Goal: Transaction & Acquisition: Purchase product/service

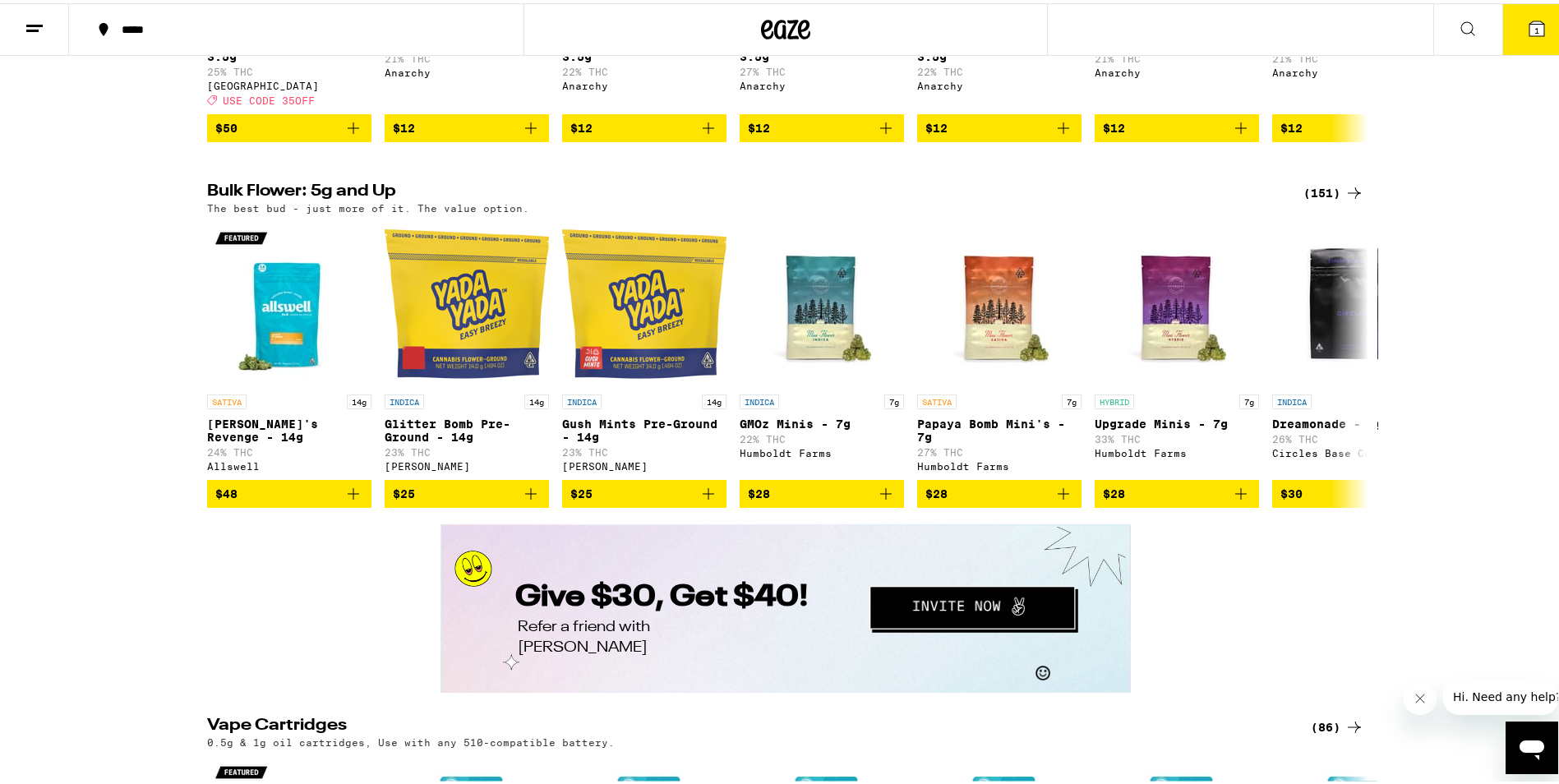
scroll to position [2384, 0]
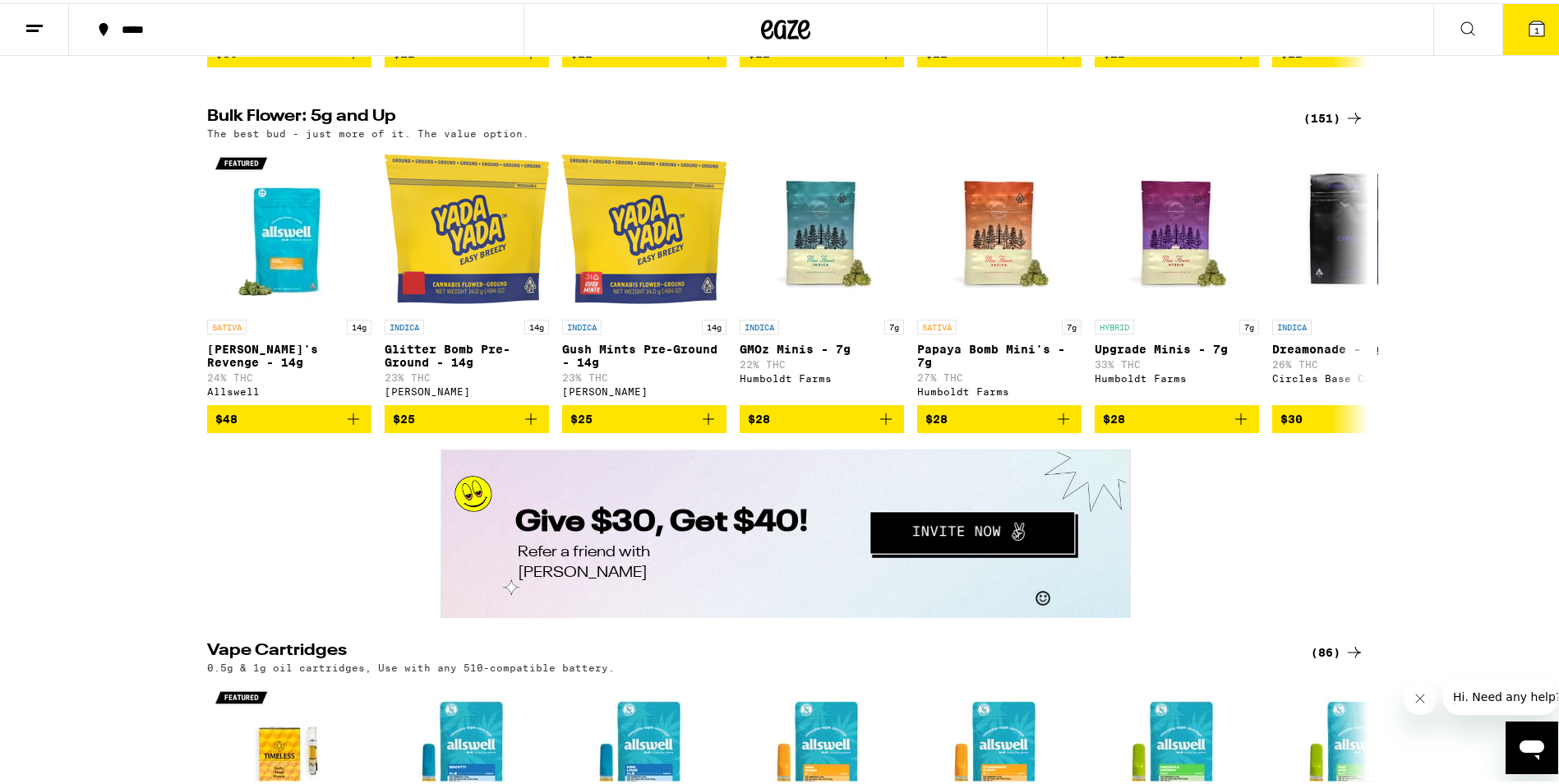
click at [1346, 125] on icon at bounding box center [1355, 115] width 20 height 20
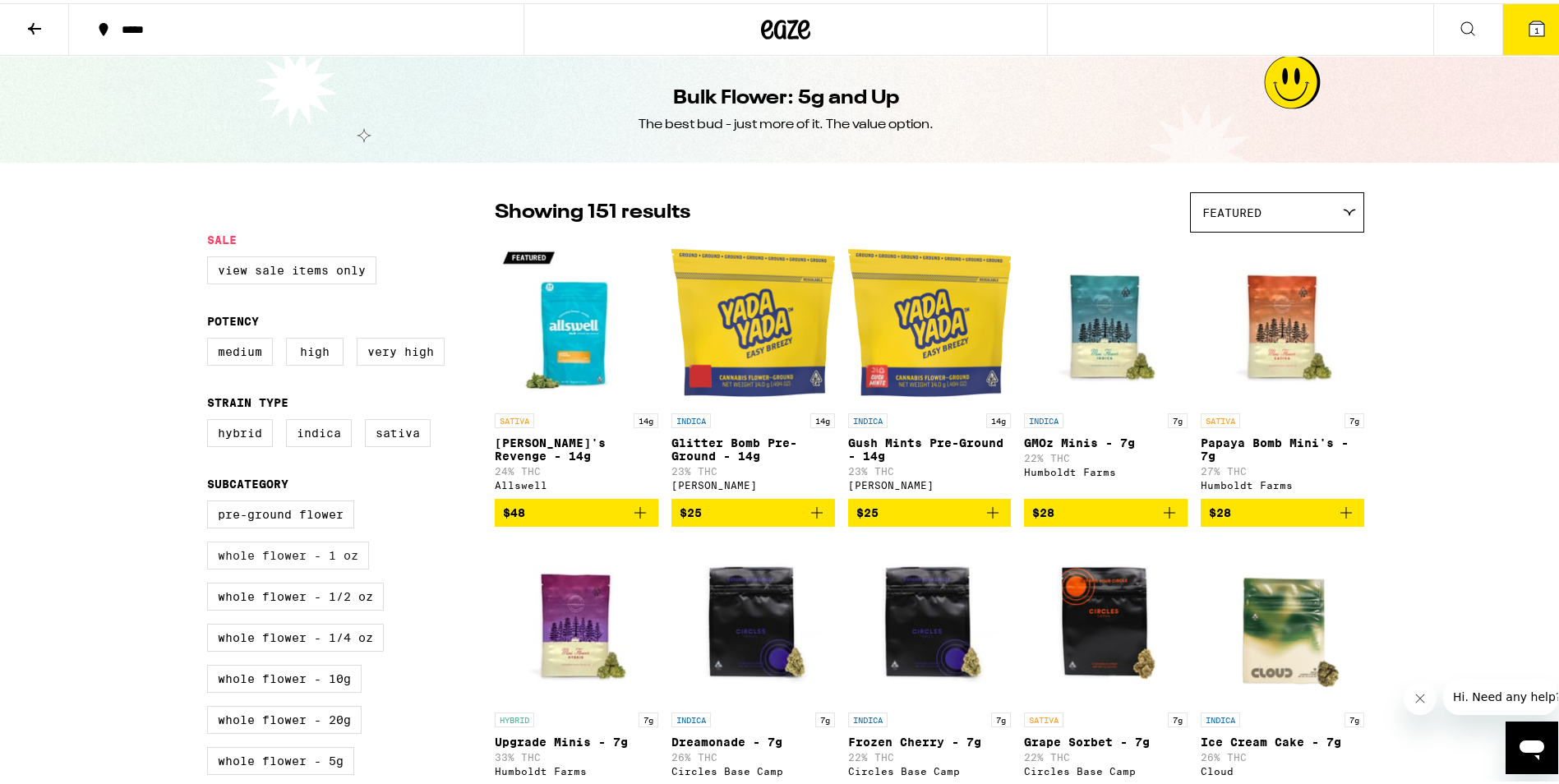
click at [342, 566] on label "Whole Flower - 1 oz" at bounding box center [287, 552] width 162 height 28
click at [211, 500] on input "Whole Flower - 1 oz" at bounding box center [210, 499] width 1 height 1
checkbox input "true"
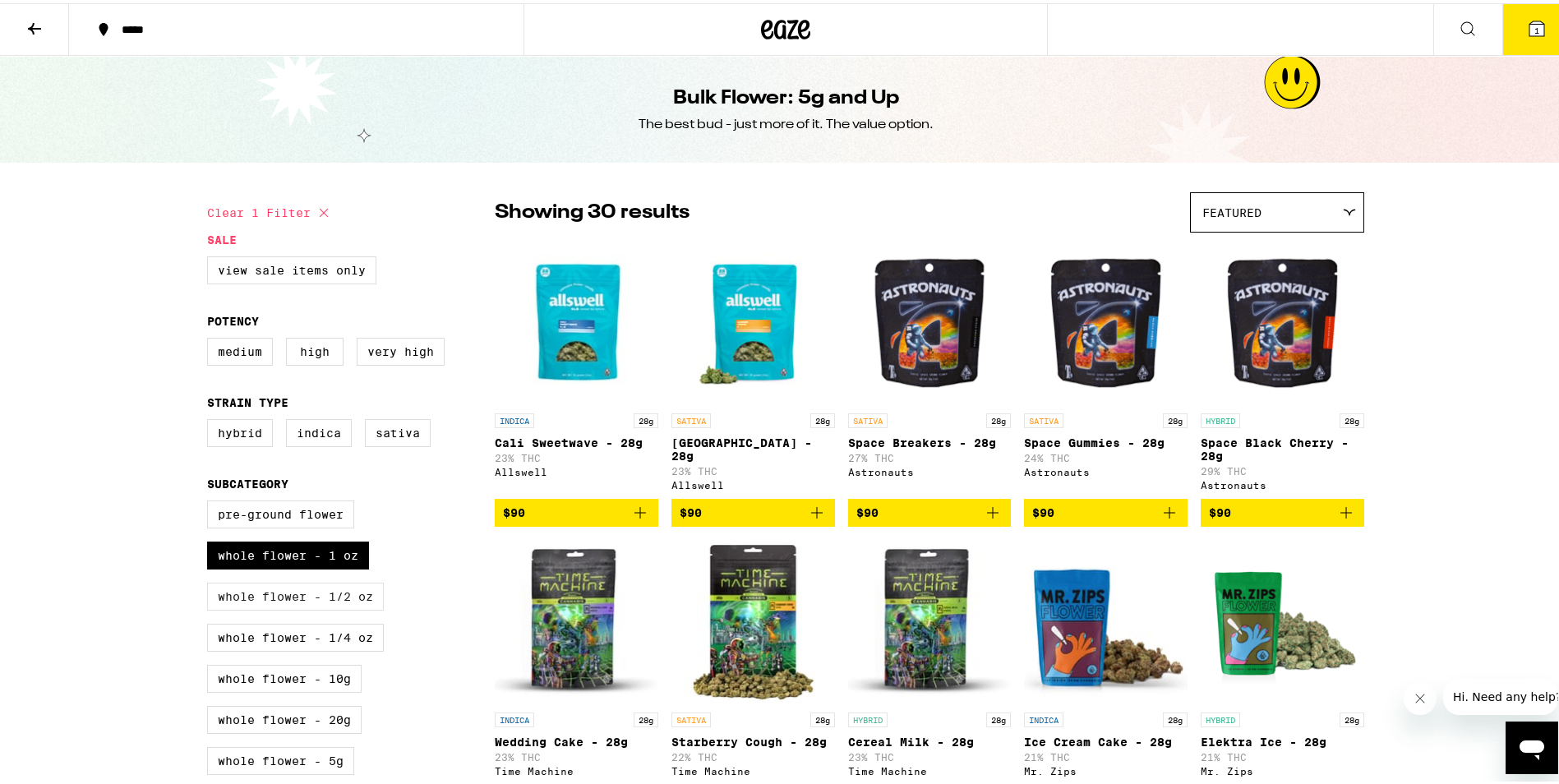
click at [339, 599] on label "Whole Flower - 1/2 oz" at bounding box center [295, 593] width 177 height 28
click at [211, 500] on input "Whole Flower - 1/2 oz" at bounding box center [210, 499] width 1 height 1
checkbox input "true"
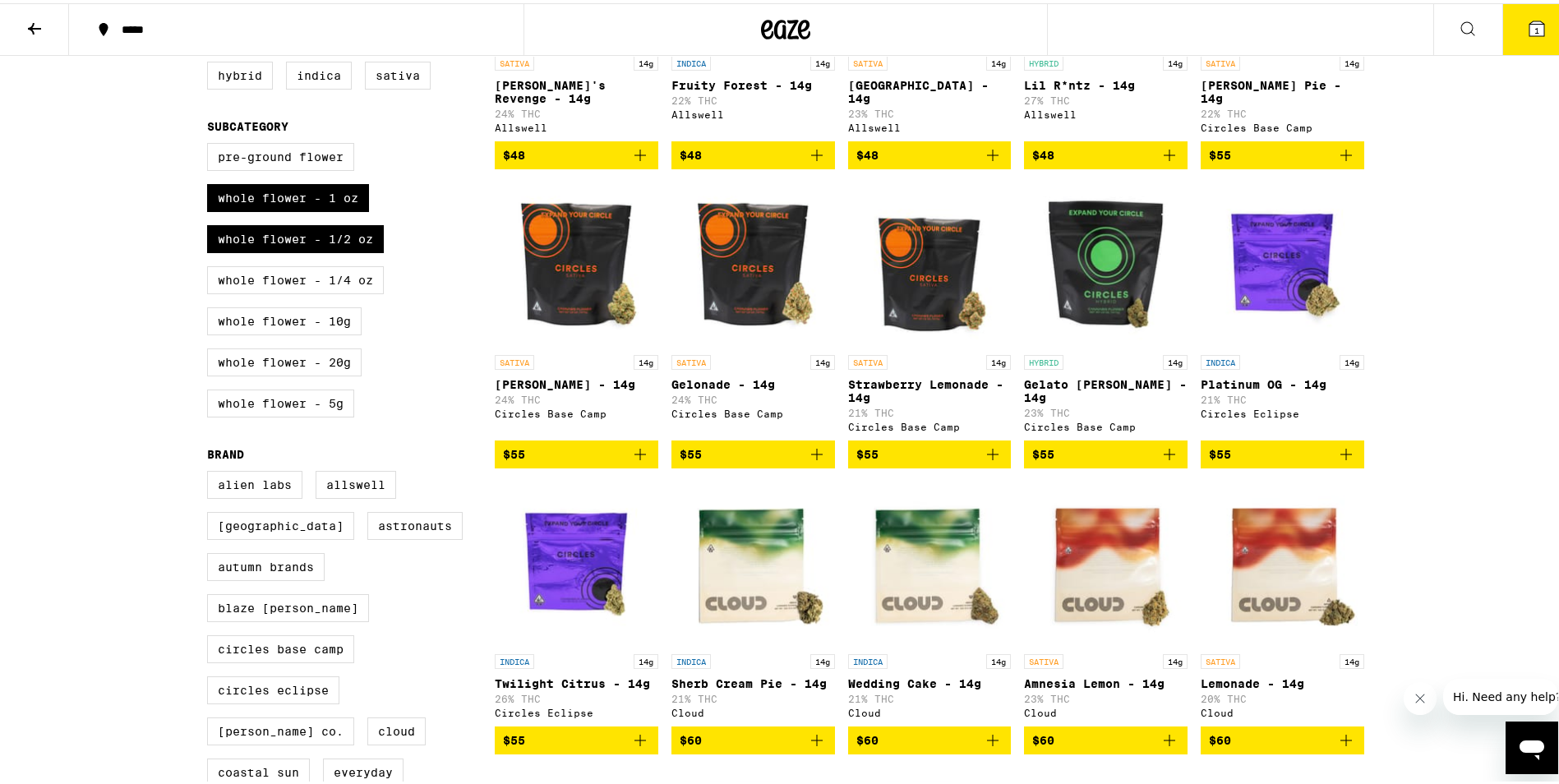
scroll to position [329, 0]
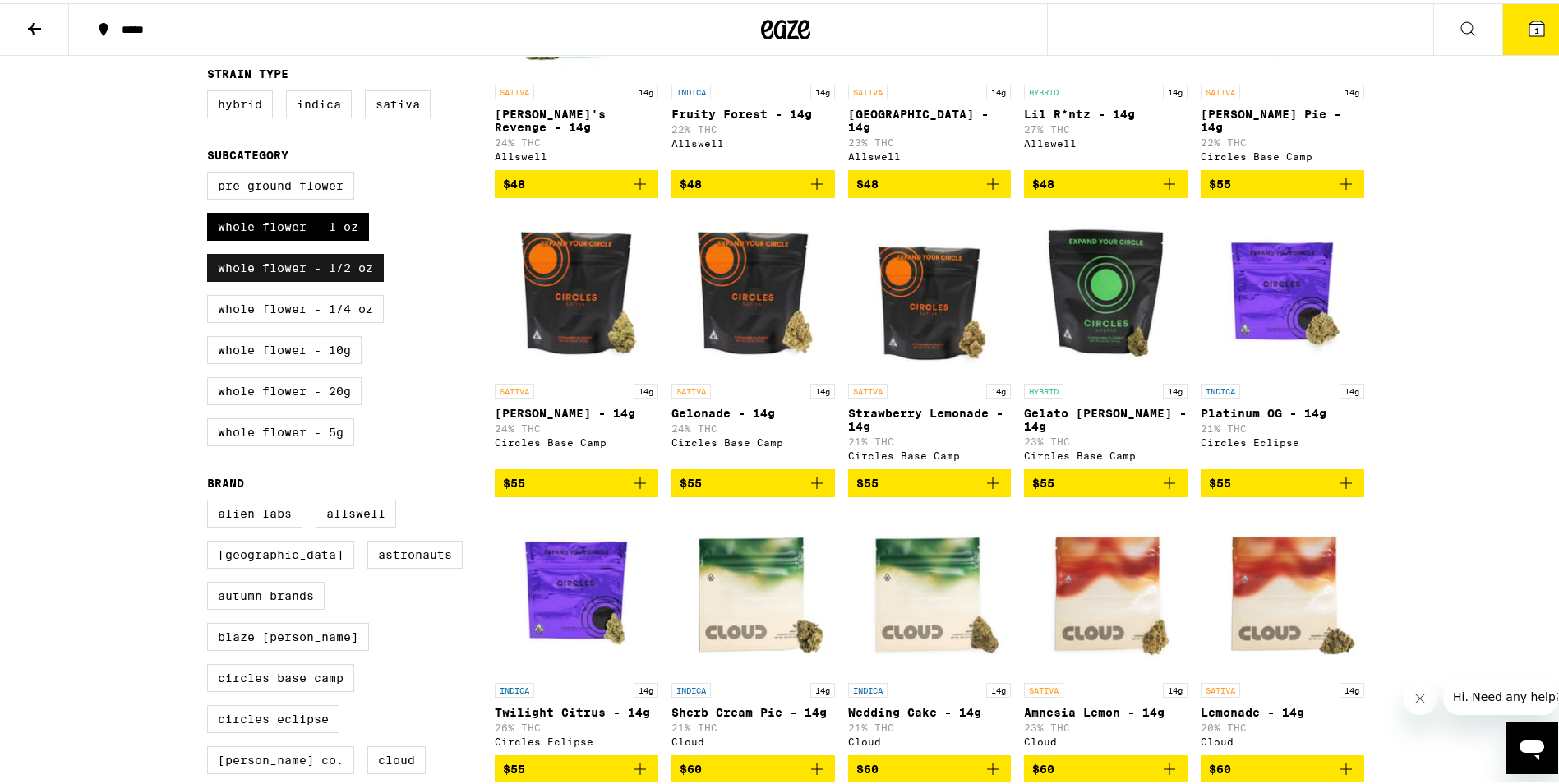
click at [356, 275] on label "Whole Flower - 1/2 oz" at bounding box center [295, 265] width 177 height 28
drag, startPoint x: 356, startPoint y: 275, endPoint x: 317, endPoint y: 235, distance: 55.9
click at [317, 235] on label "Whole Flower - 1 oz" at bounding box center [287, 223] width 162 height 28
click at [211, 172] on input "Whole Flower - 1 oz" at bounding box center [210, 171] width 1 height 1
checkbox input "false"
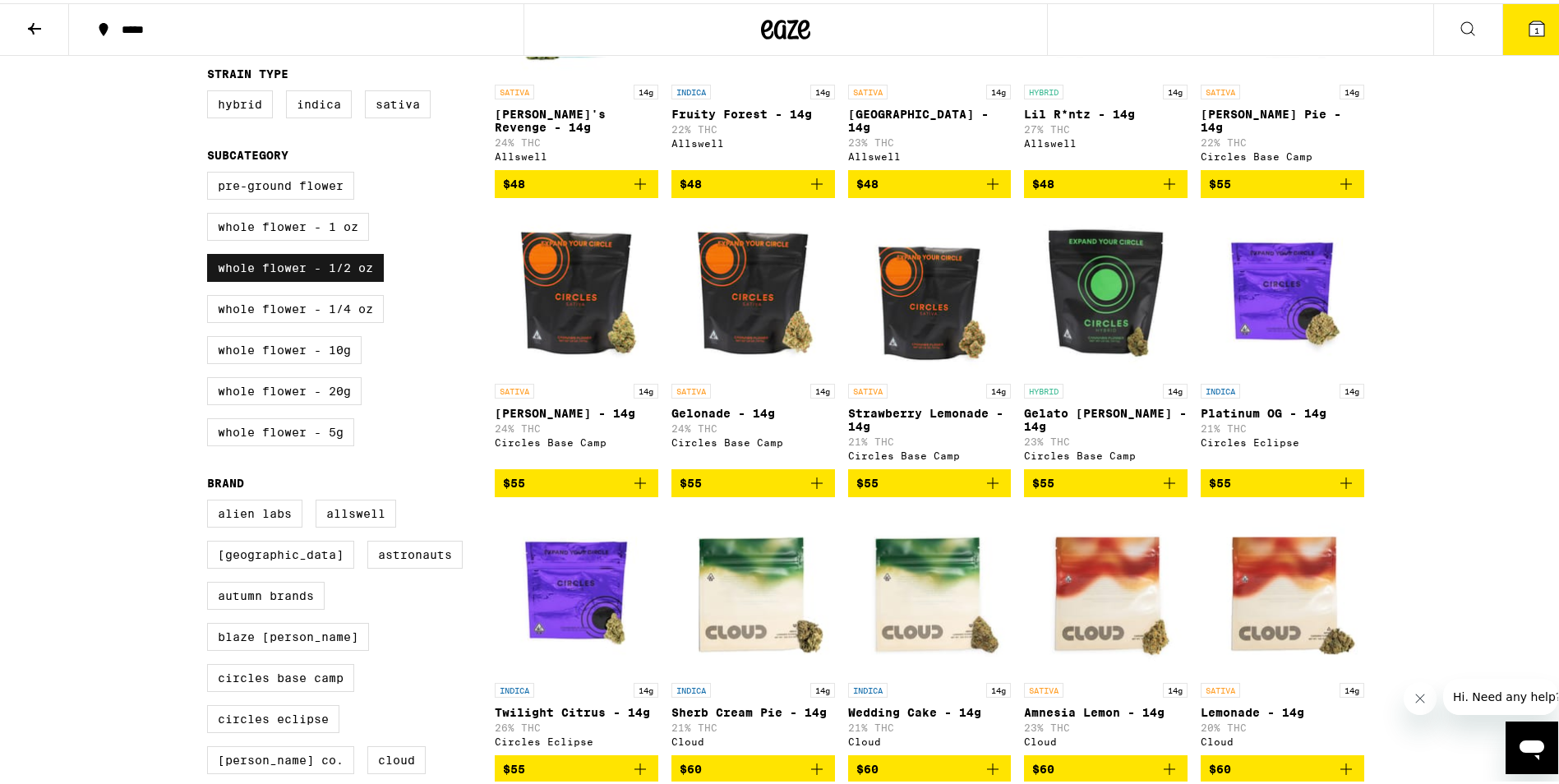
click at [322, 277] on label "Whole Flower - 1/2 oz" at bounding box center [295, 265] width 177 height 28
click at [211, 172] on input "Whole Flower - 1/2 oz" at bounding box center [210, 171] width 1 height 1
checkbox input "false"
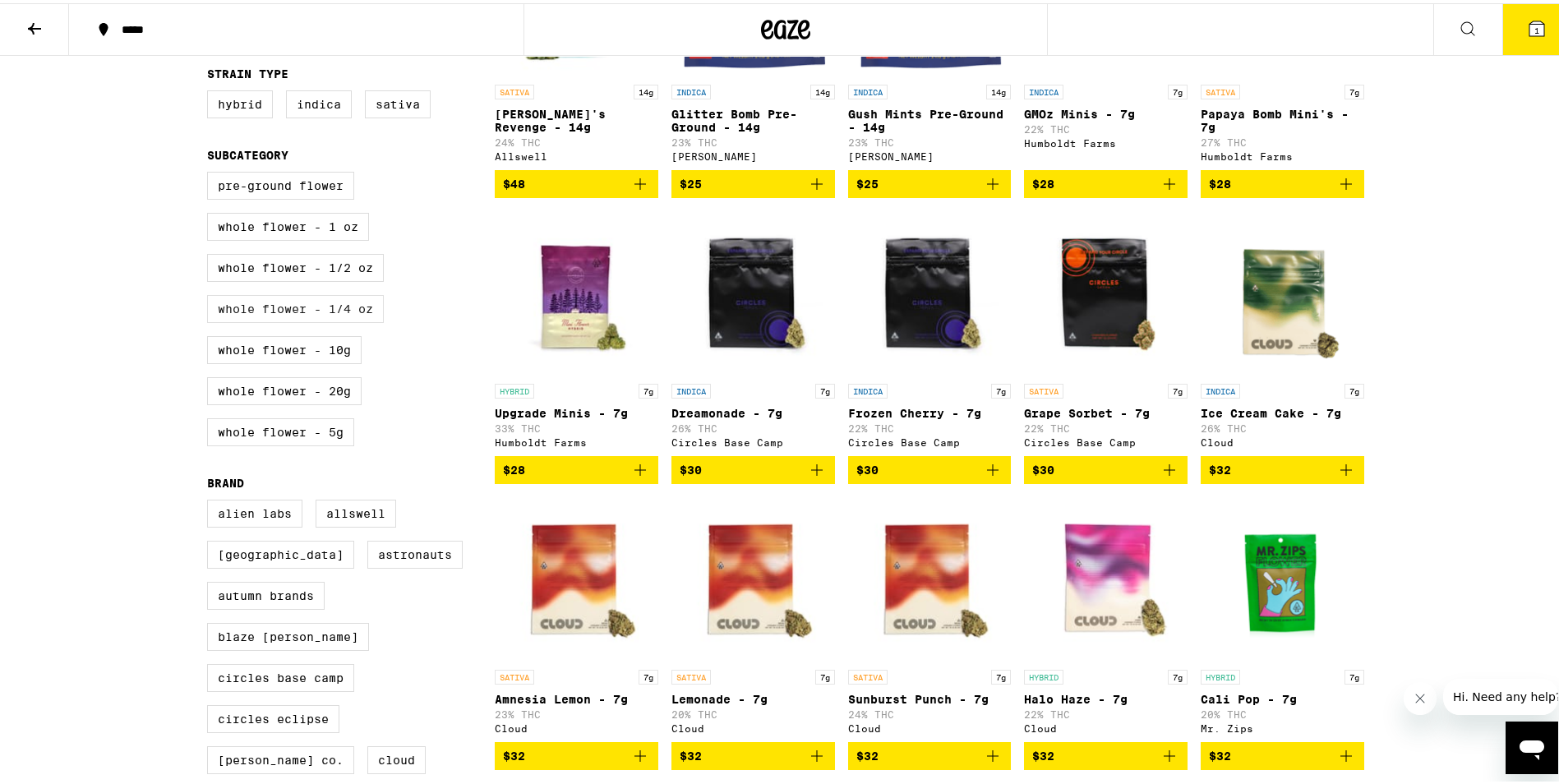
click at [326, 316] on label "Whole Flower - 1/4 oz" at bounding box center [295, 305] width 177 height 28
click at [211, 172] on input "Whole Flower - 1/4 oz" at bounding box center [210, 171] width 1 height 1
checkbox input "true"
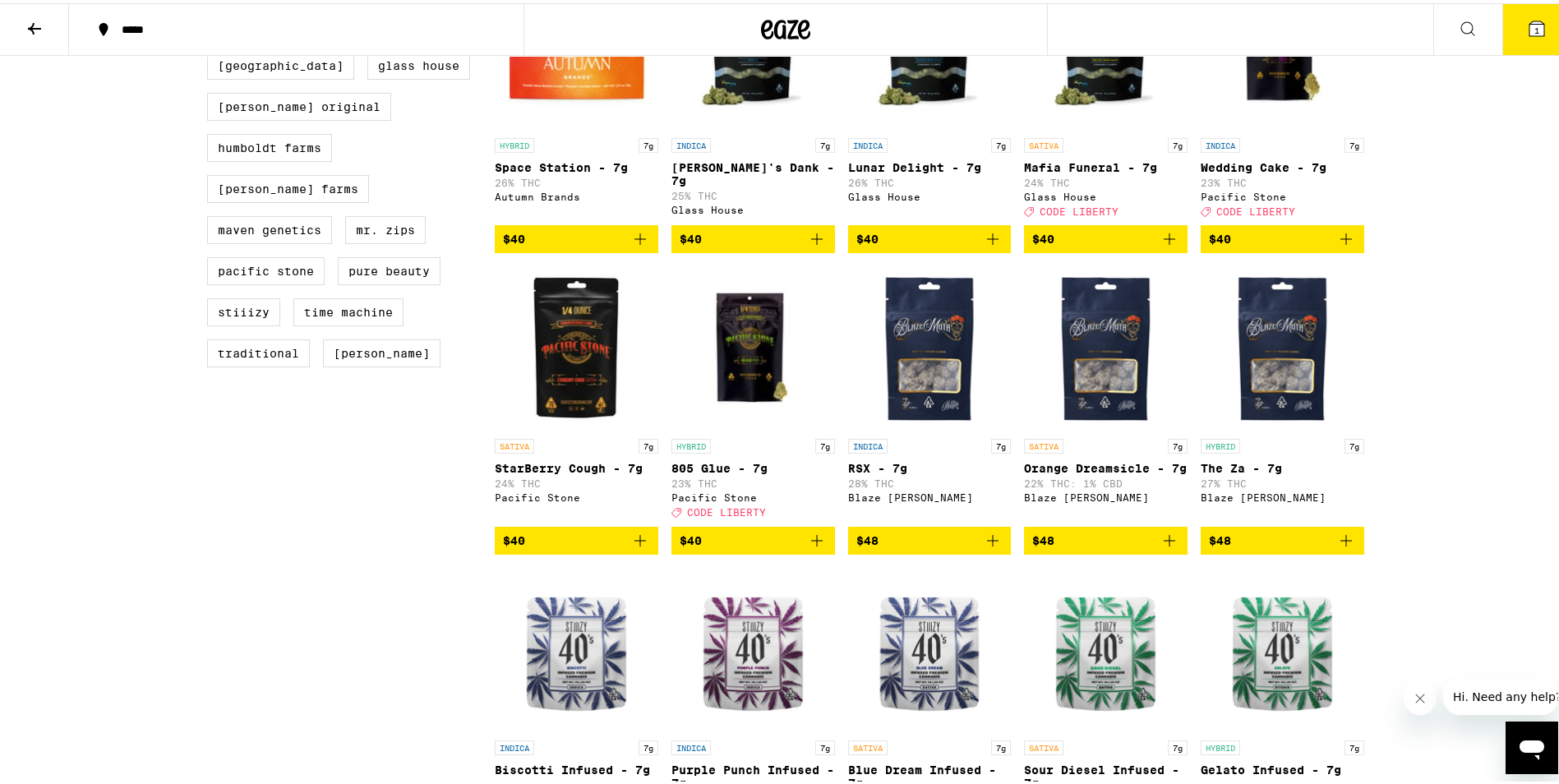
scroll to position [1151, 0]
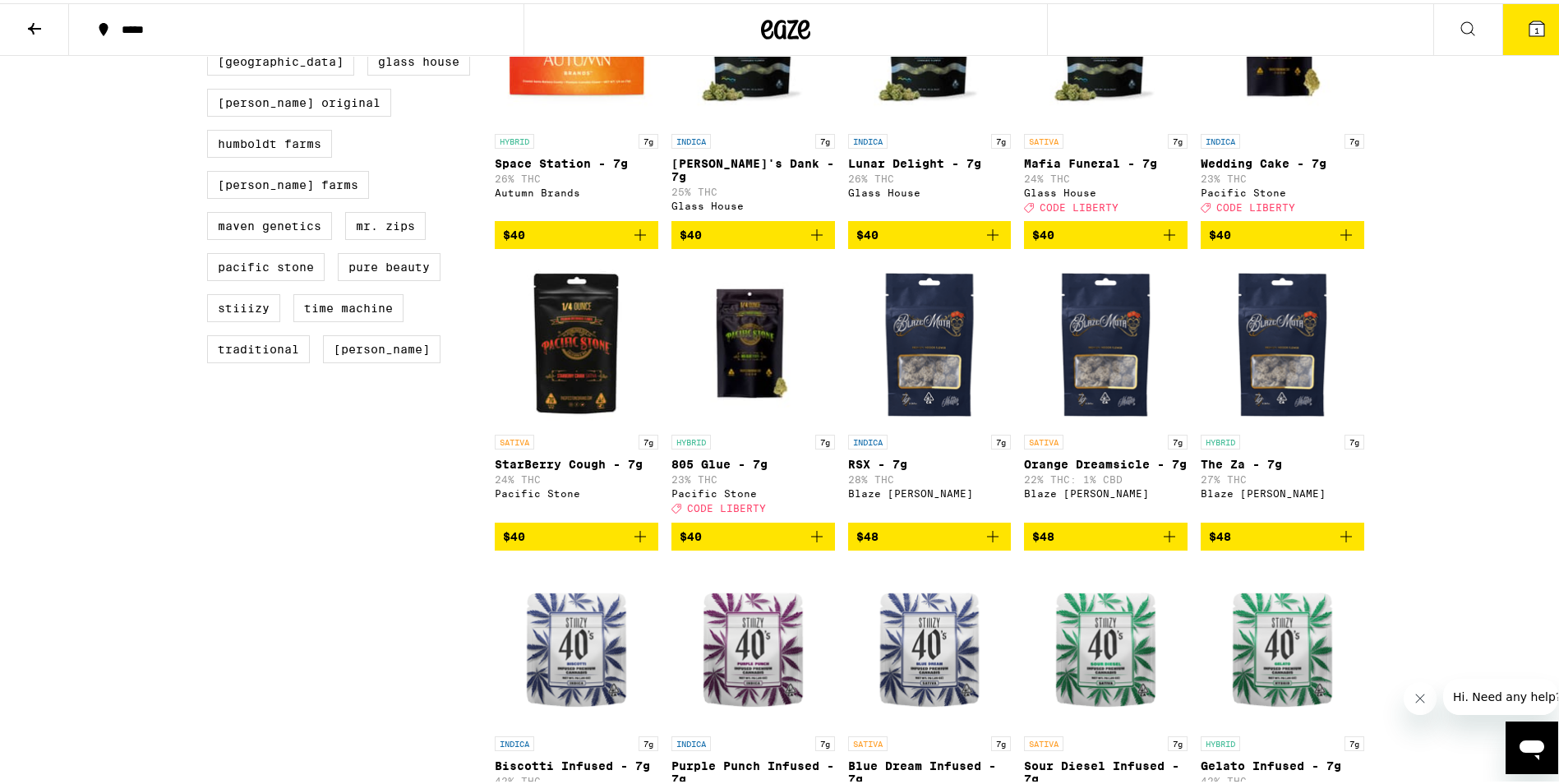
click at [811, 539] on icon "Add to bag" at bounding box center [817, 533] width 12 height 12
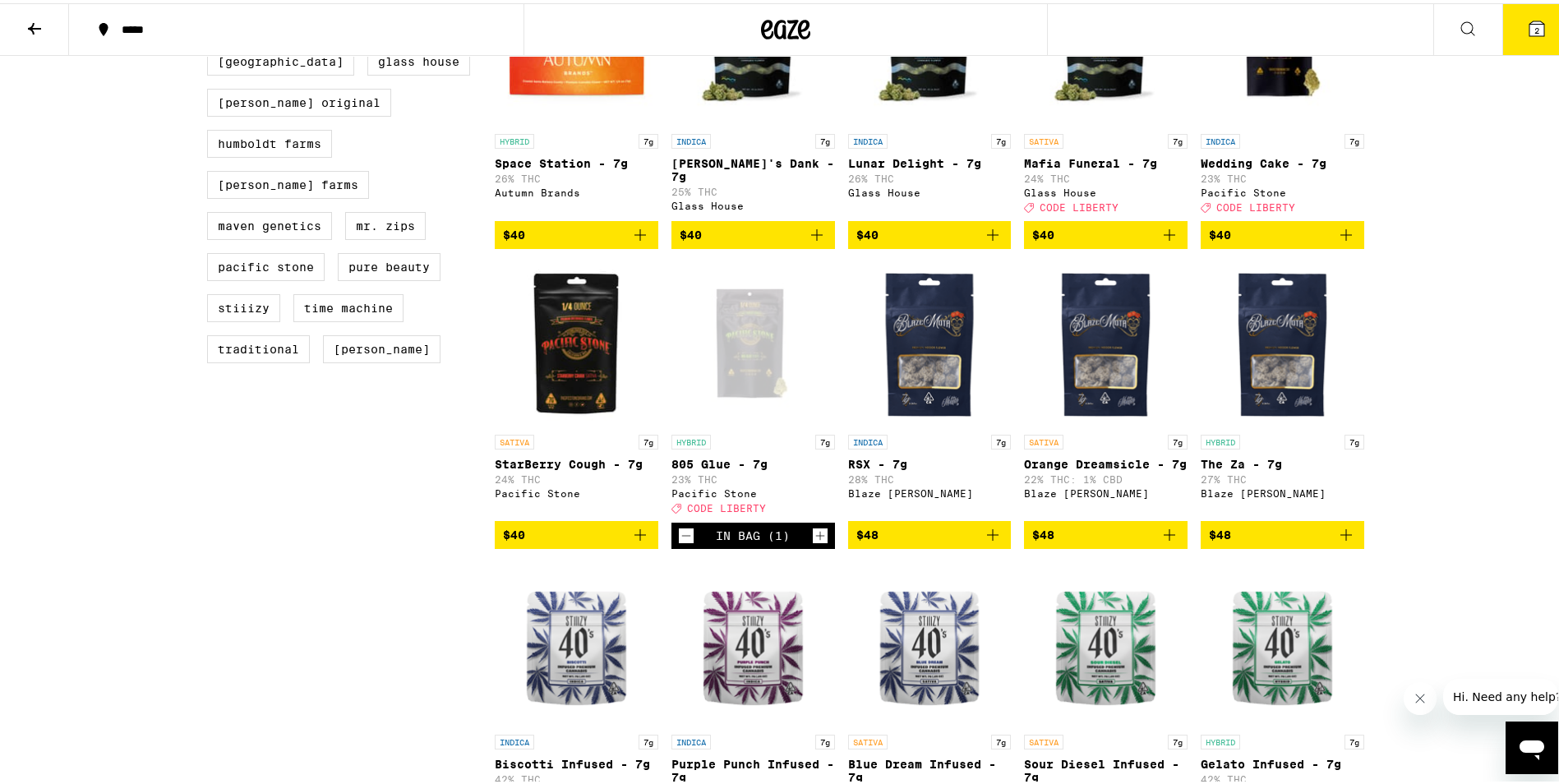
click at [813, 543] on icon "Increment" at bounding box center [820, 533] width 14 height 20
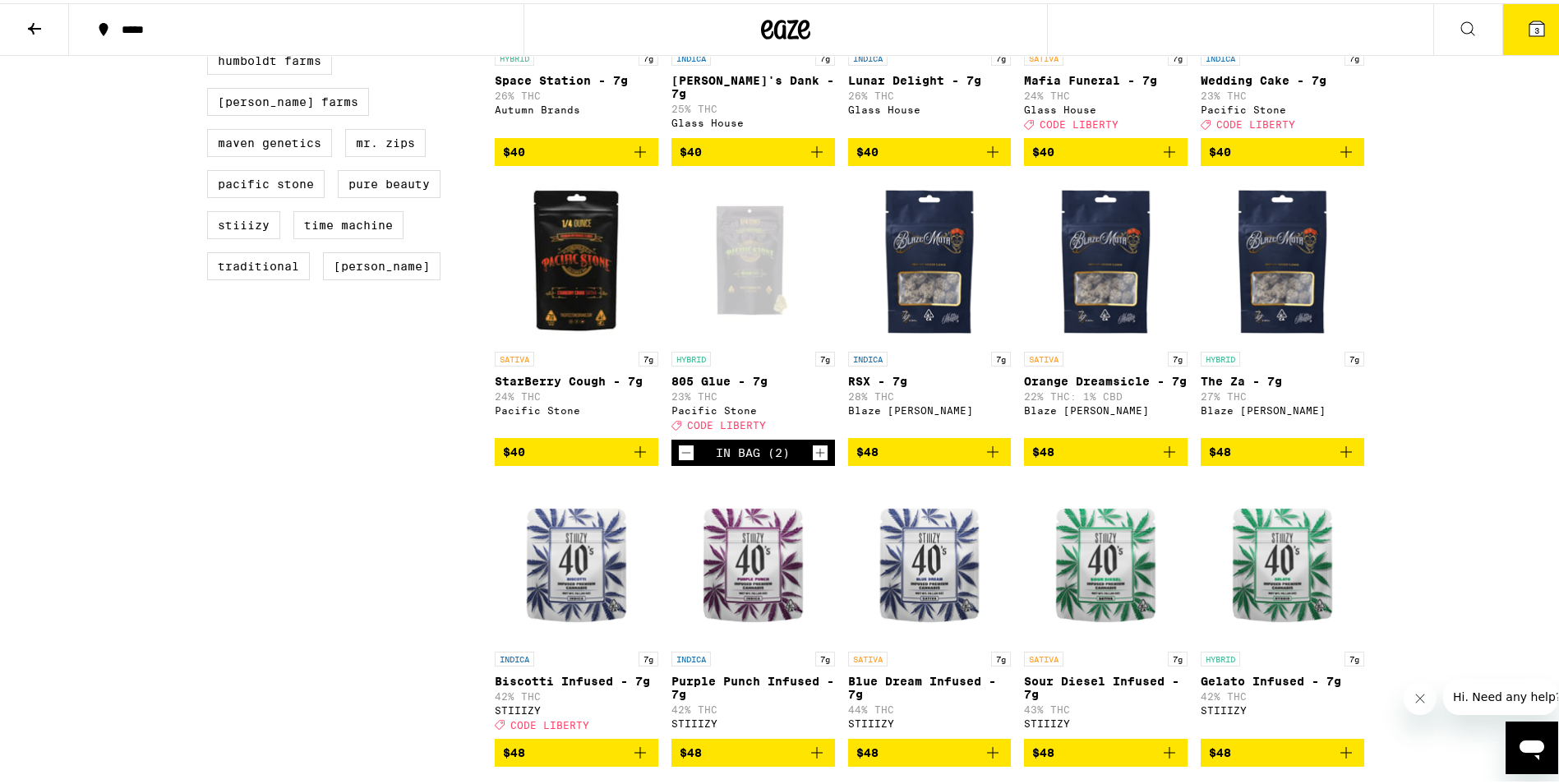
scroll to position [1233, 0]
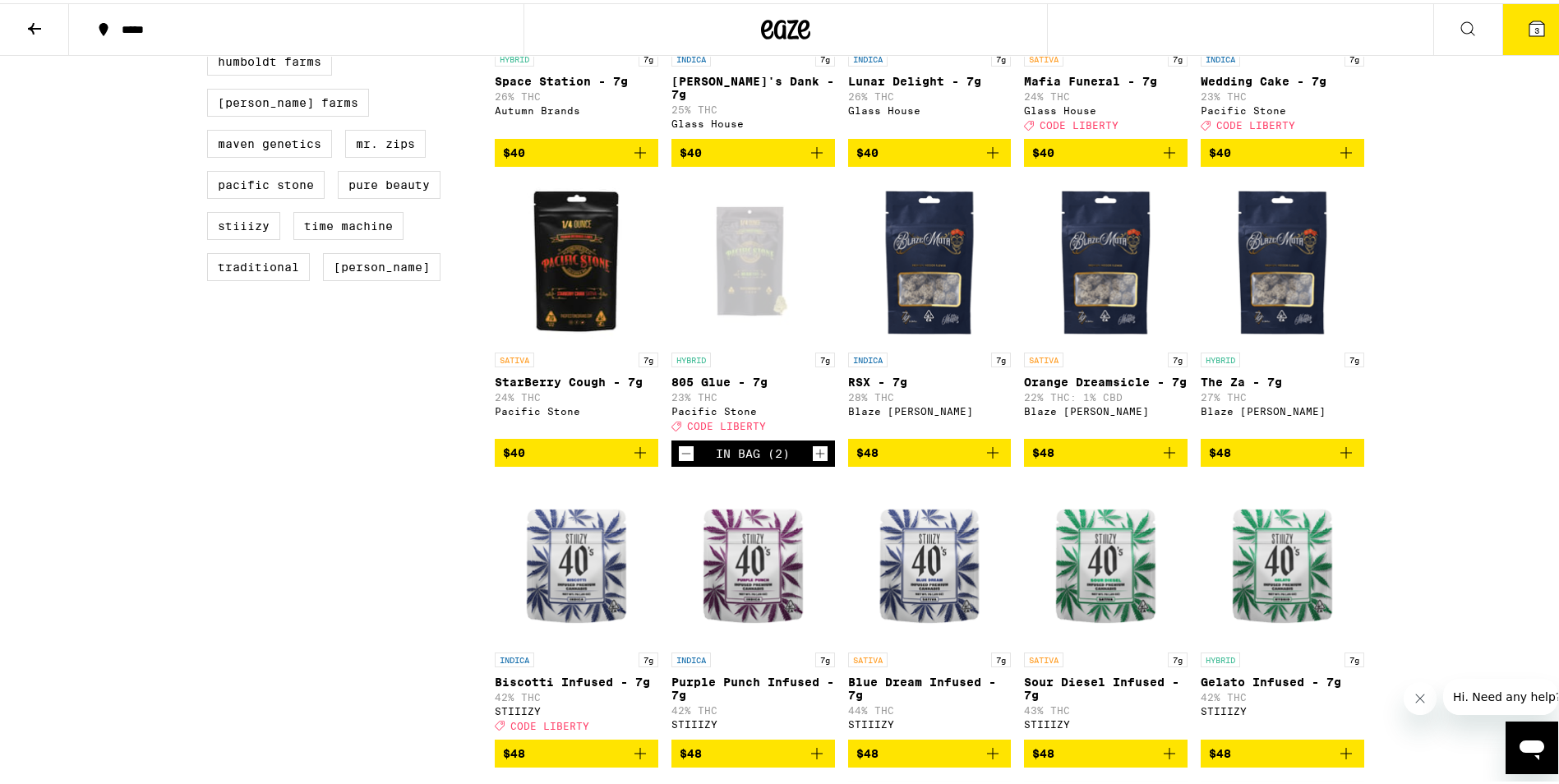
click at [1338, 460] on icon "Add to bag" at bounding box center [1347, 450] width 20 height 20
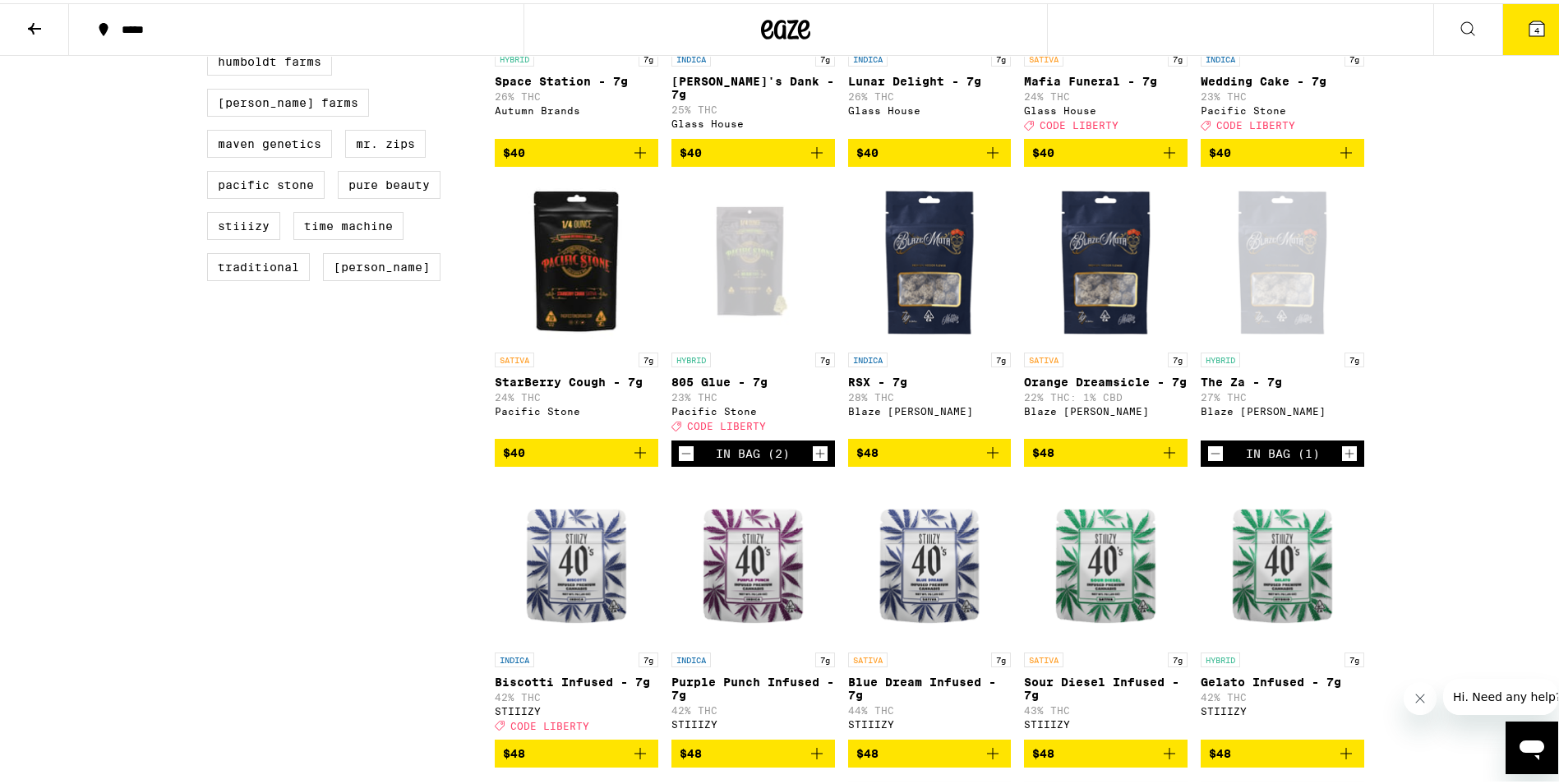
click at [1342, 461] on icon "Increment" at bounding box center [1349, 451] width 14 height 20
click at [1532, 31] on icon at bounding box center [1537, 25] width 20 height 20
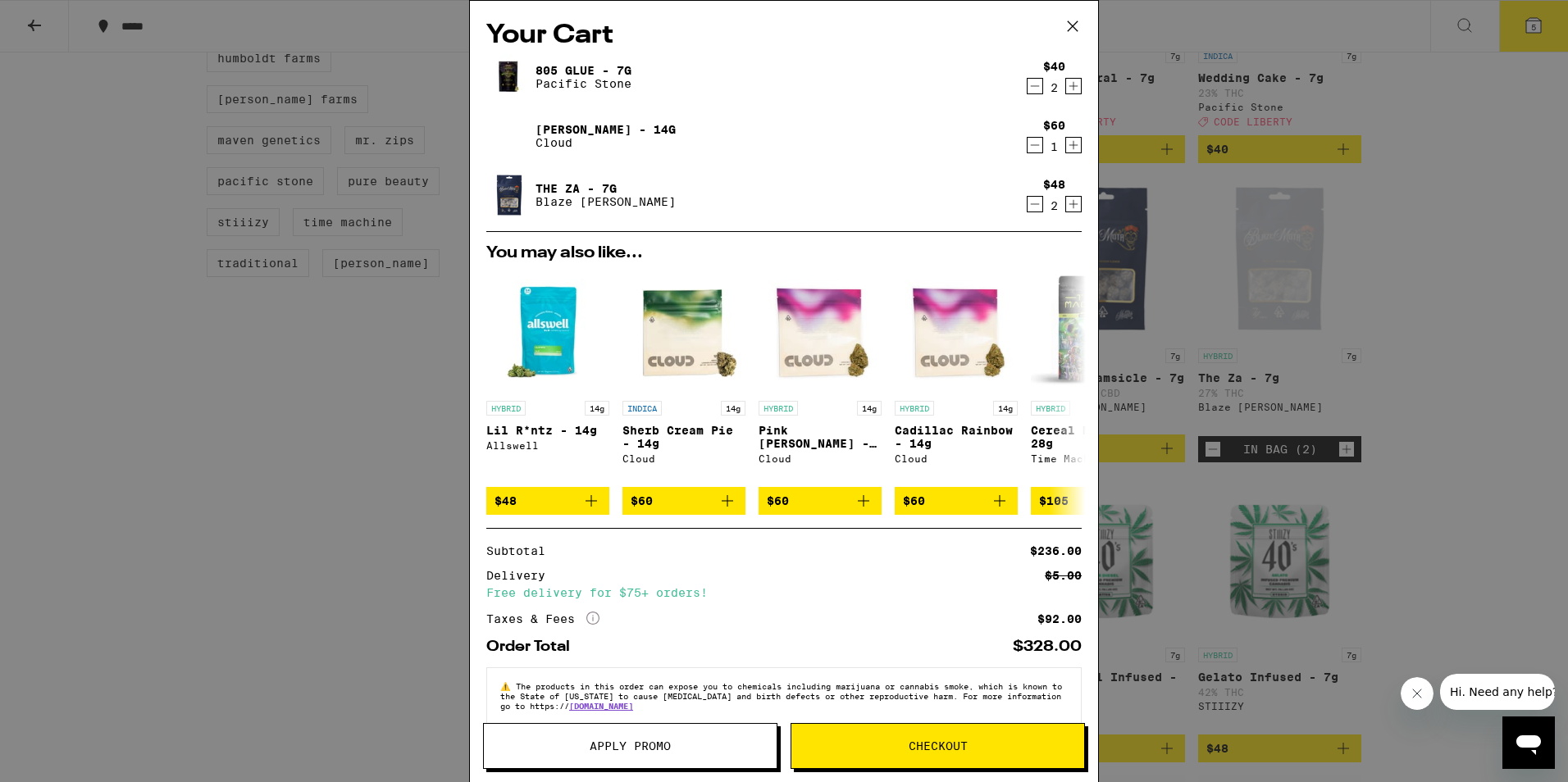
click at [1027, 141] on icon "Decrement" at bounding box center [1035, 145] width 14 height 20
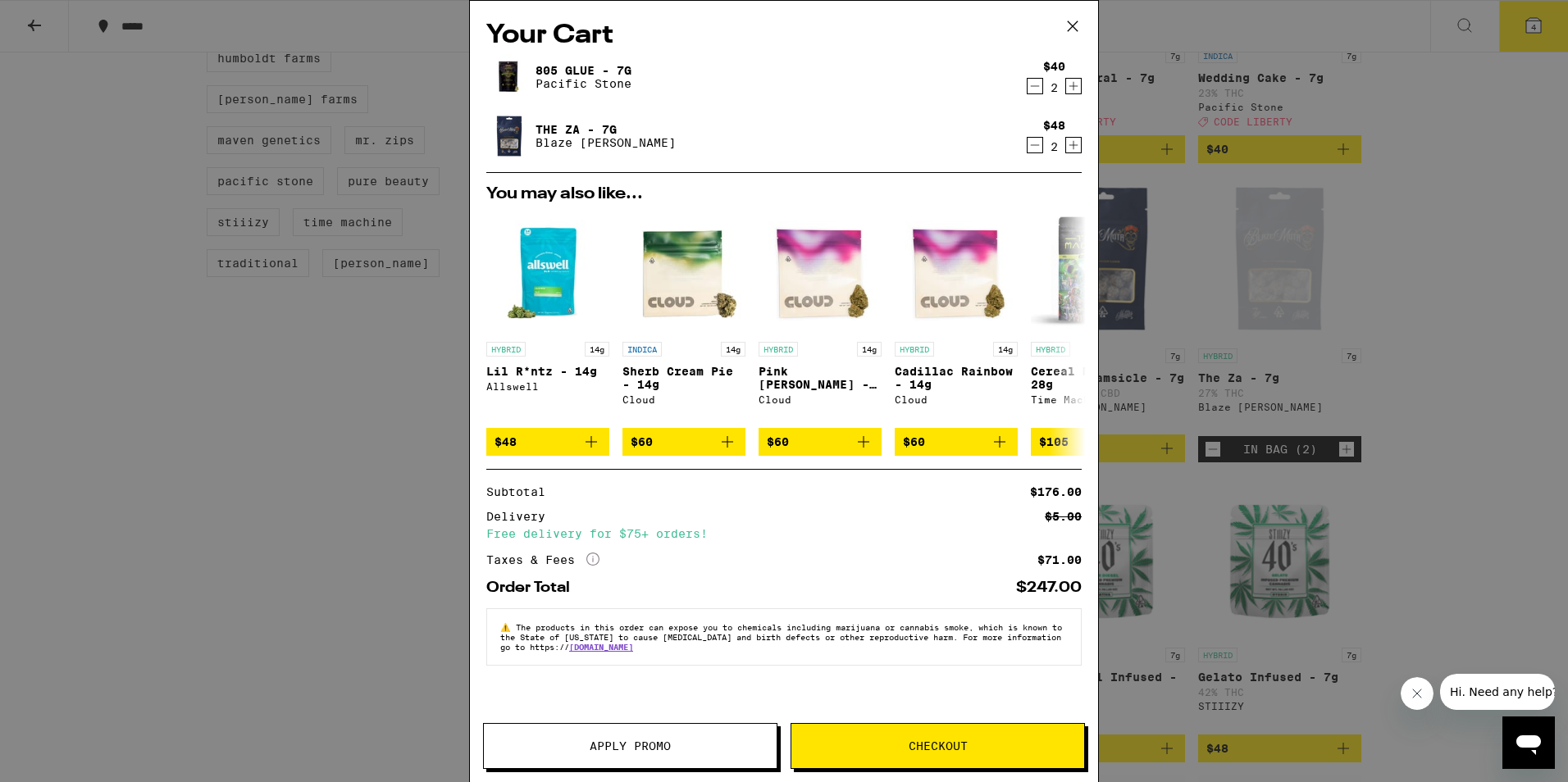
click at [635, 756] on button "Apply Promo" at bounding box center [630, 746] width 295 height 46
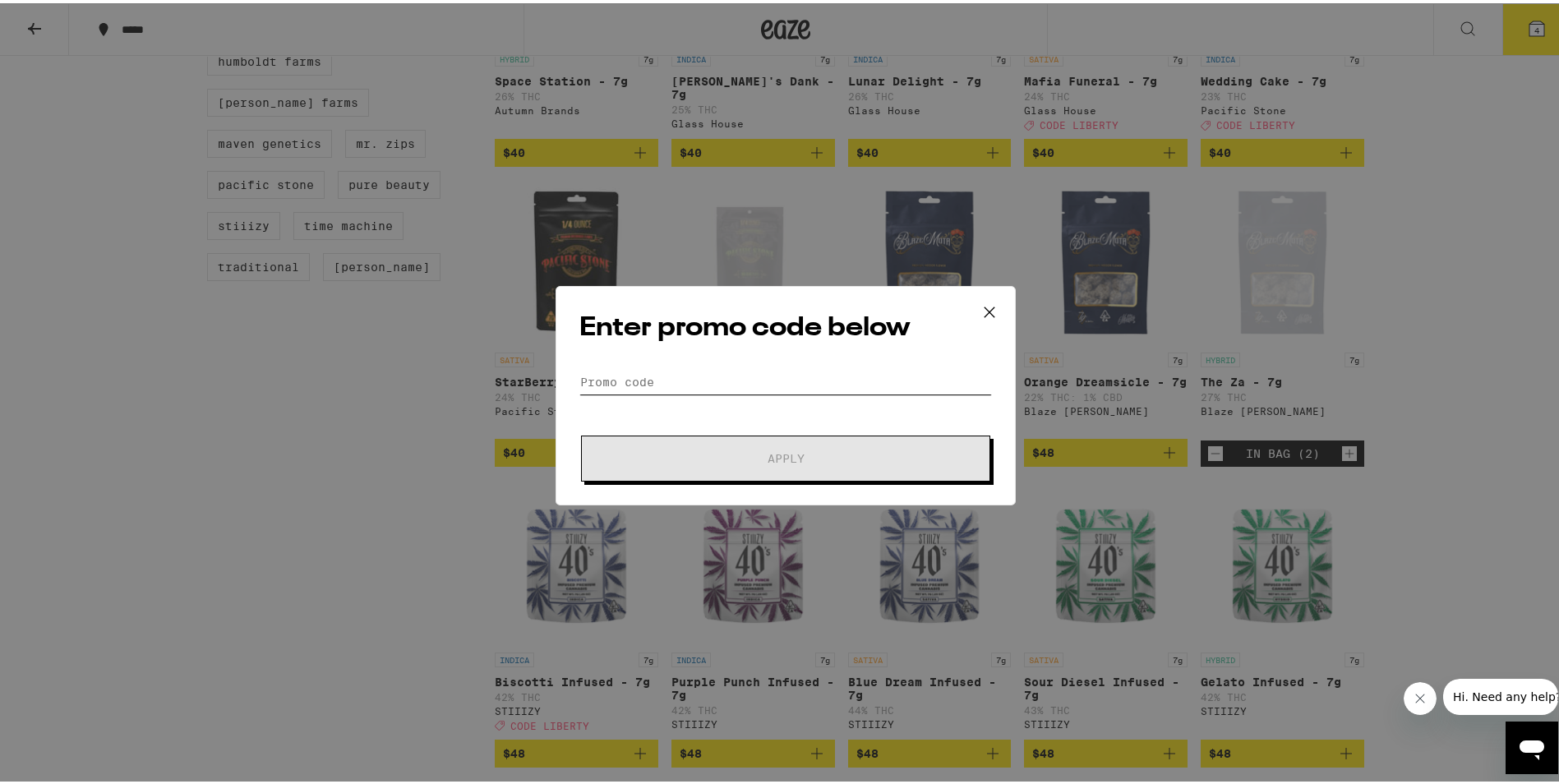
click at [646, 380] on input "Promo Code" at bounding box center [786, 378] width 413 height 24
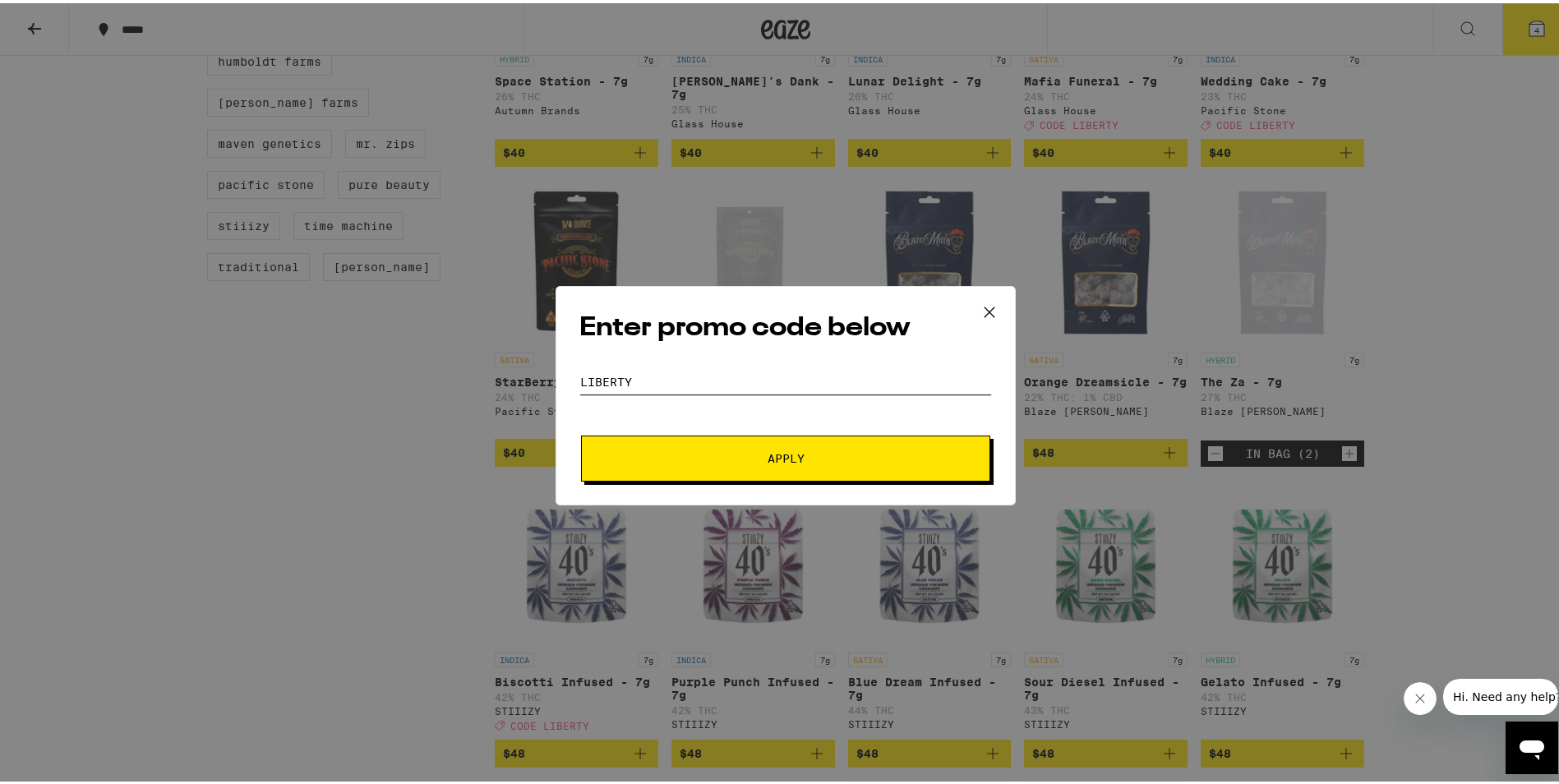
type input "liberty"
click at [581, 433] on button "Apply" at bounding box center [785, 455] width 409 height 46
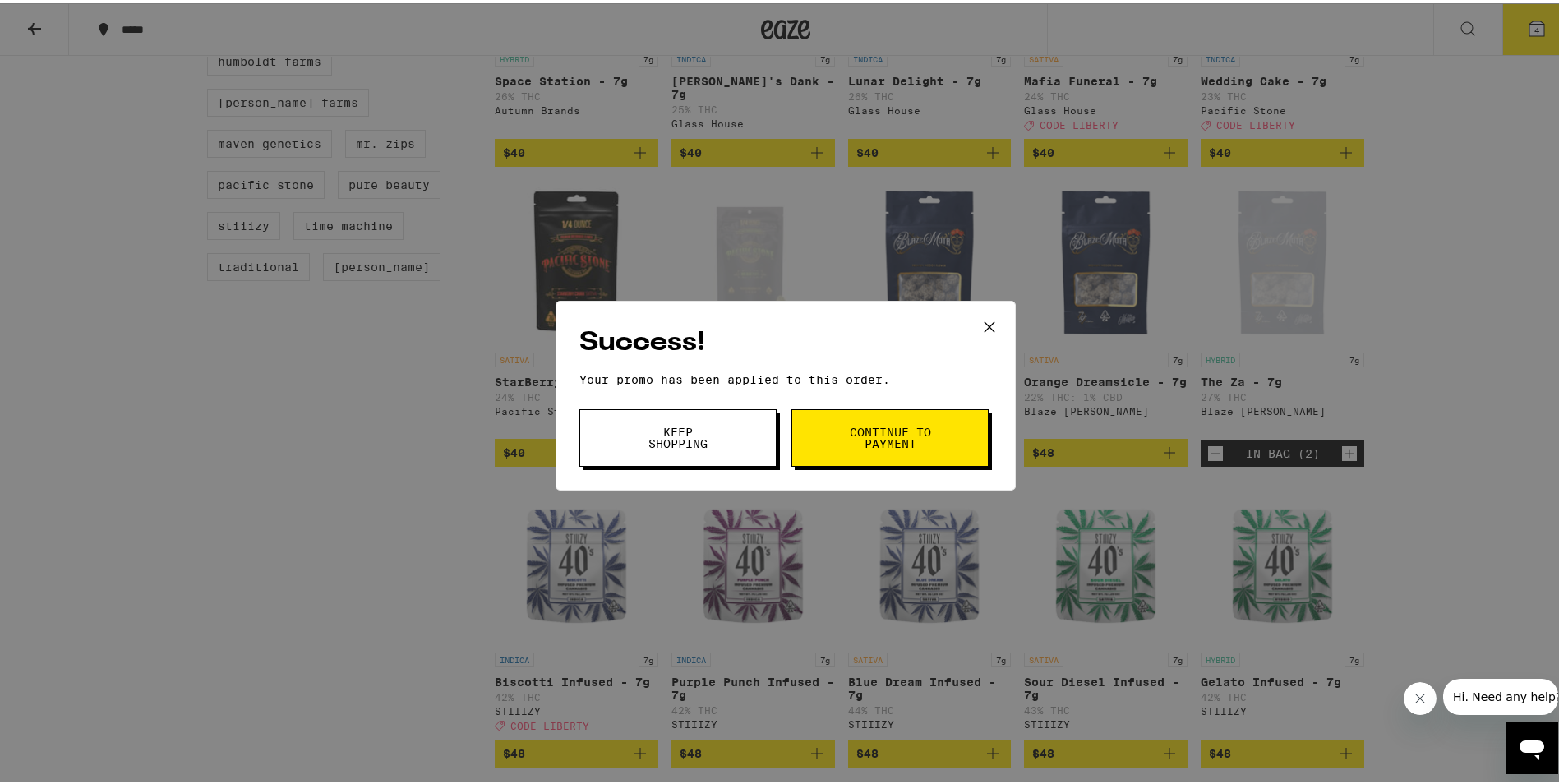
click at [910, 446] on span "Continue to payment" at bounding box center [890, 434] width 84 height 23
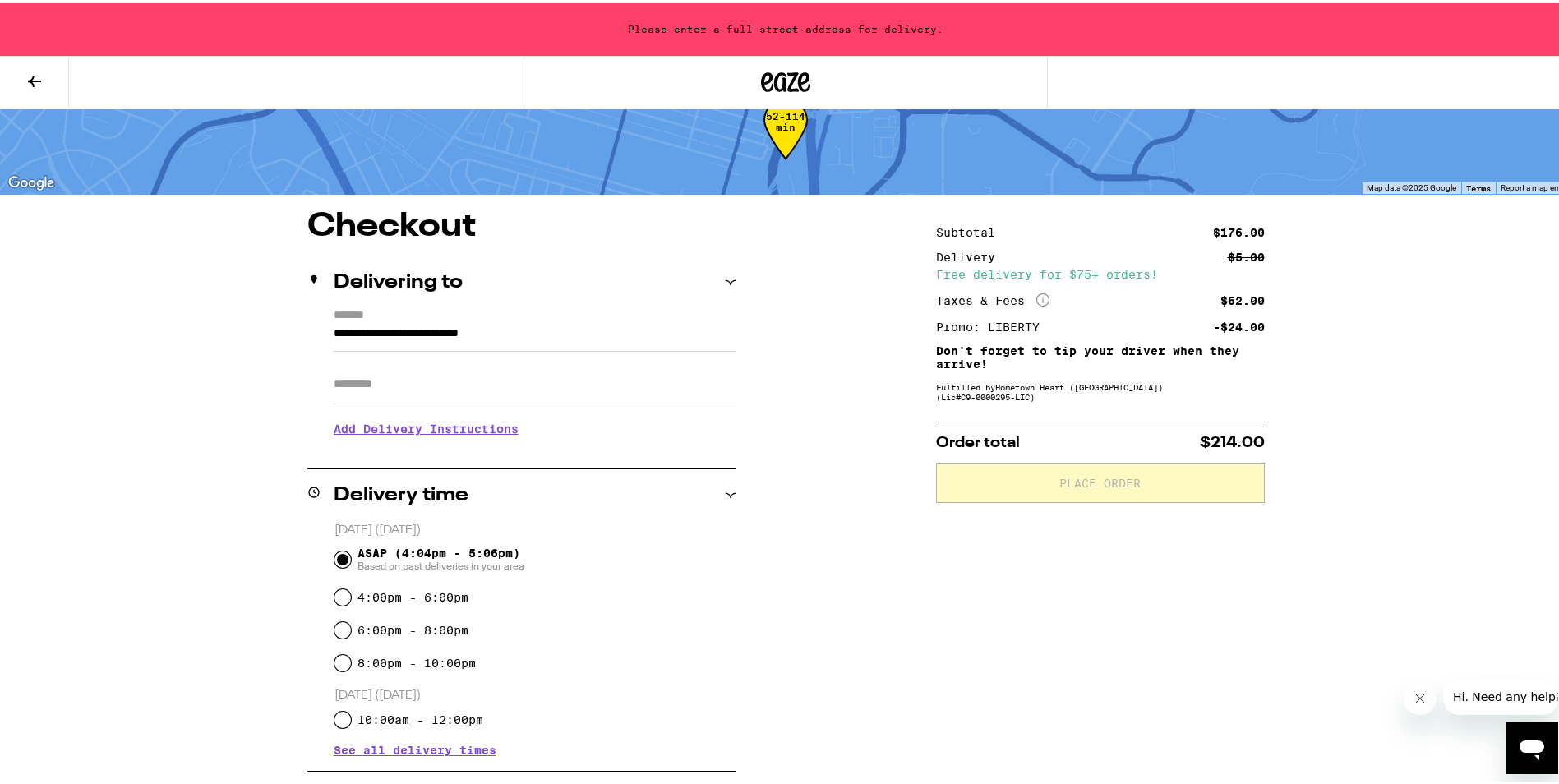
scroll to position [164, 0]
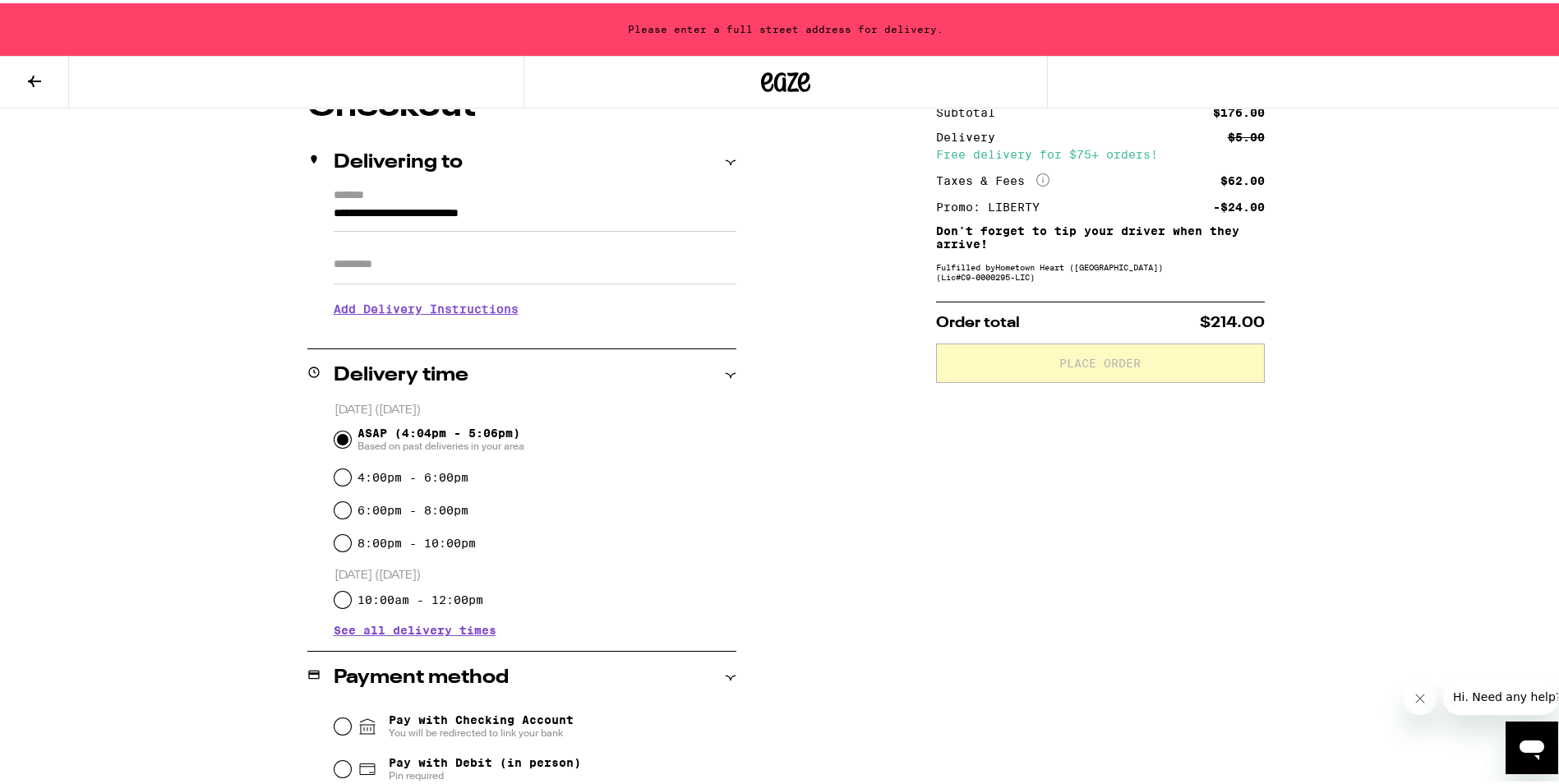
click at [526, 218] on input "**********" at bounding box center [536, 214] width 403 height 28
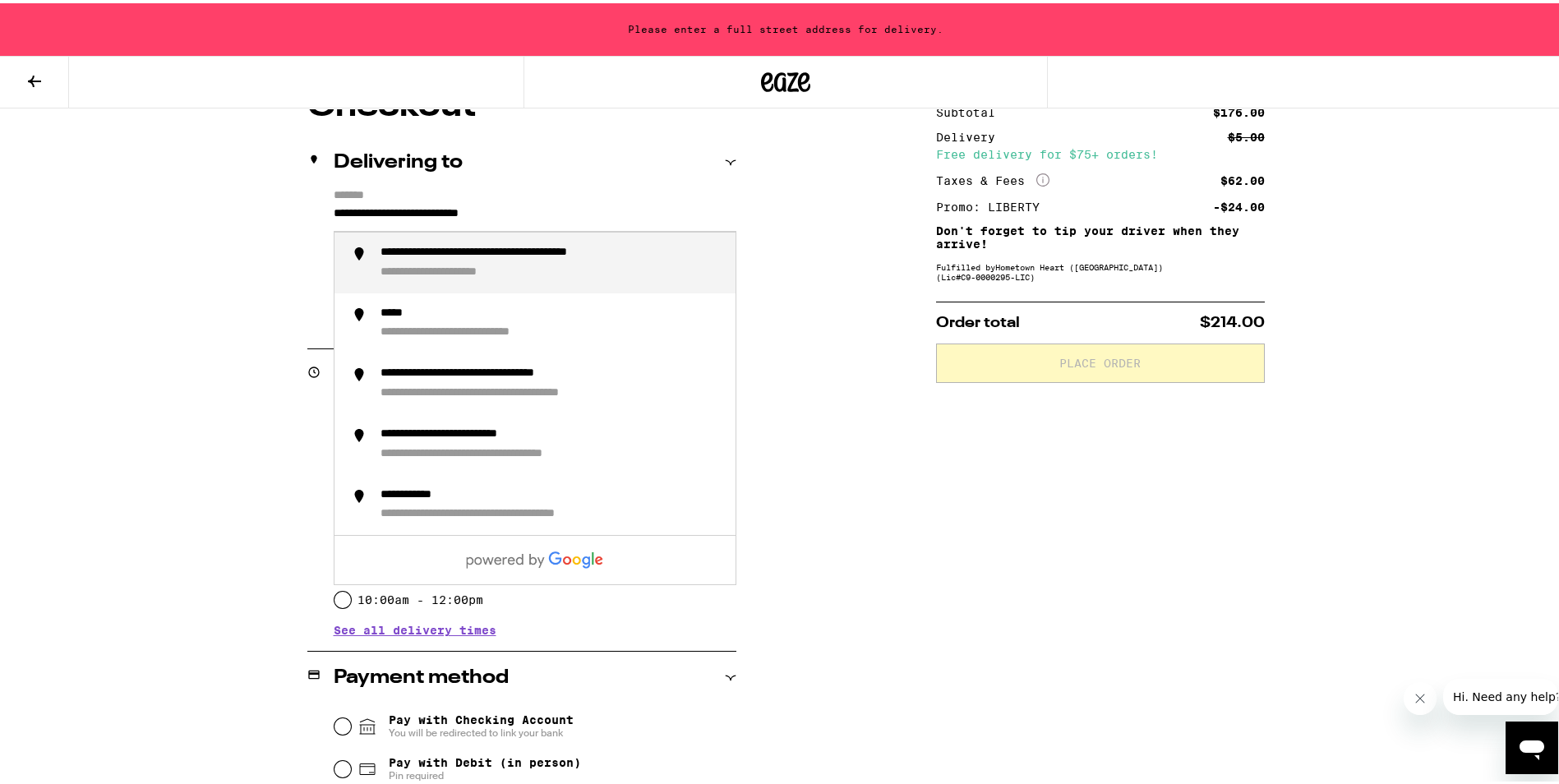
click at [579, 208] on input "**********" at bounding box center [536, 214] width 403 height 28
click at [334, 204] on input "**********" at bounding box center [536, 214] width 403 height 28
click at [346, 190] on label "*******" at bounding box center [536, 193] width 403 height 14
click at [346, 201] on input "**********" at bounding box center [536, 214] width 403 height 28
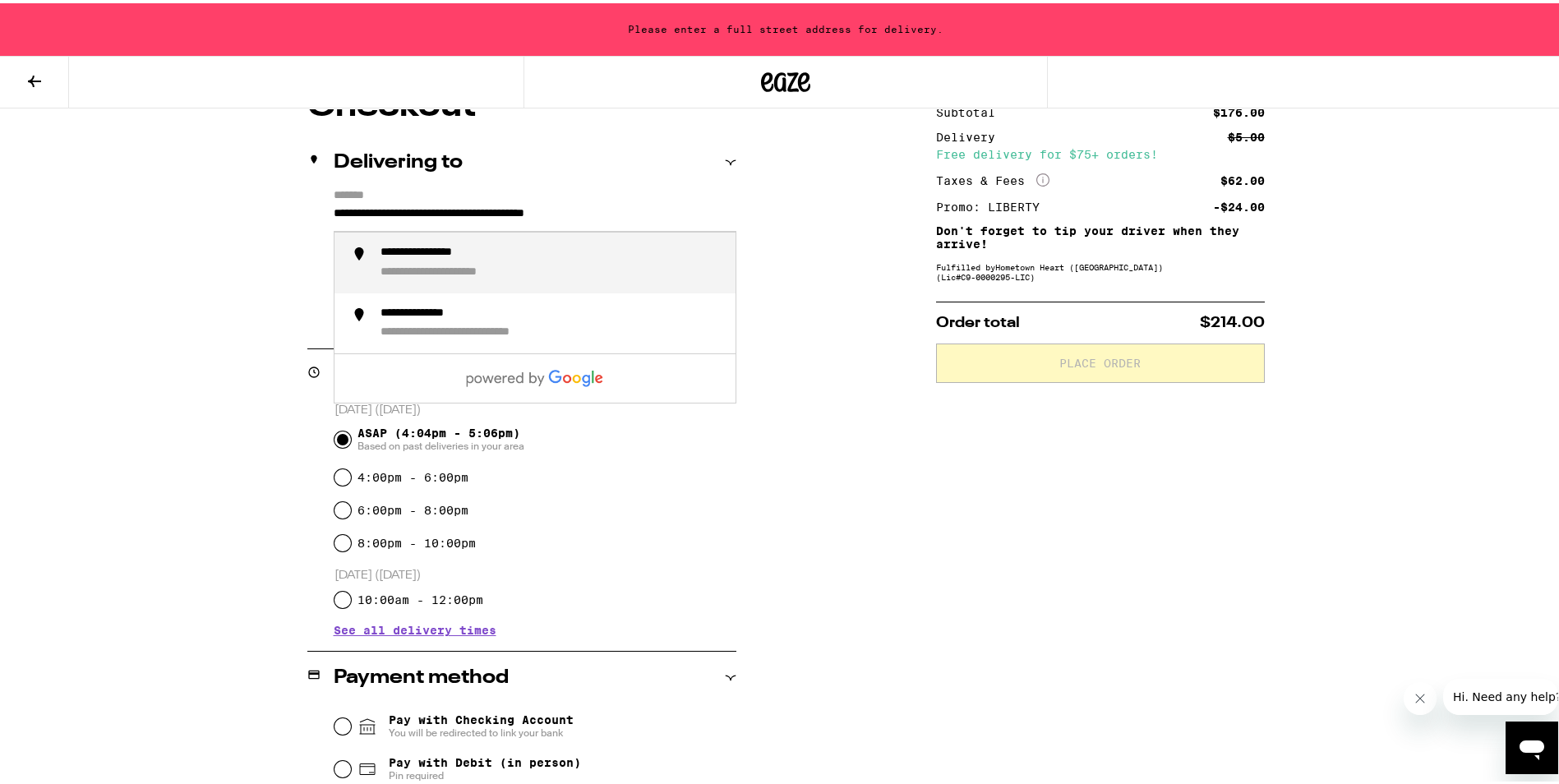
click at [426, 252] on div "**********" at bounding box center [443, 249] width 126 height 14
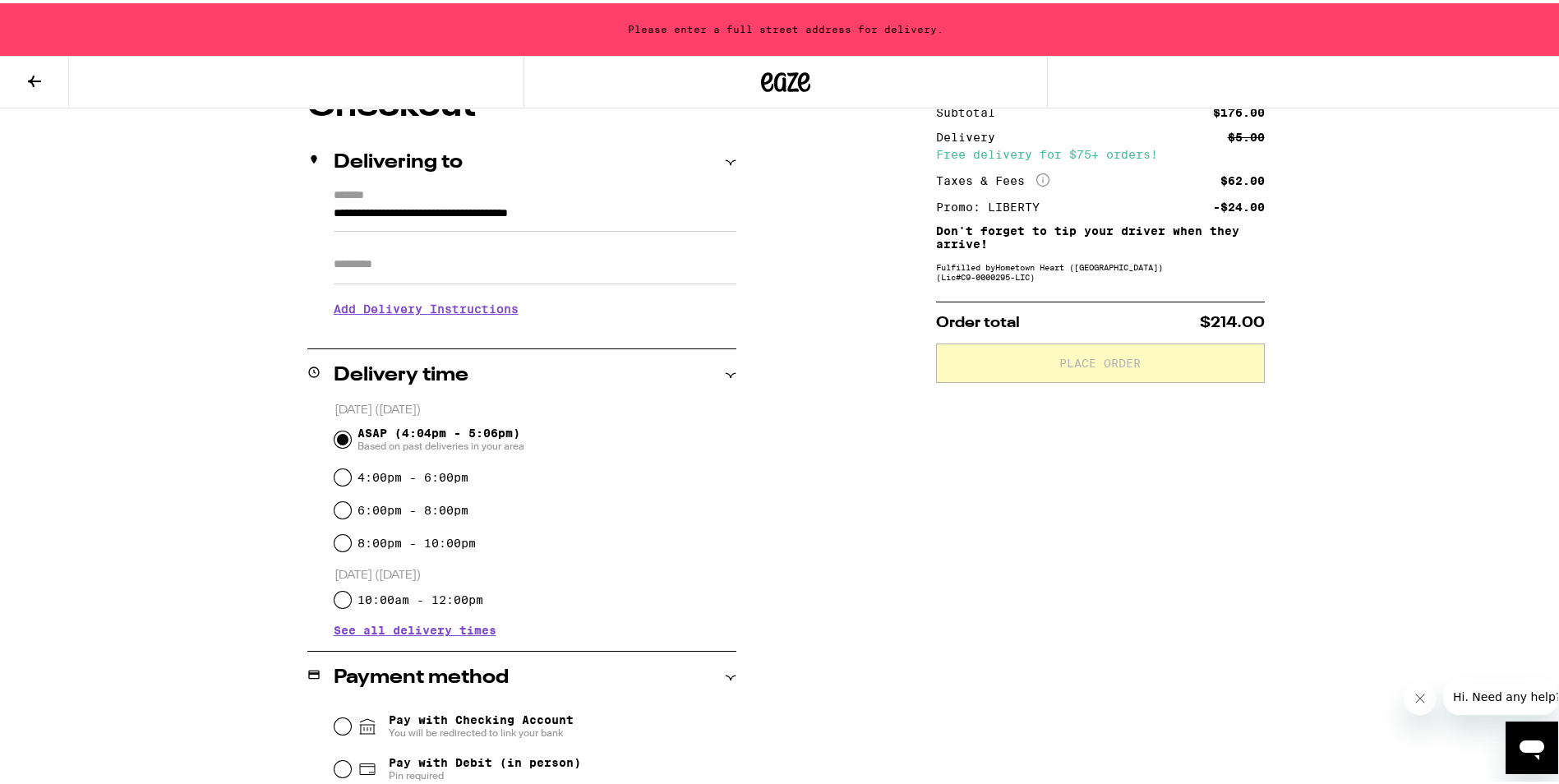
type input "**********"
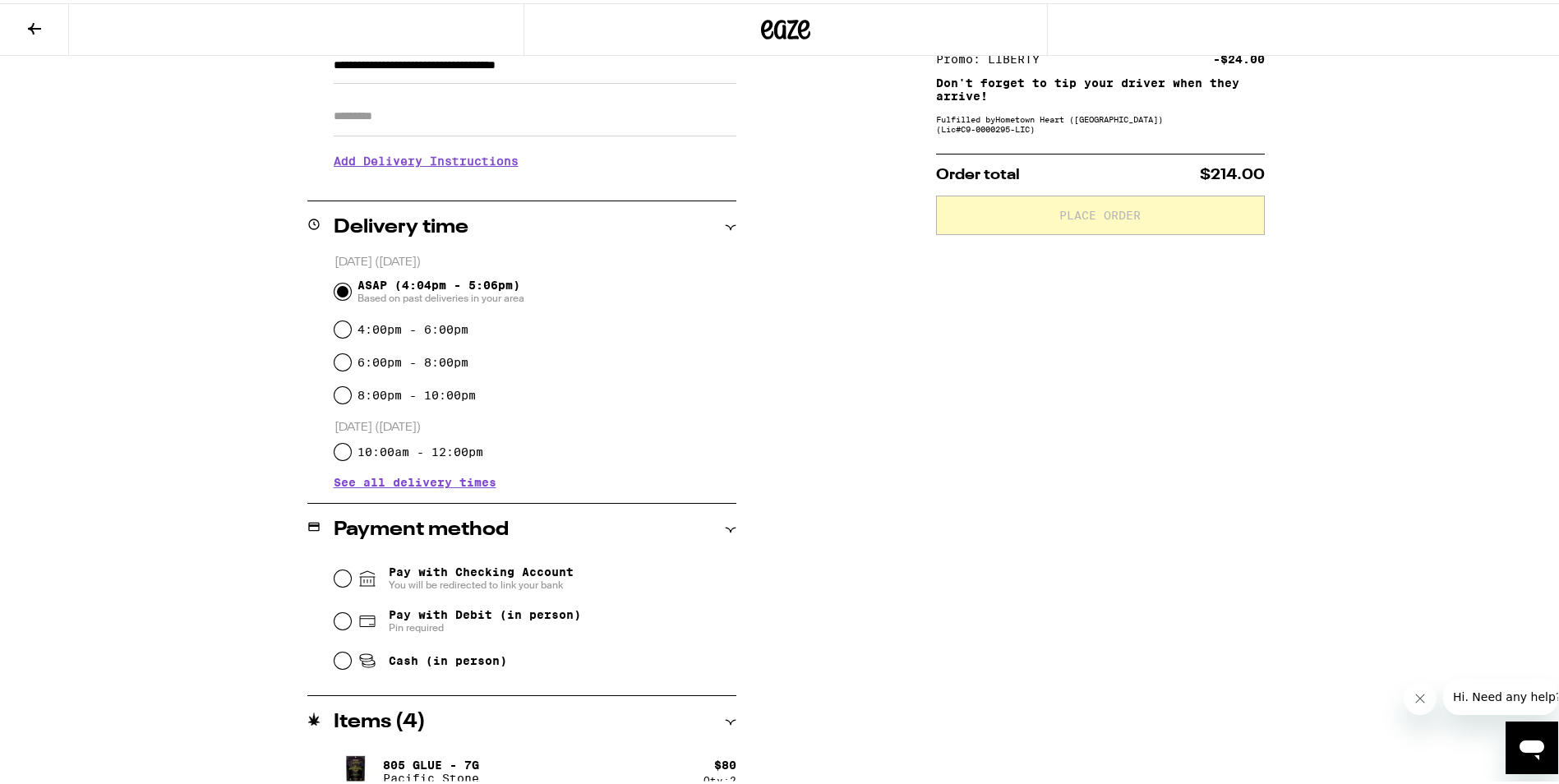
scroll to position [341, 0]
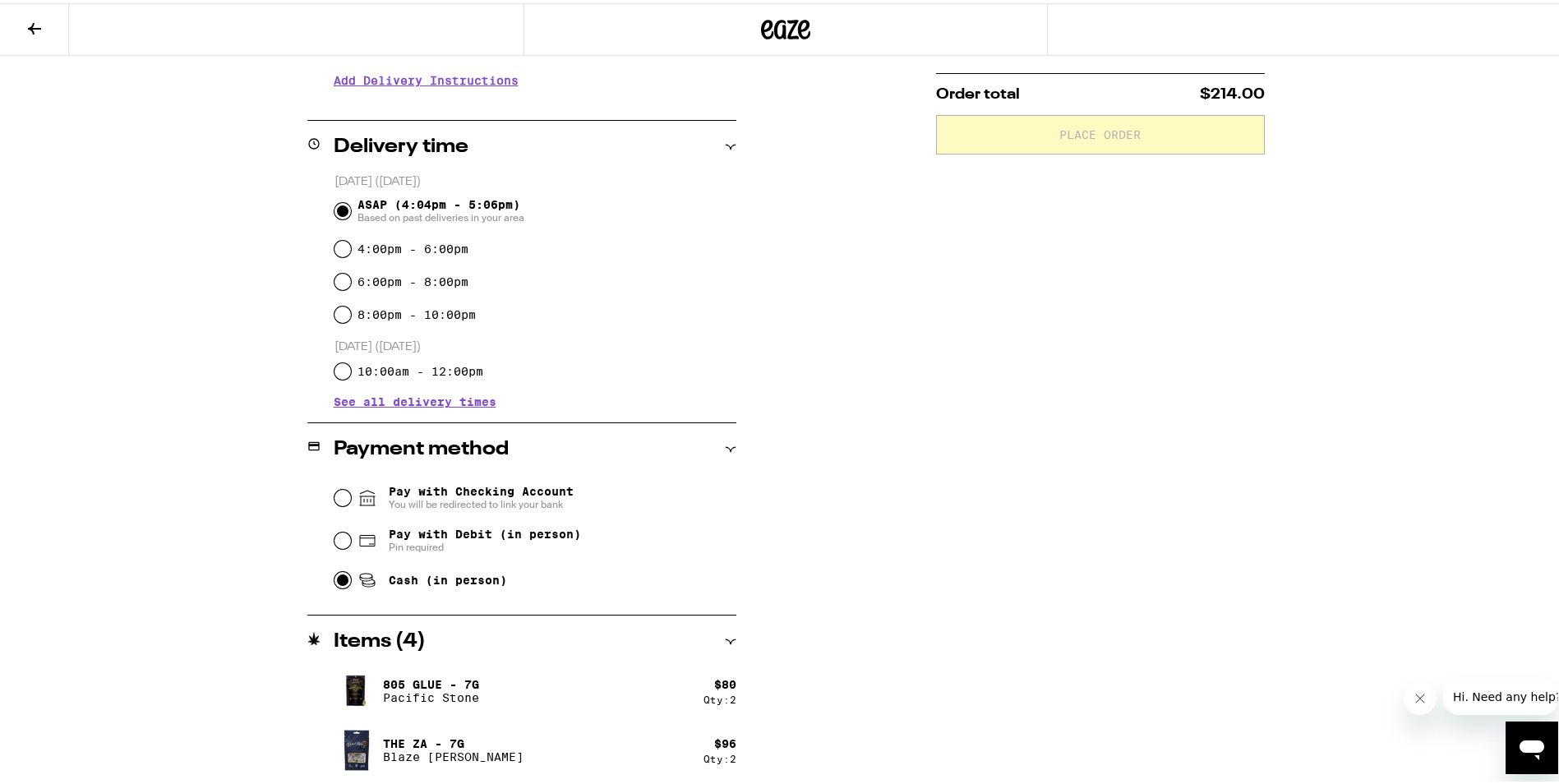
click at [334, 580] on input "Cash (in person)" at bounding box center [342, 577] width 16 height 16
radio input "true"
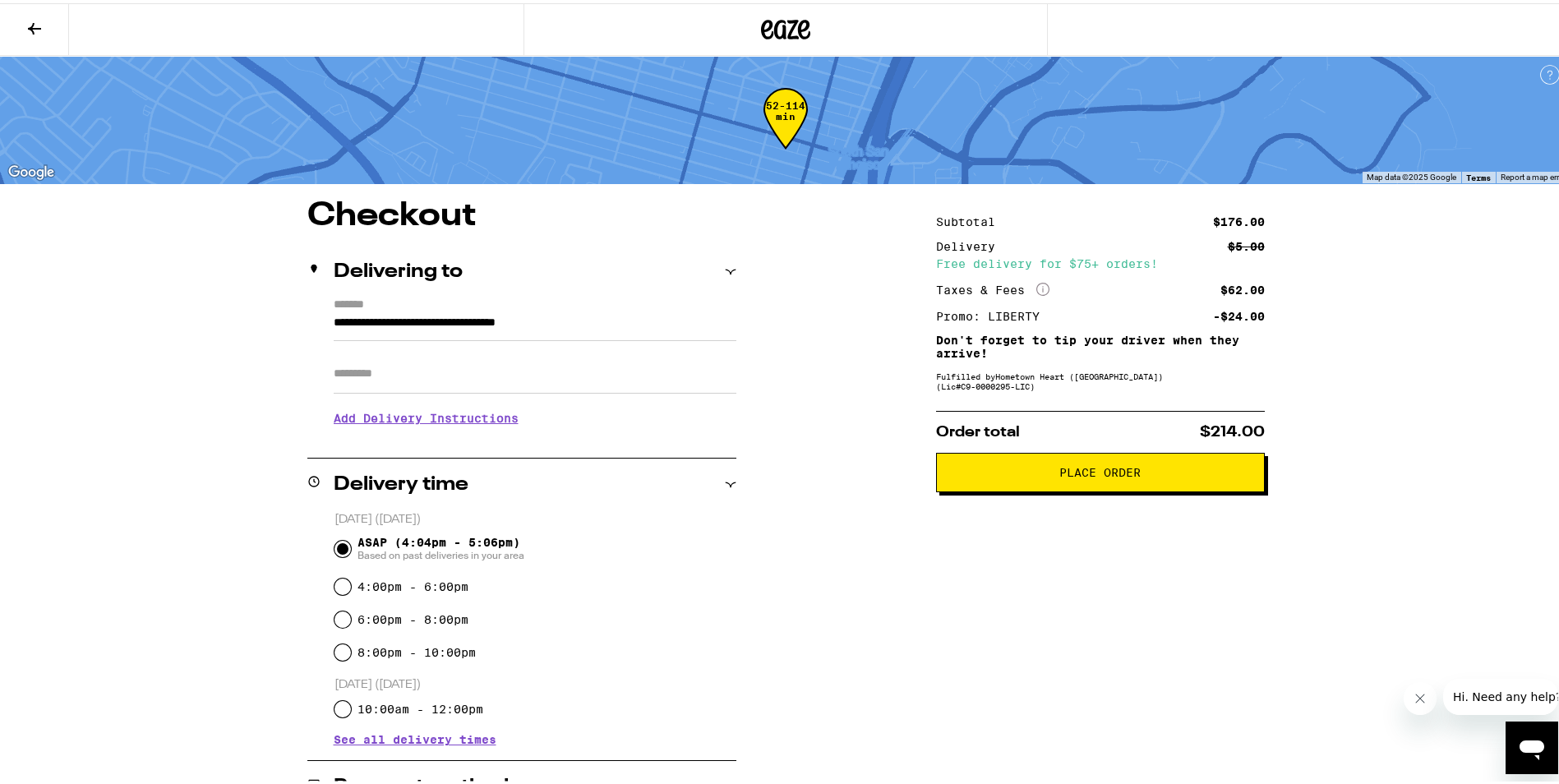
scroll to position [0, 0]
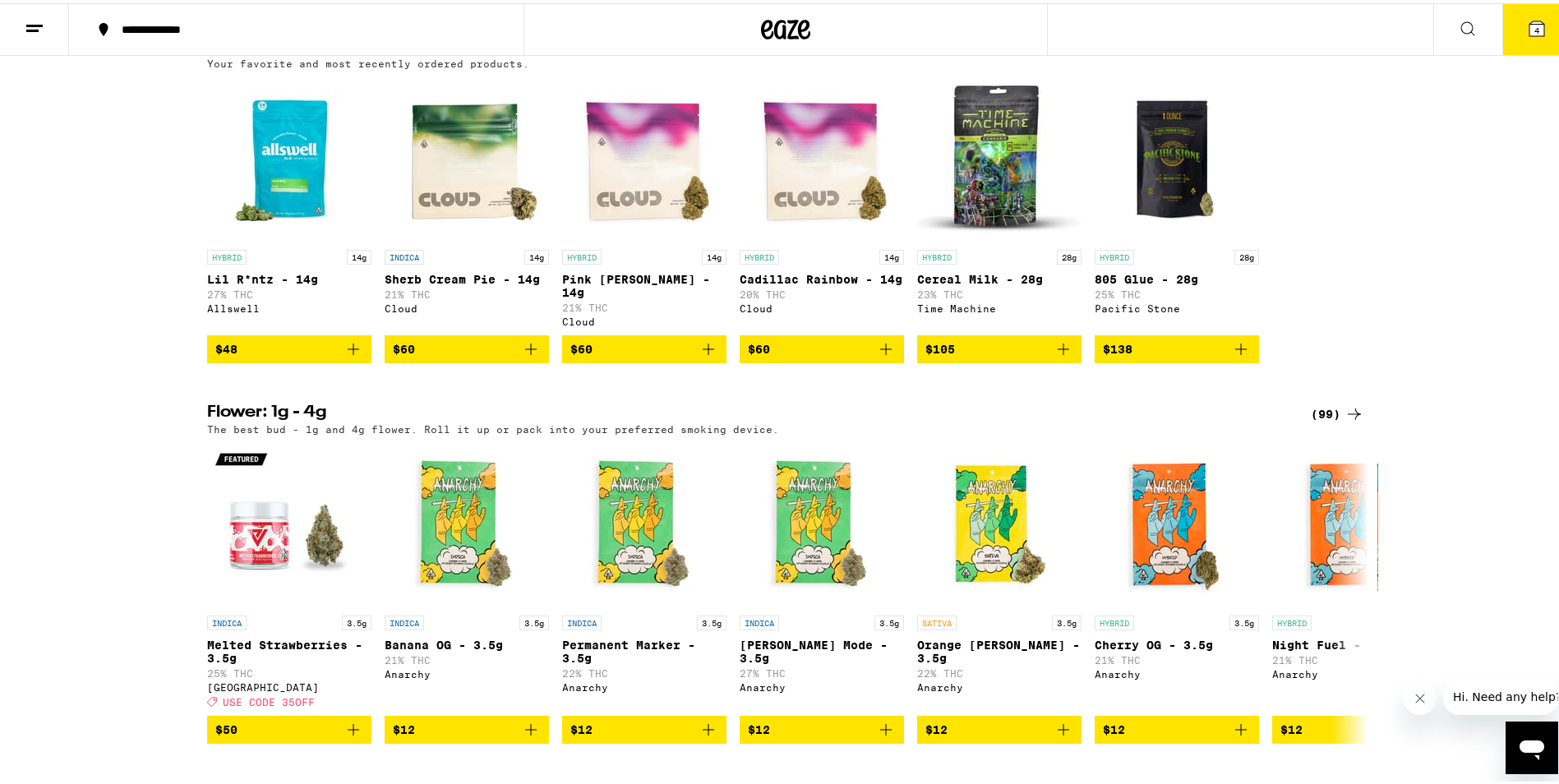
scroll to position [1726, 0]
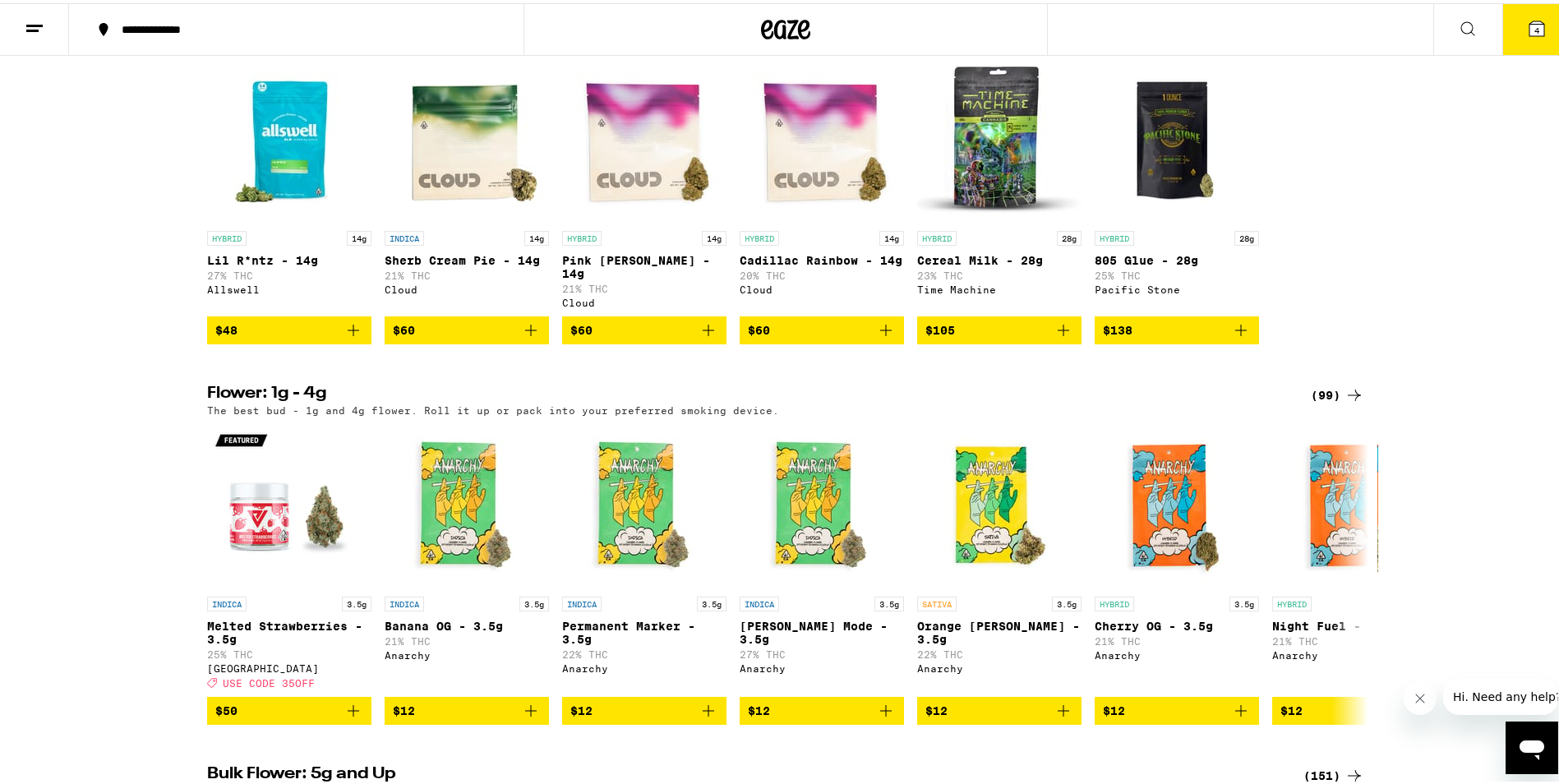
click at [350, 333] on icon "Add to bag" at bounding box center [353, 327] width 12 height 12
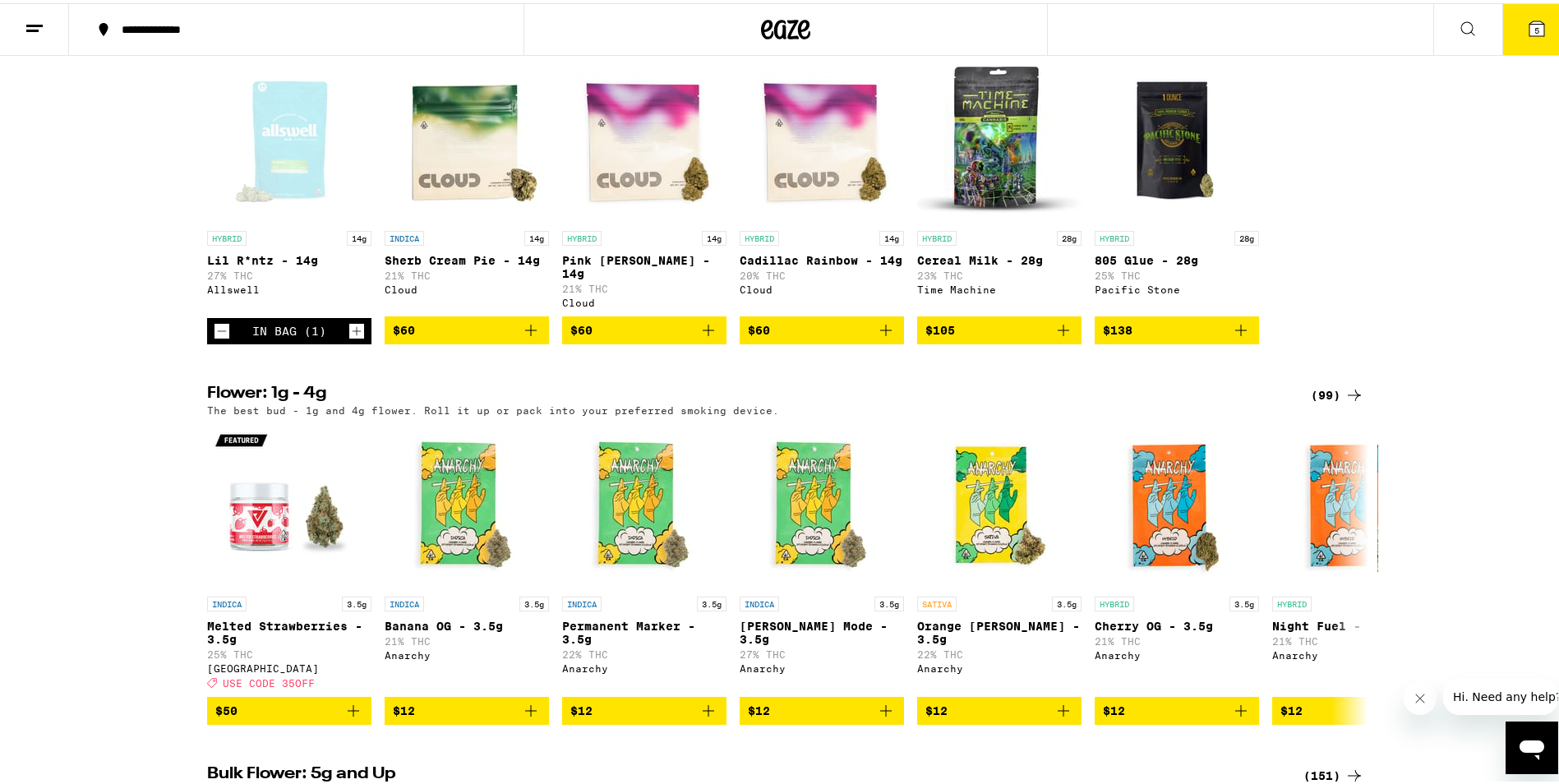
click at [350, 338] on icon "Increment" at bounding box center [357, 328] width 14 height 20
click at [1540, 33] on button "6" at bounding box center [1537, 26] width 69 height 51
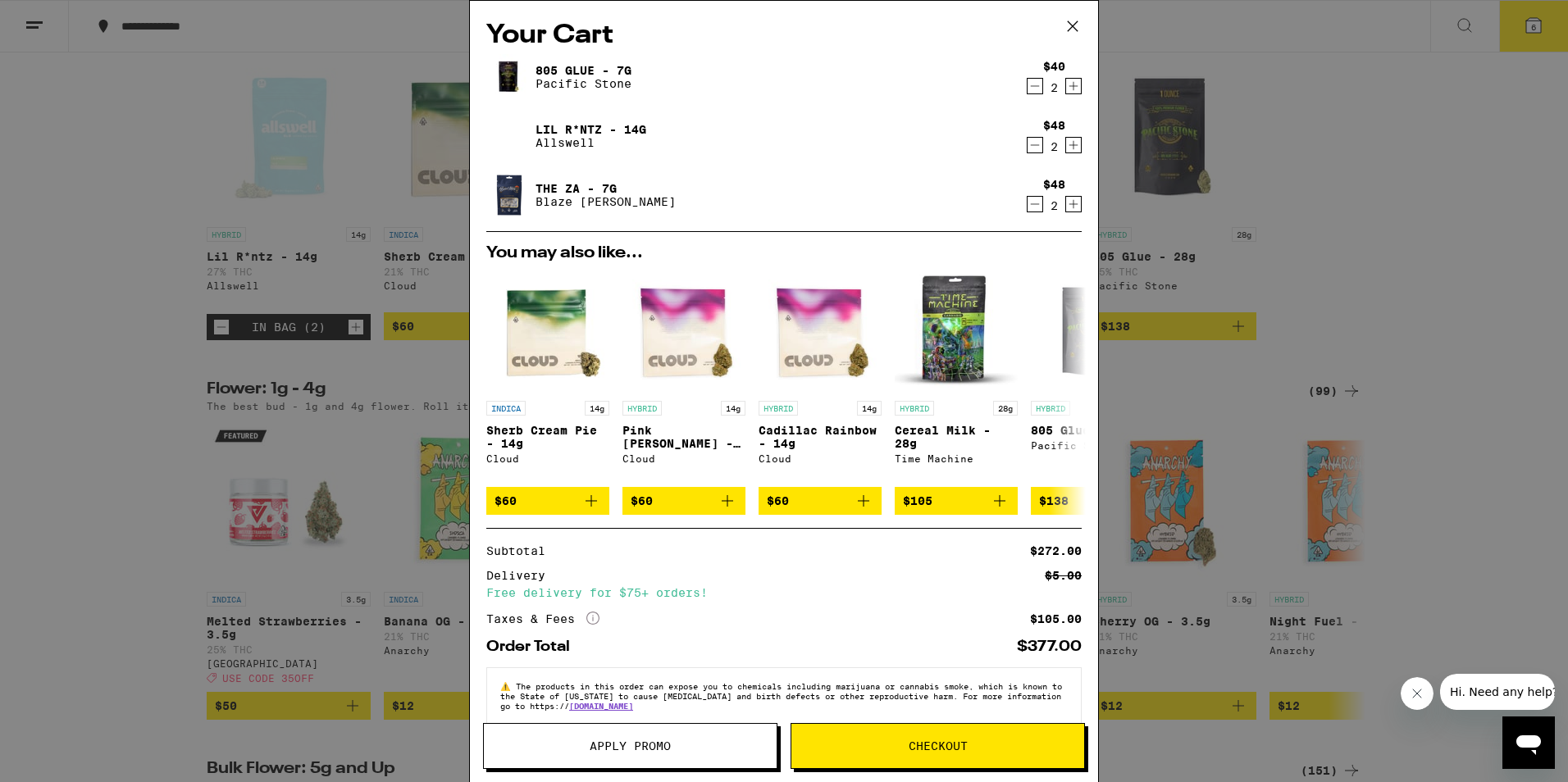
click at [1027, 205] on icon "Decrement" at bounding box center [1035, 205] width 14 height 20
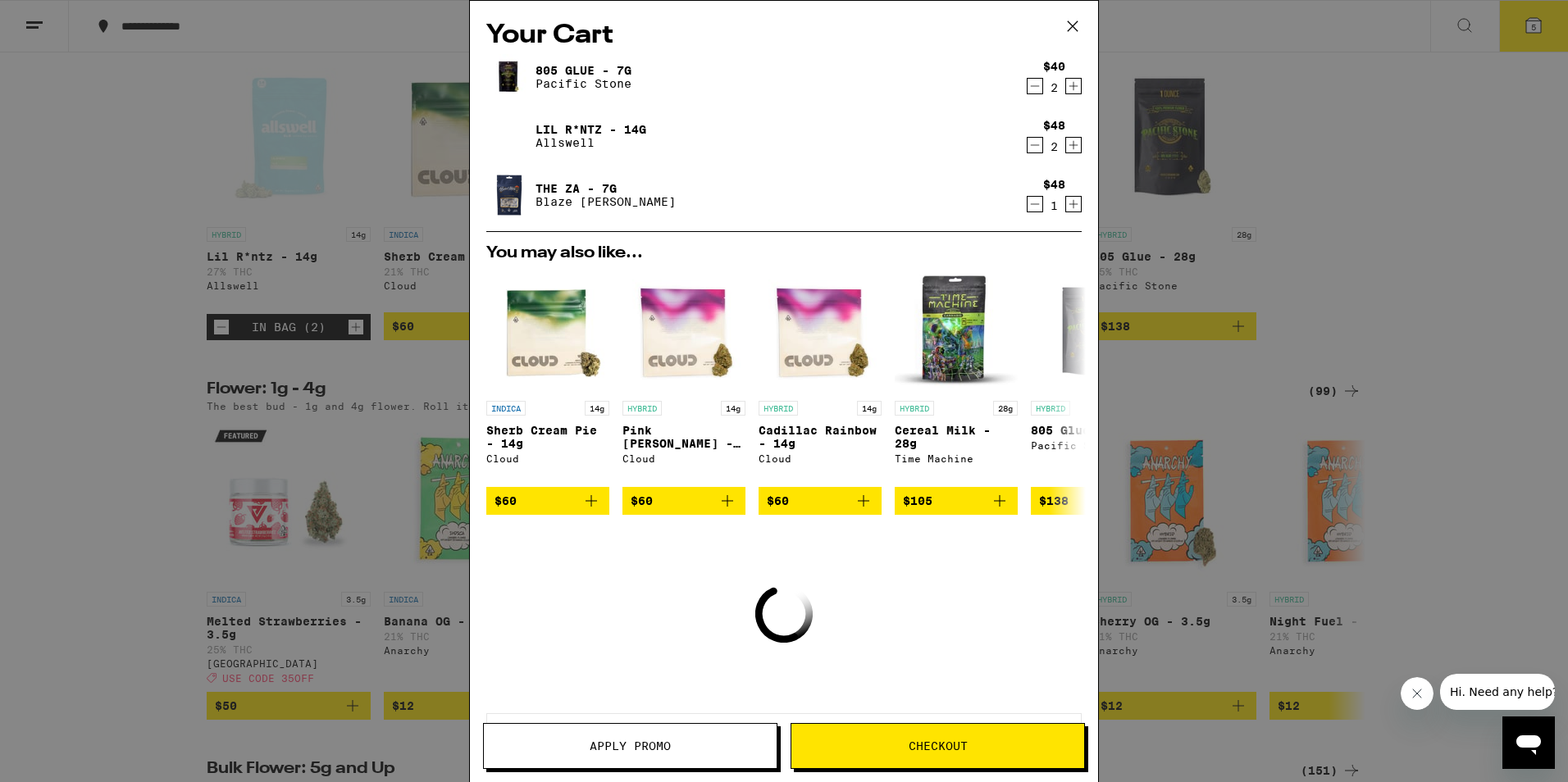
click at [1027, 205] on icon "Decrement" at bounding box center [1035, 205] width 14 height 20
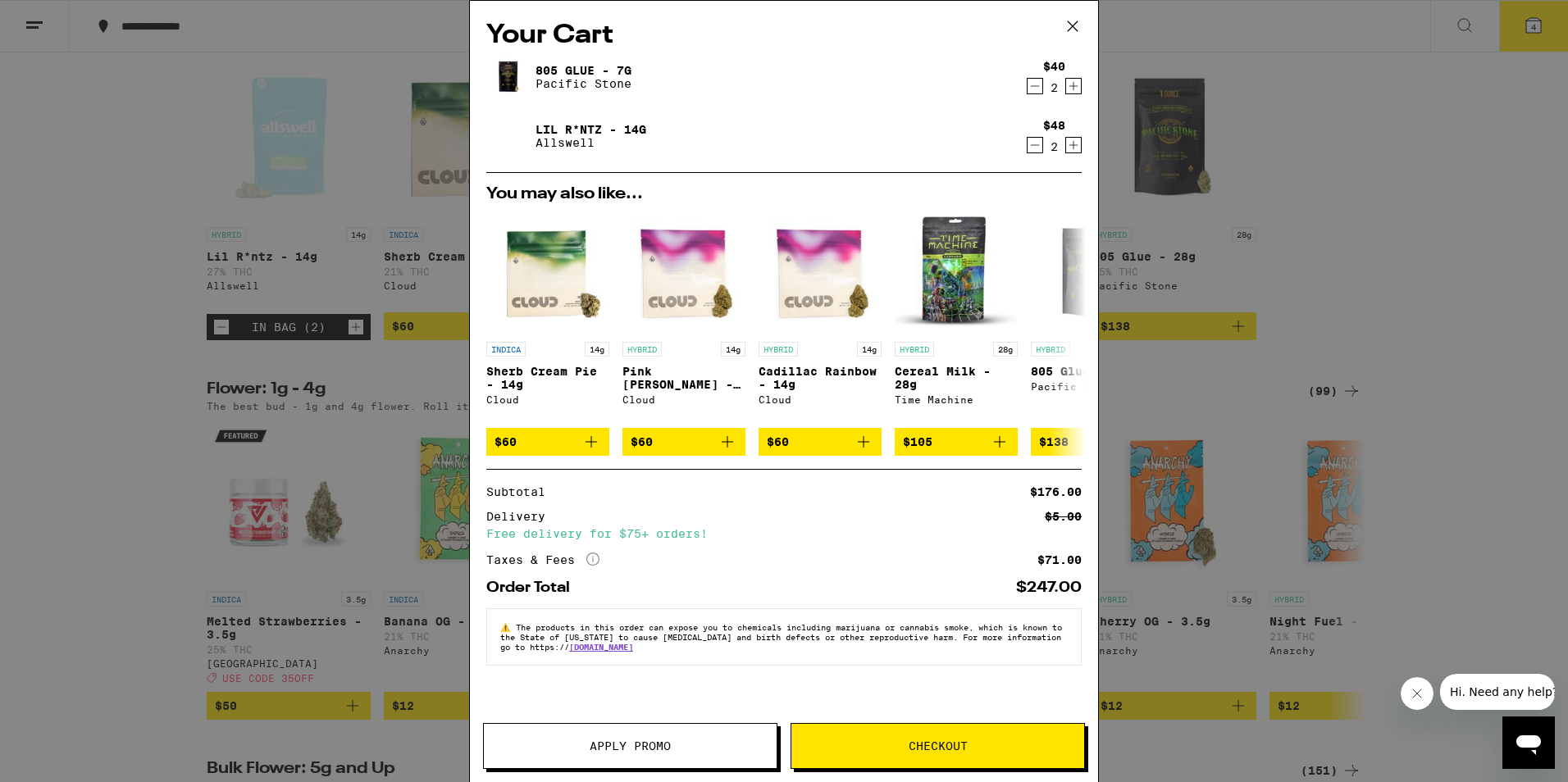
click at [1042, 92] on icon "Decrement" at bounding box center [1035, 86] width 14 height 20
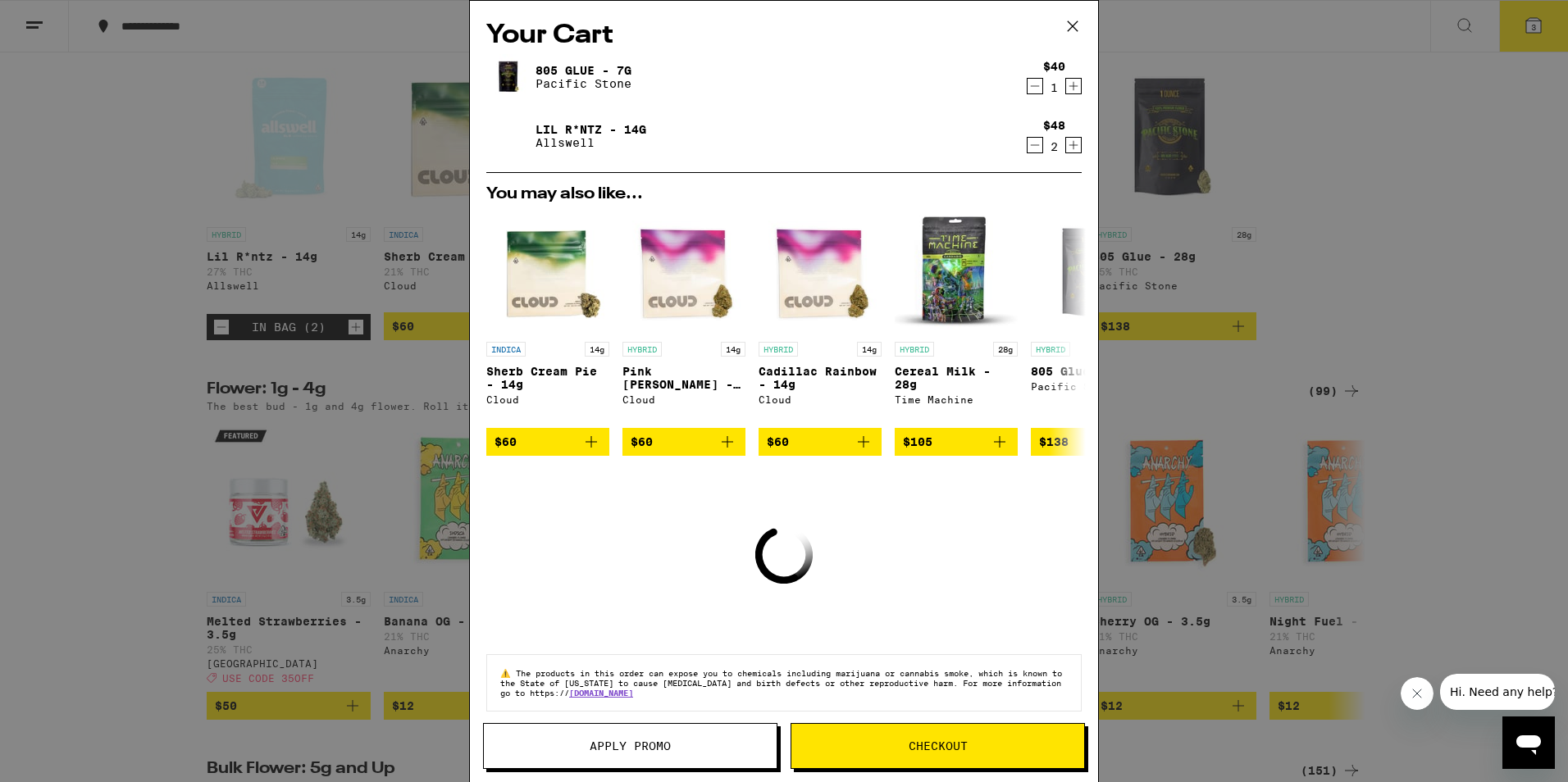
click at [1023, 89] on div "$40 1" at bounding box center [1051, 77] width 61 height 34
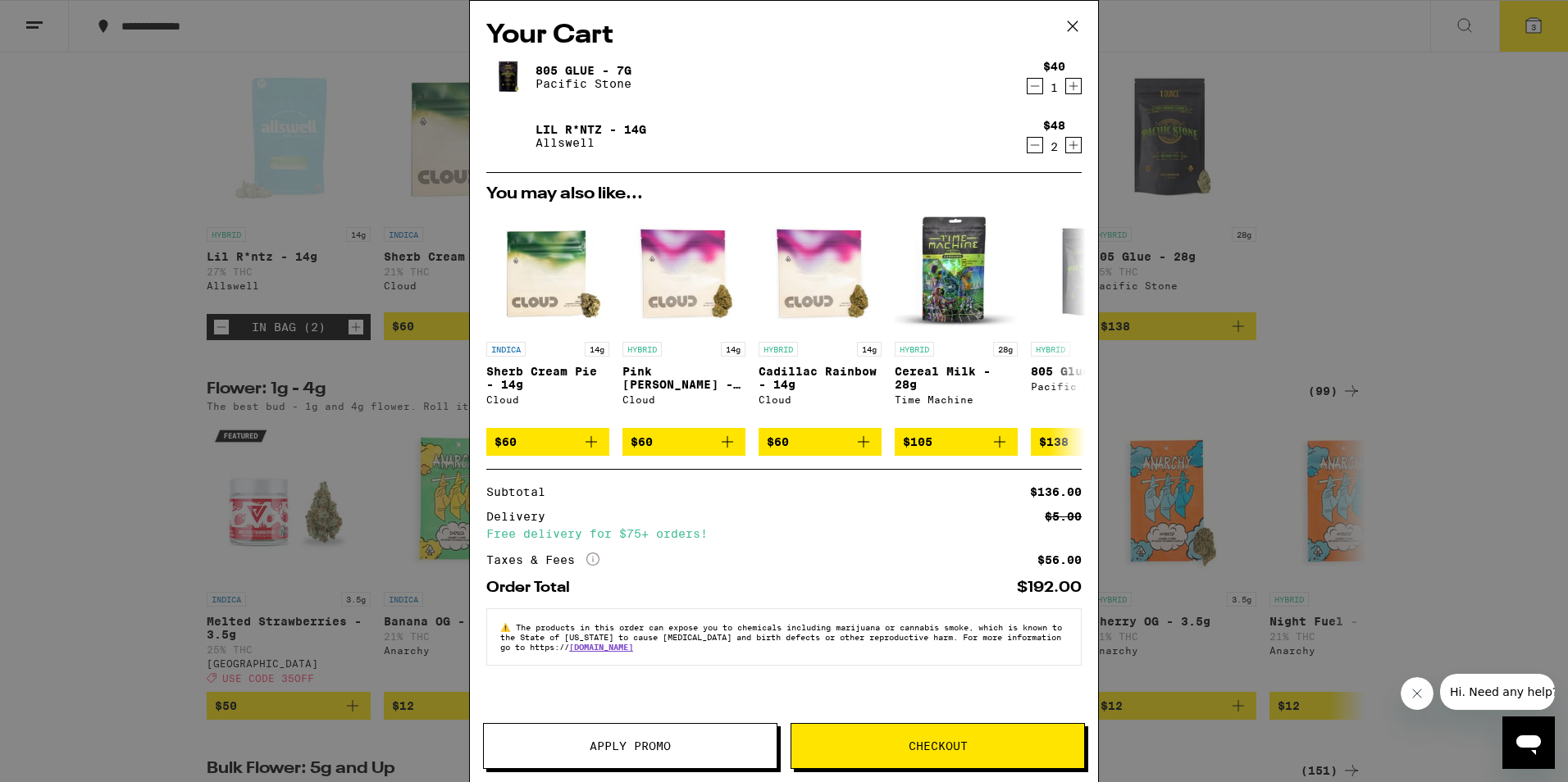
click at [1035, 91] on icon "Decrement" at bounding box center [1035, 86] width 14 height 20
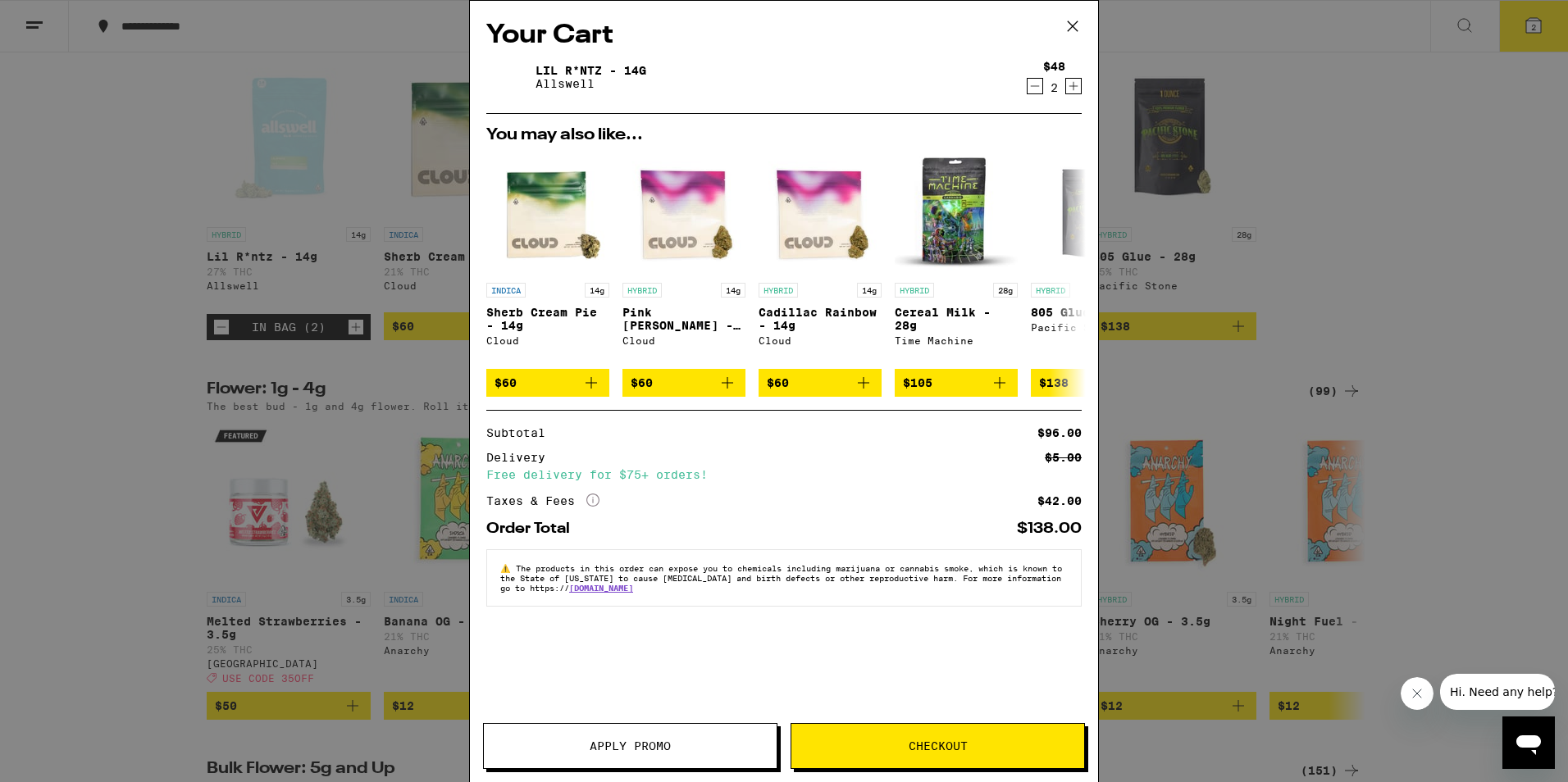
click at [1070, 22] on icon at bounding box center [1072, 25] width 24 height 24
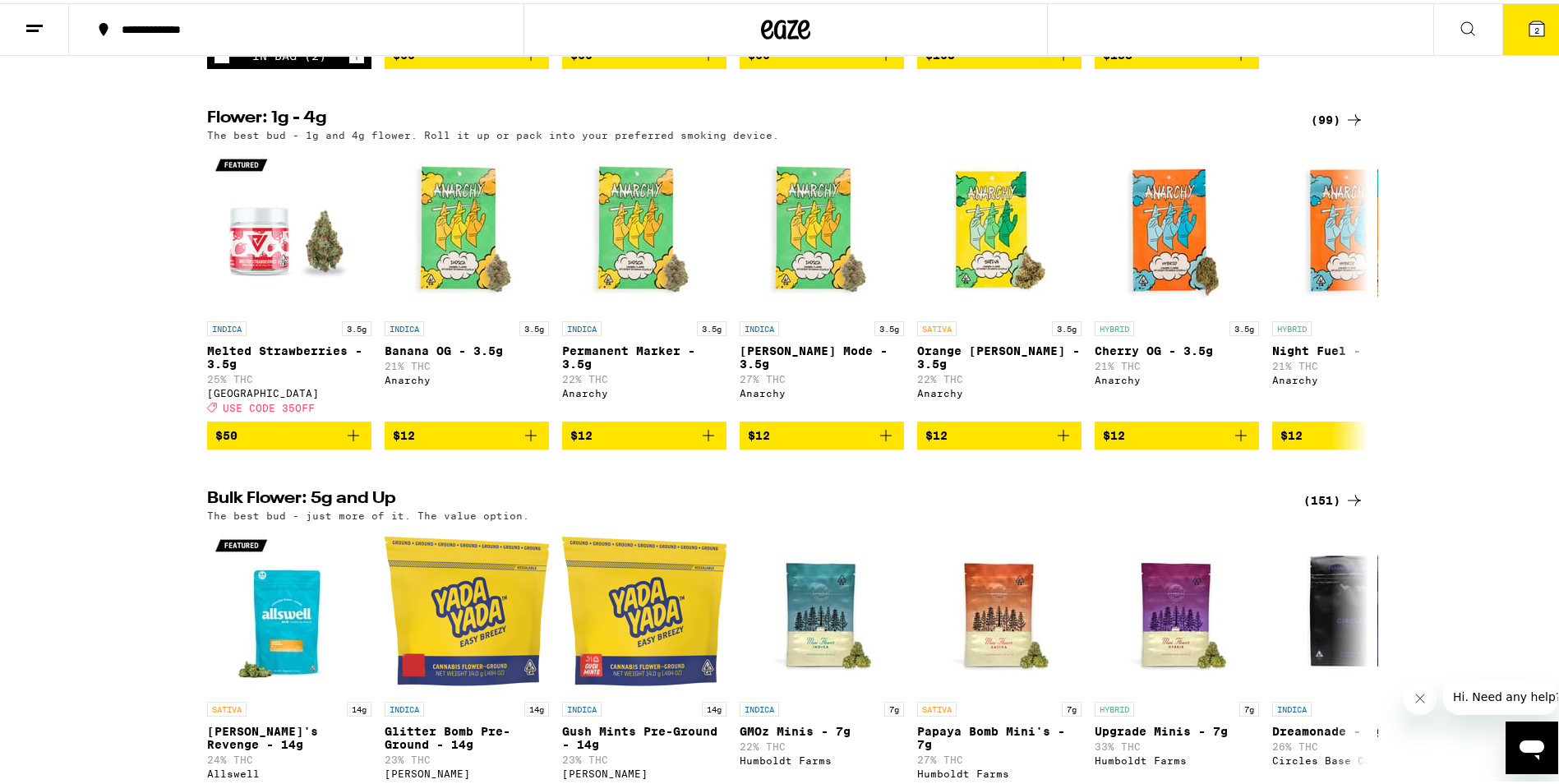
scroll to position [2055, 0]
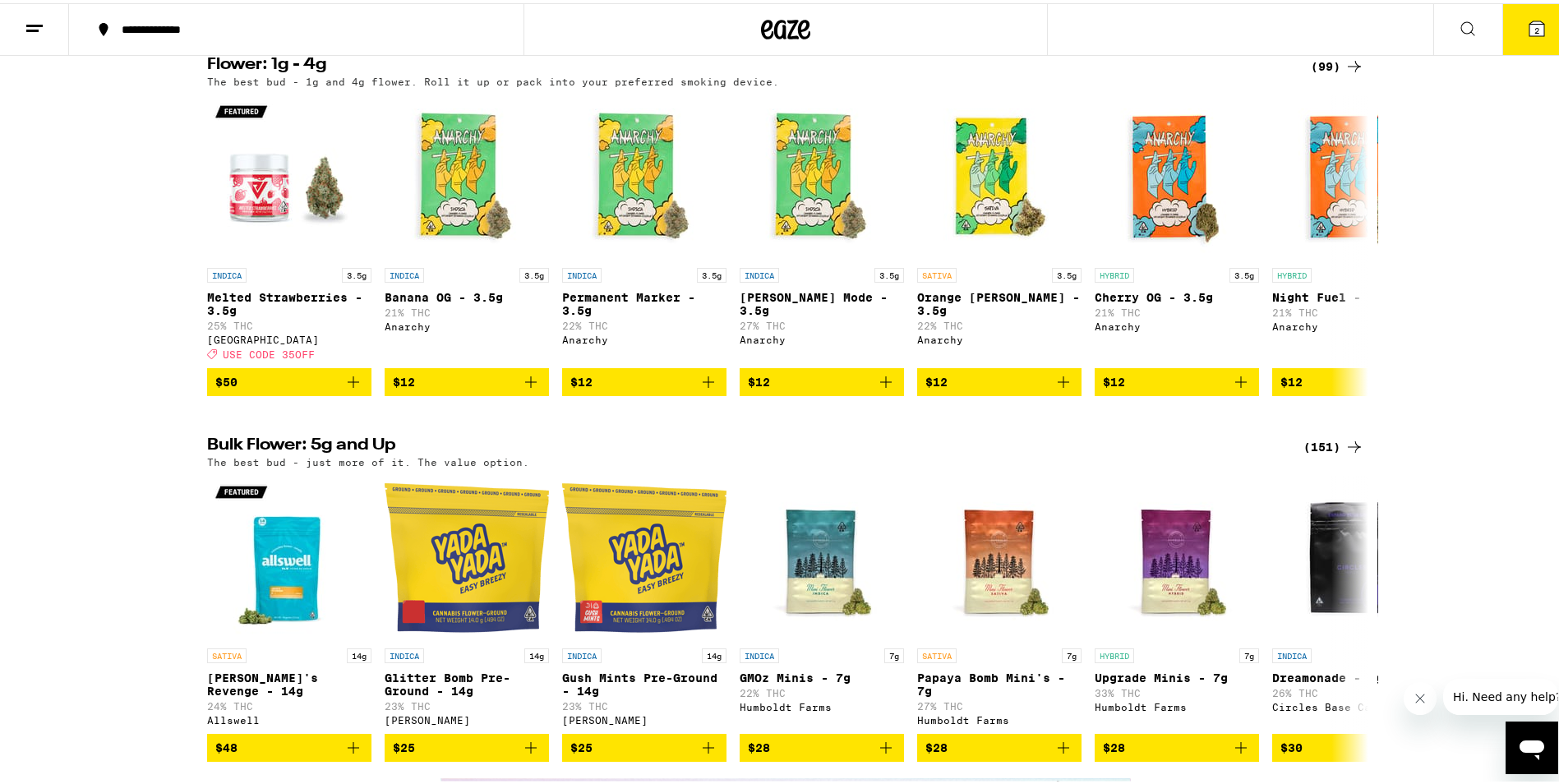
click at [1355, 73] on icon at bounding box center [1355, 63] width 20 height 20
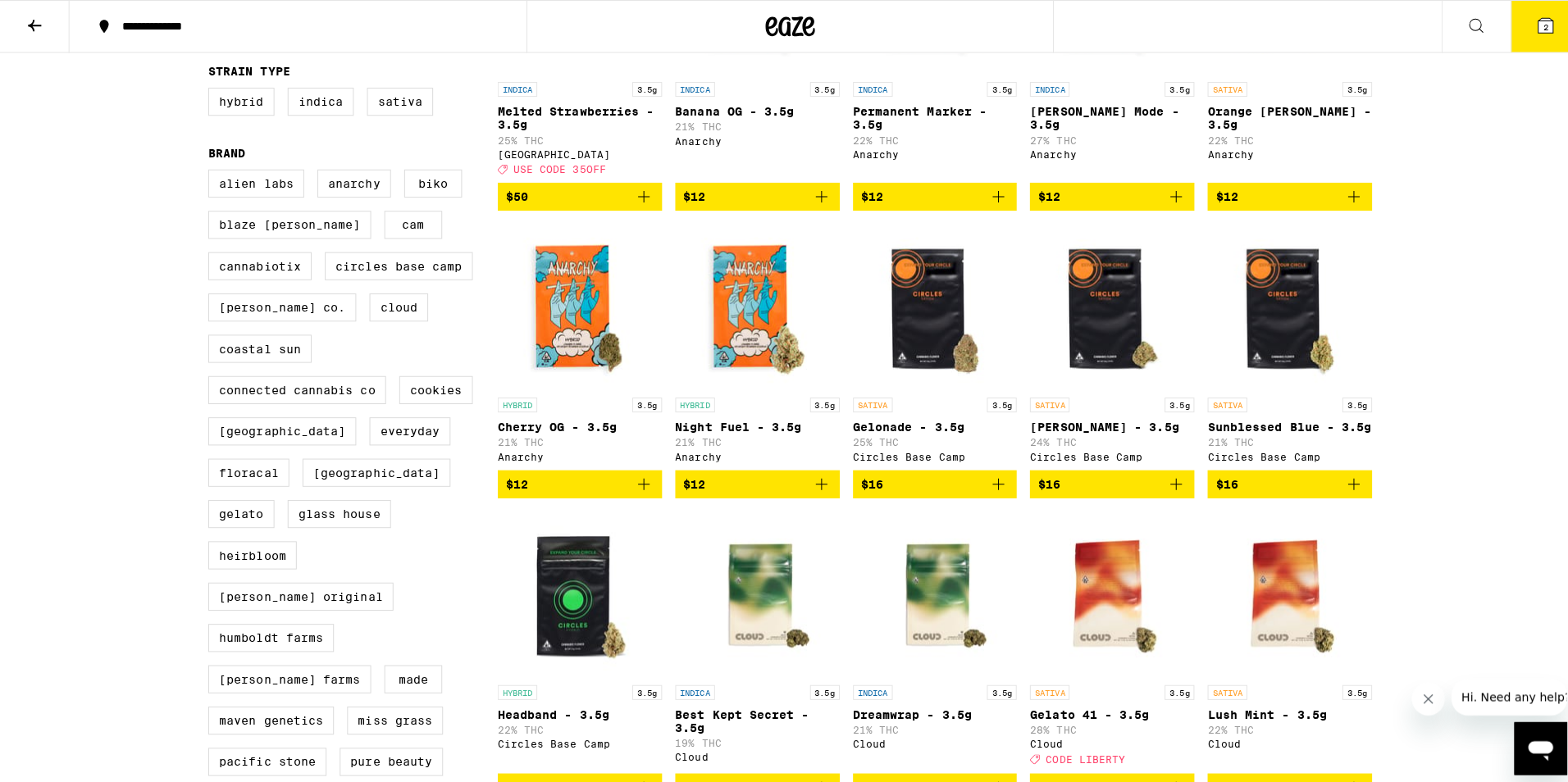
scroll to position [246, 0]
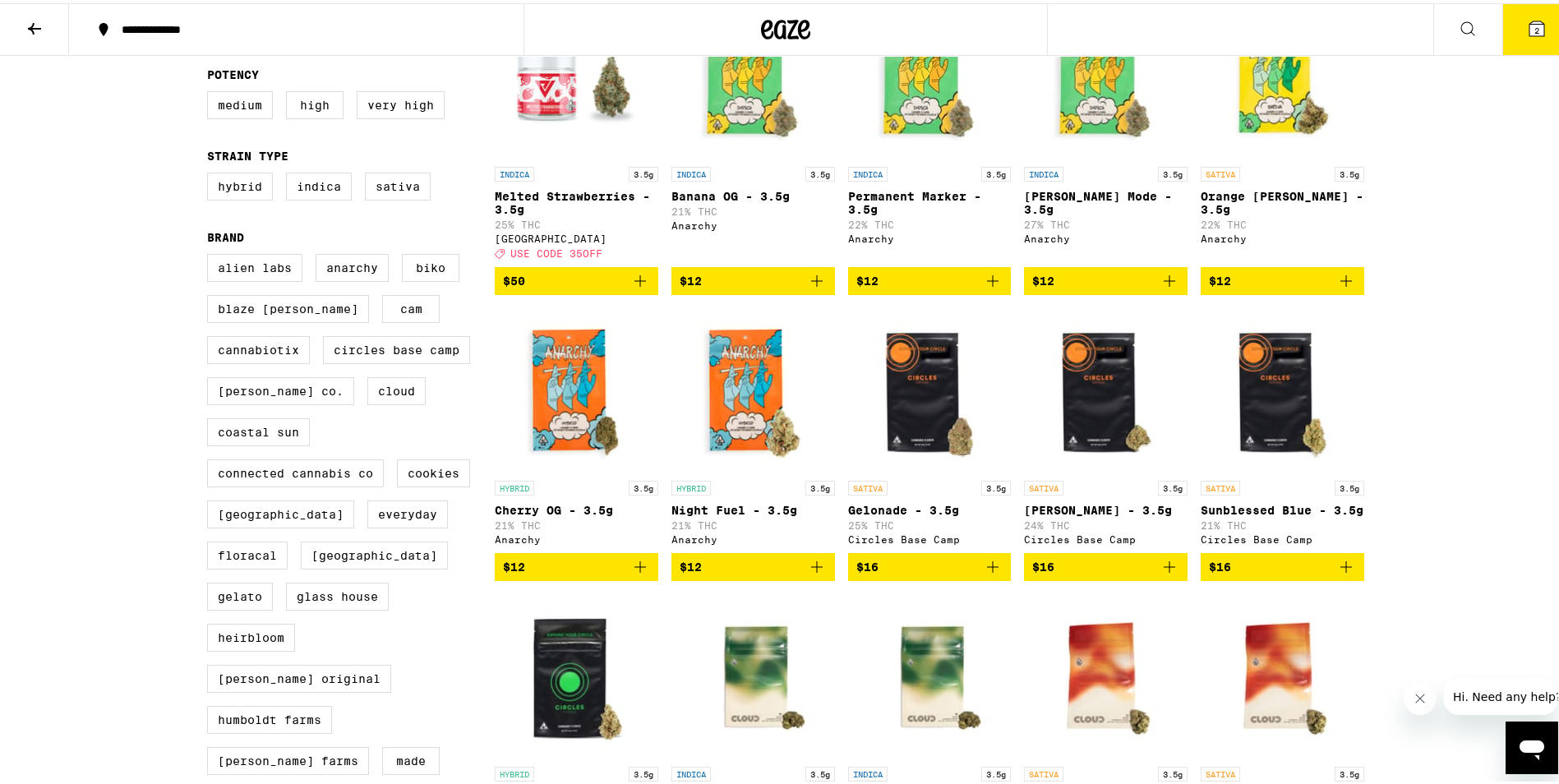
click at [1534, 21] on icon at bounding box center [1537, 25] width 20 height 20
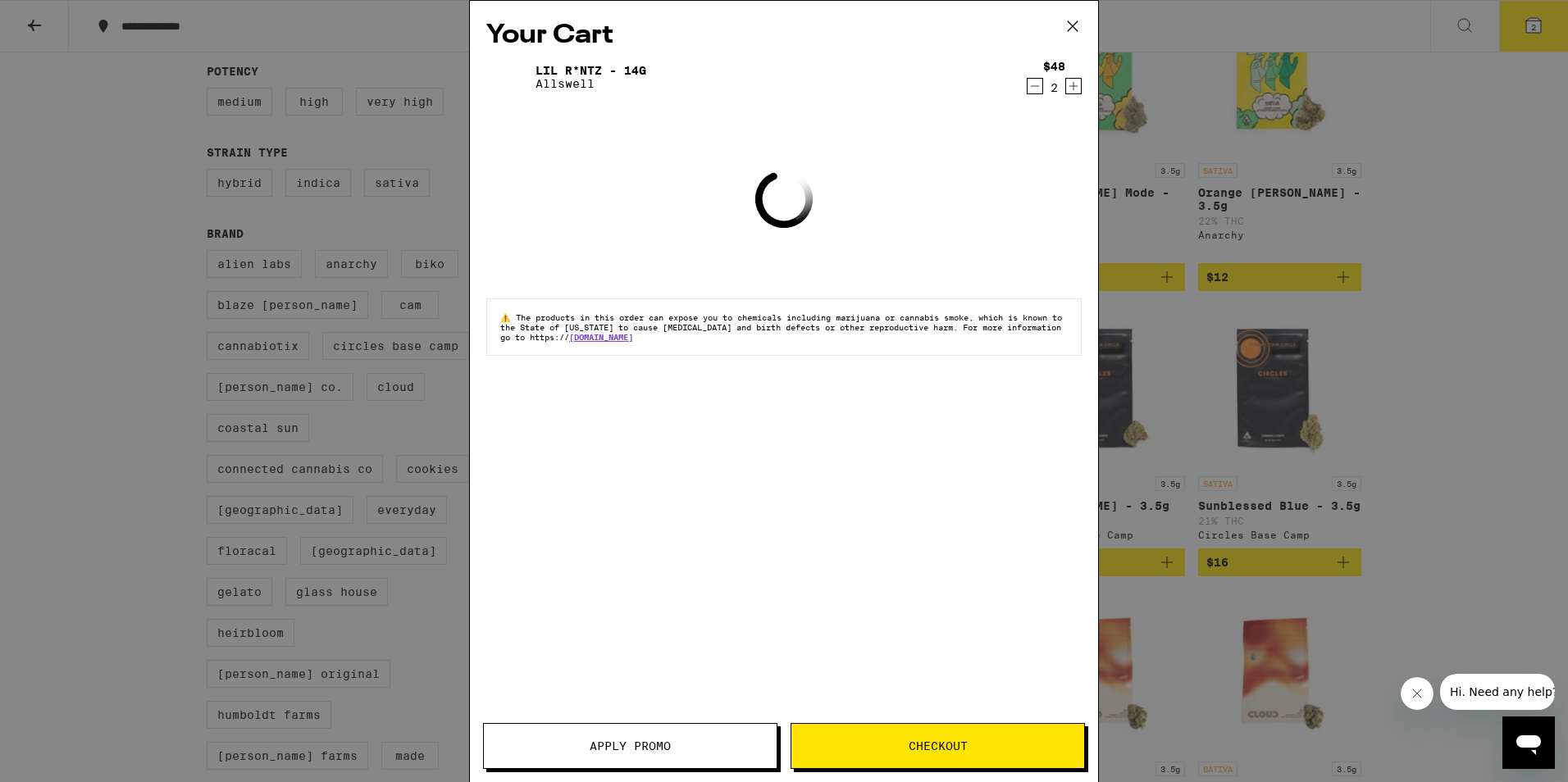
click at [1033, 85] on icon "Decrement" at bounding box center [1035, 86] width 14 height 20
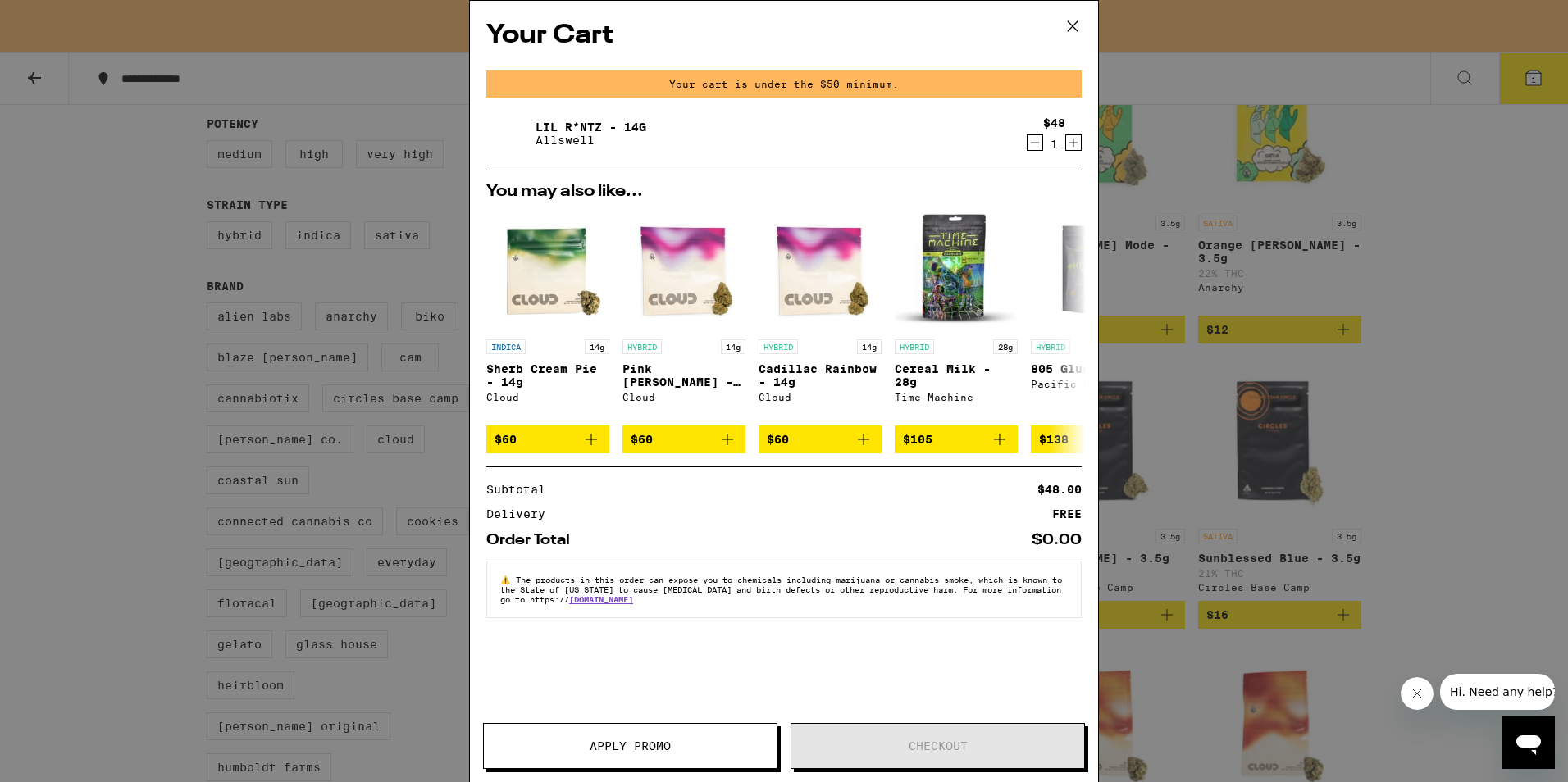
scroll to position [298, 0]
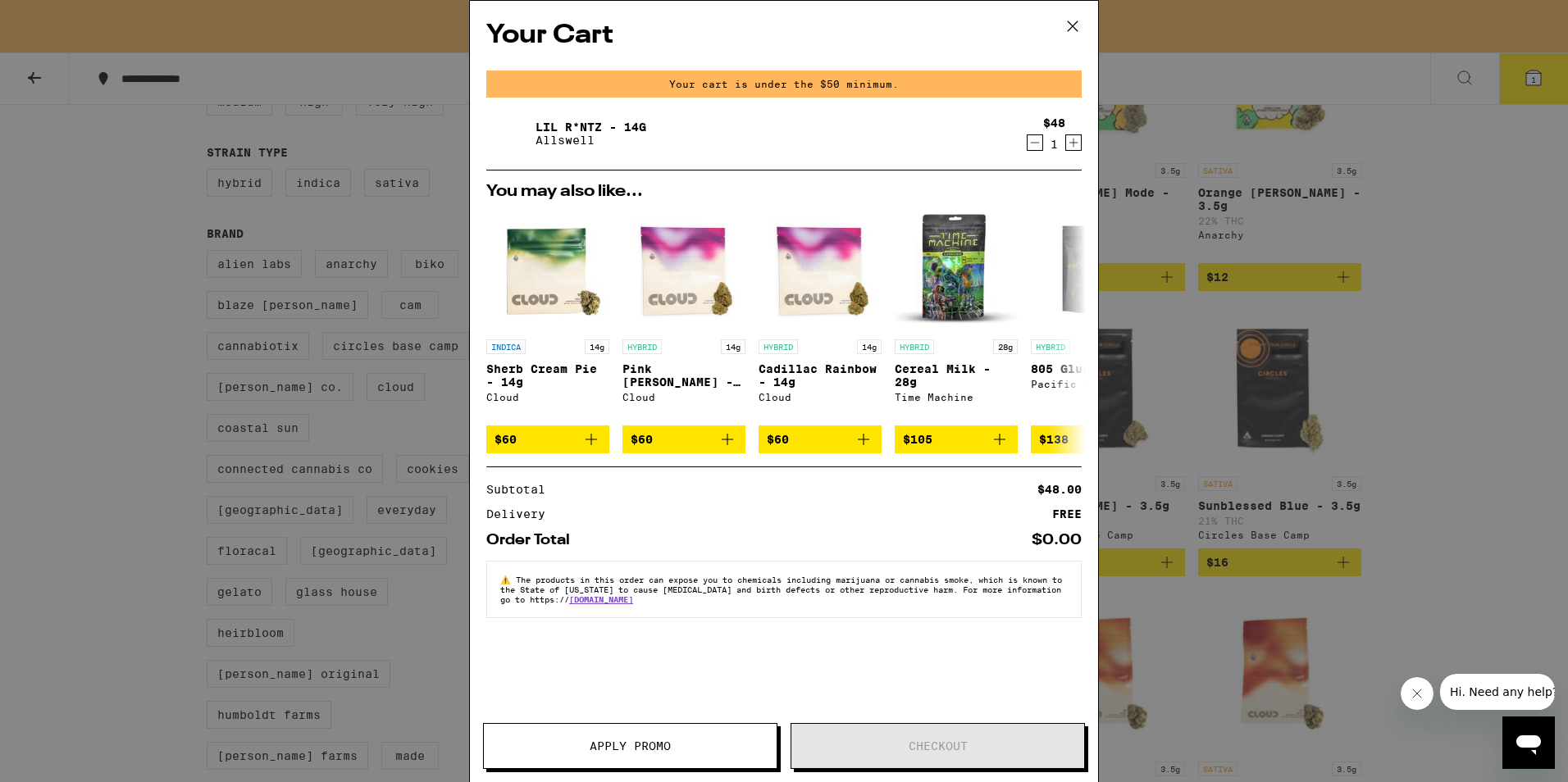
click at [1033, 142] on icon "Decrement" at bounding box center [1035, 142] width 9 height 0
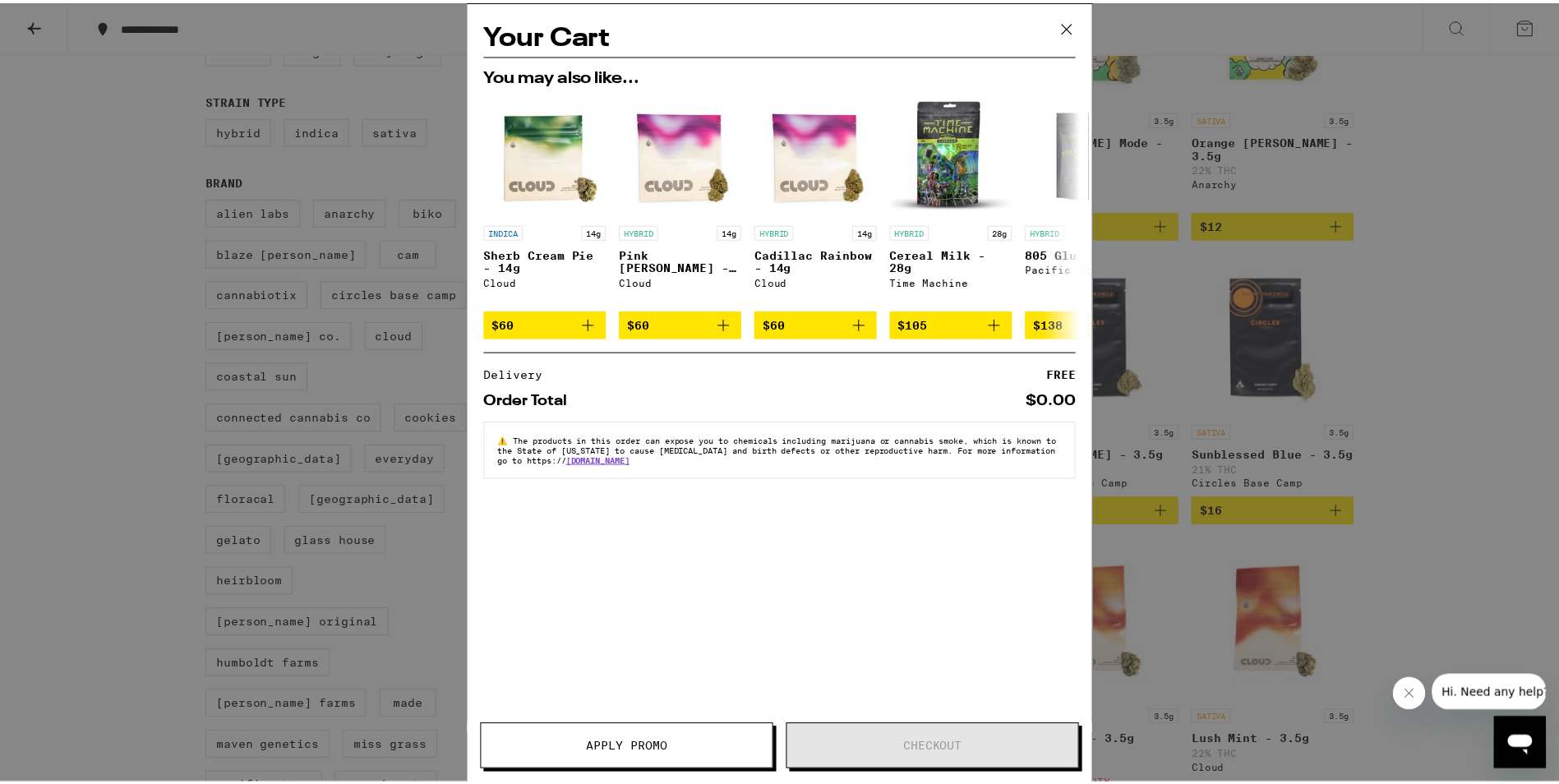
scroll to position [247, 0]
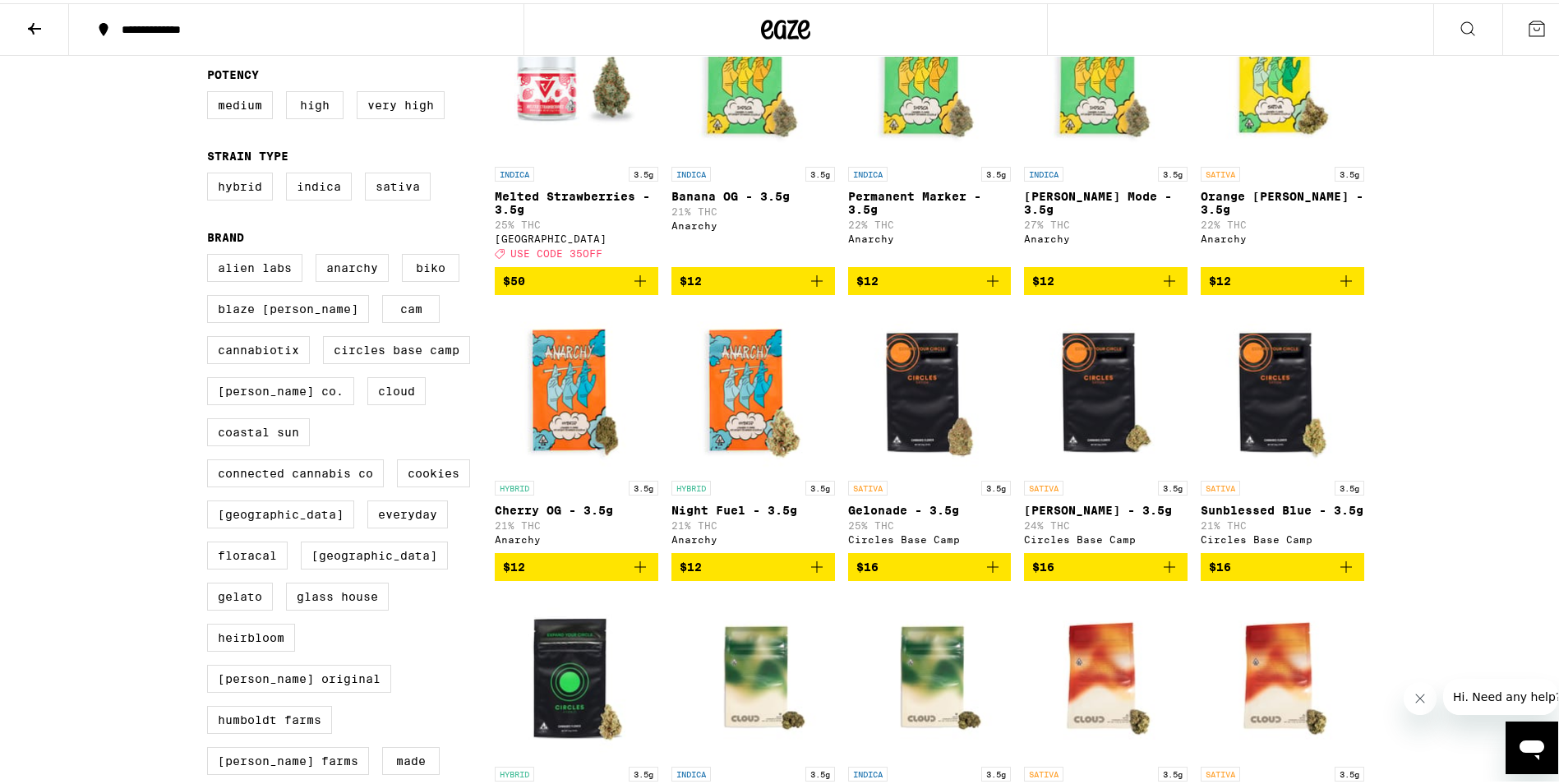
click at [636, 574] on icon "Add to bag" at bounding box center [640, 564] width 20 height 20
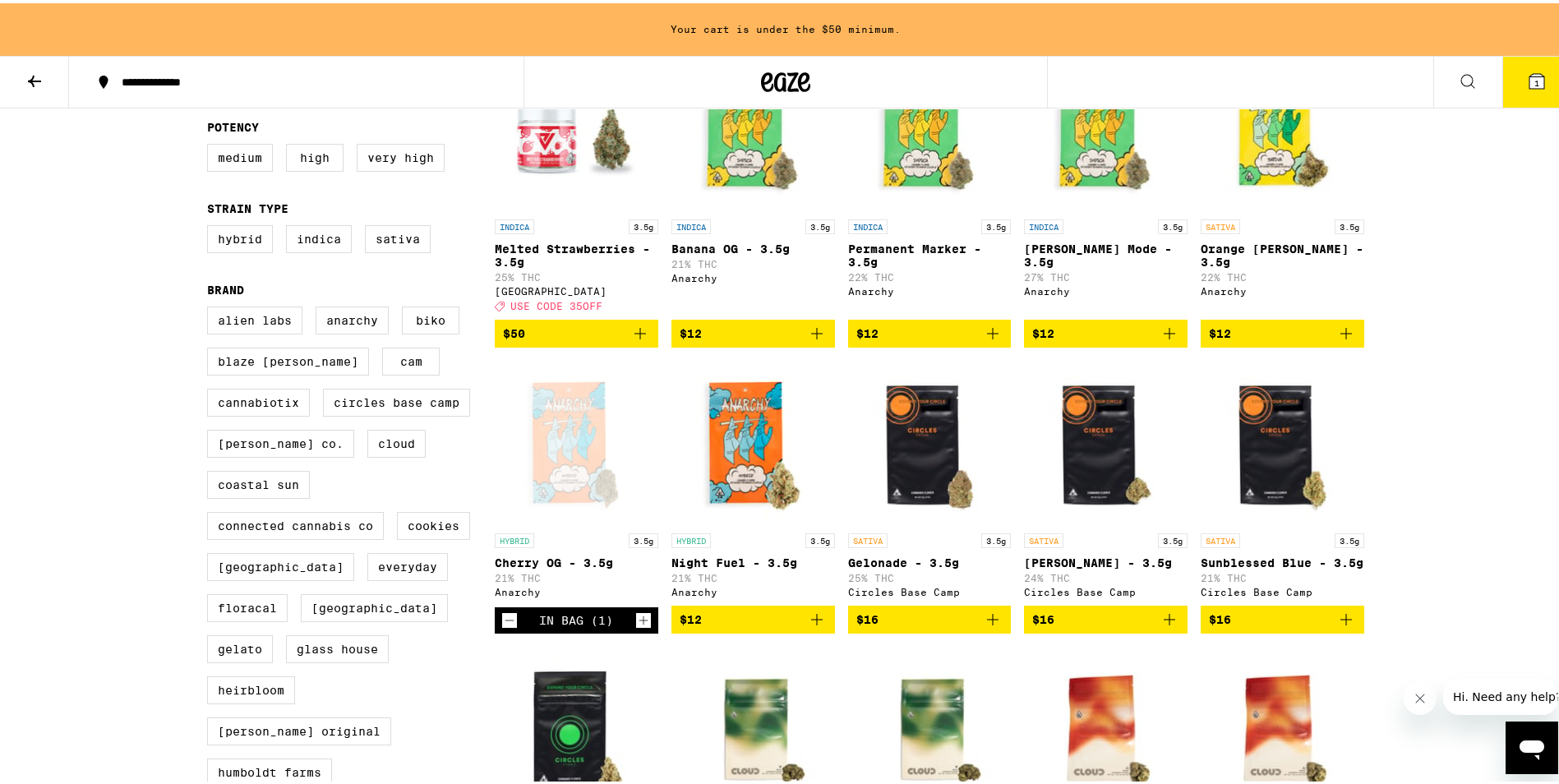
scroll to position [299, 0]
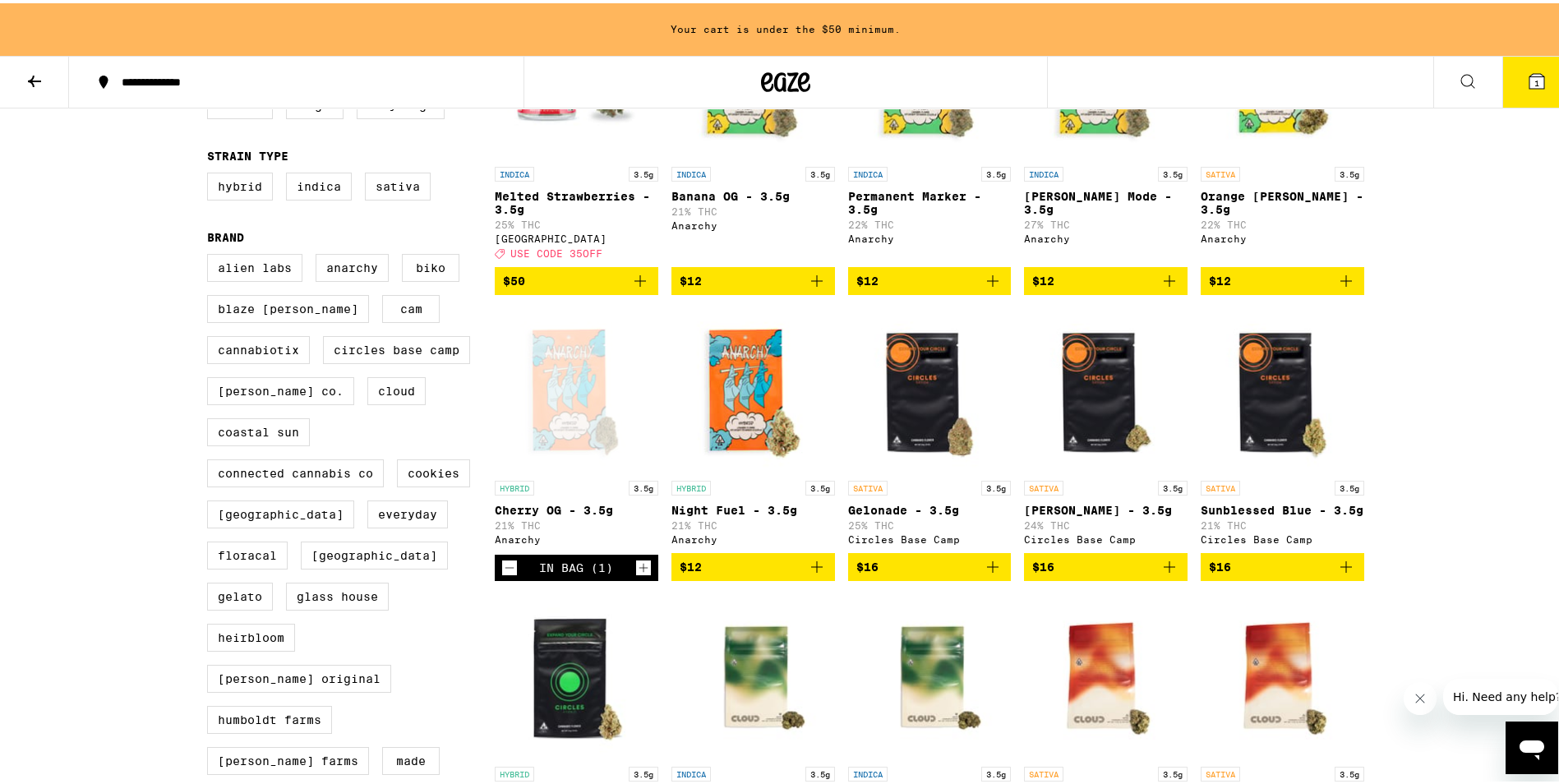
click at [636, 574] on icon "Increment" at bounding box center [643, 565] width 14 height 20
click at [818, 574] on icon "Add to bag" at bounding box center [817, 564] width 20 height 20
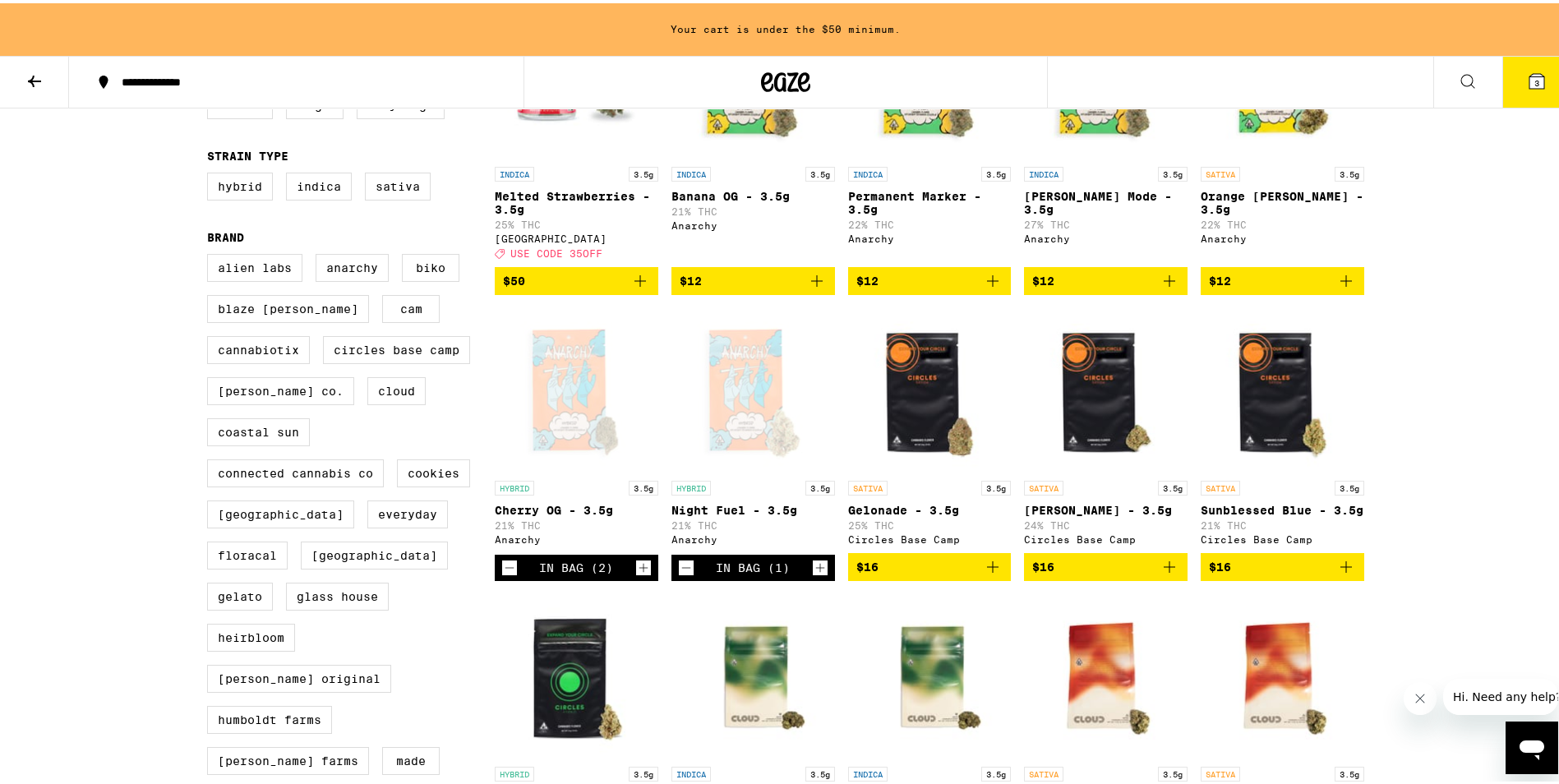
click at [818, 574] on icon "Increment" at bounding box center [820, 565] width 14 height 20
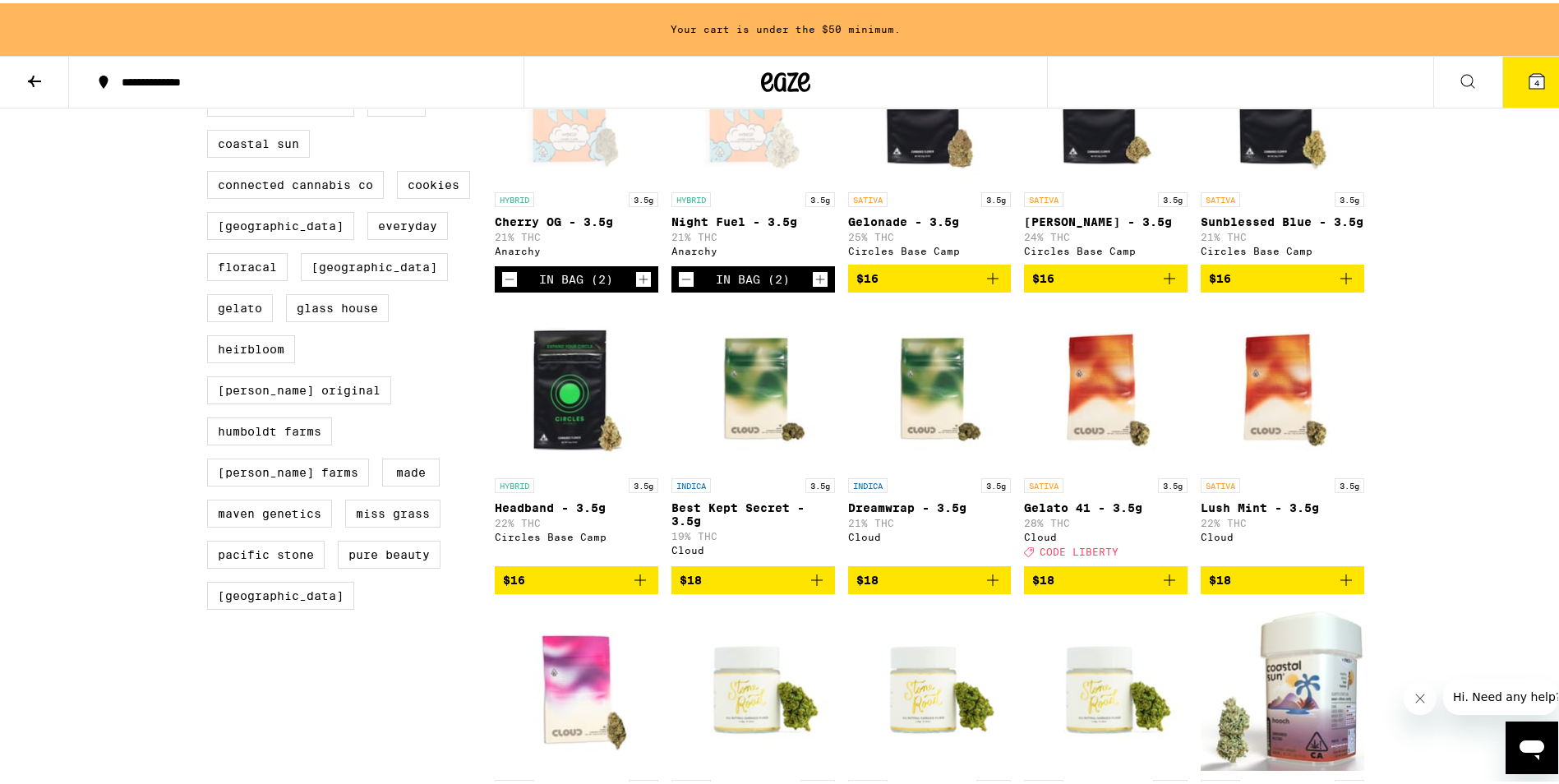
scroll to position [628, 0]
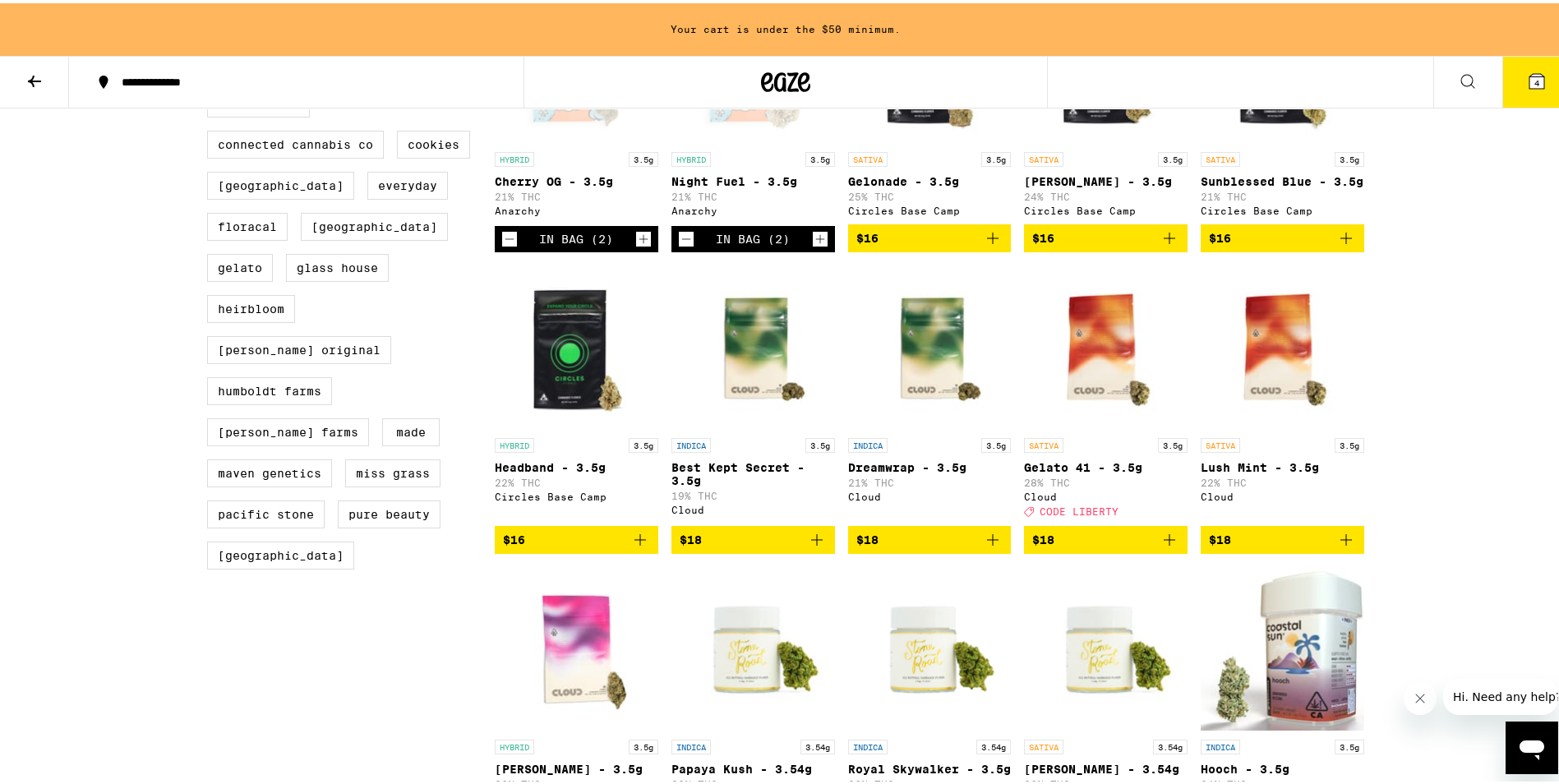
click at [635, 543] on icon "Add to bag" at bounding box center [640, 537] width 12 height 12
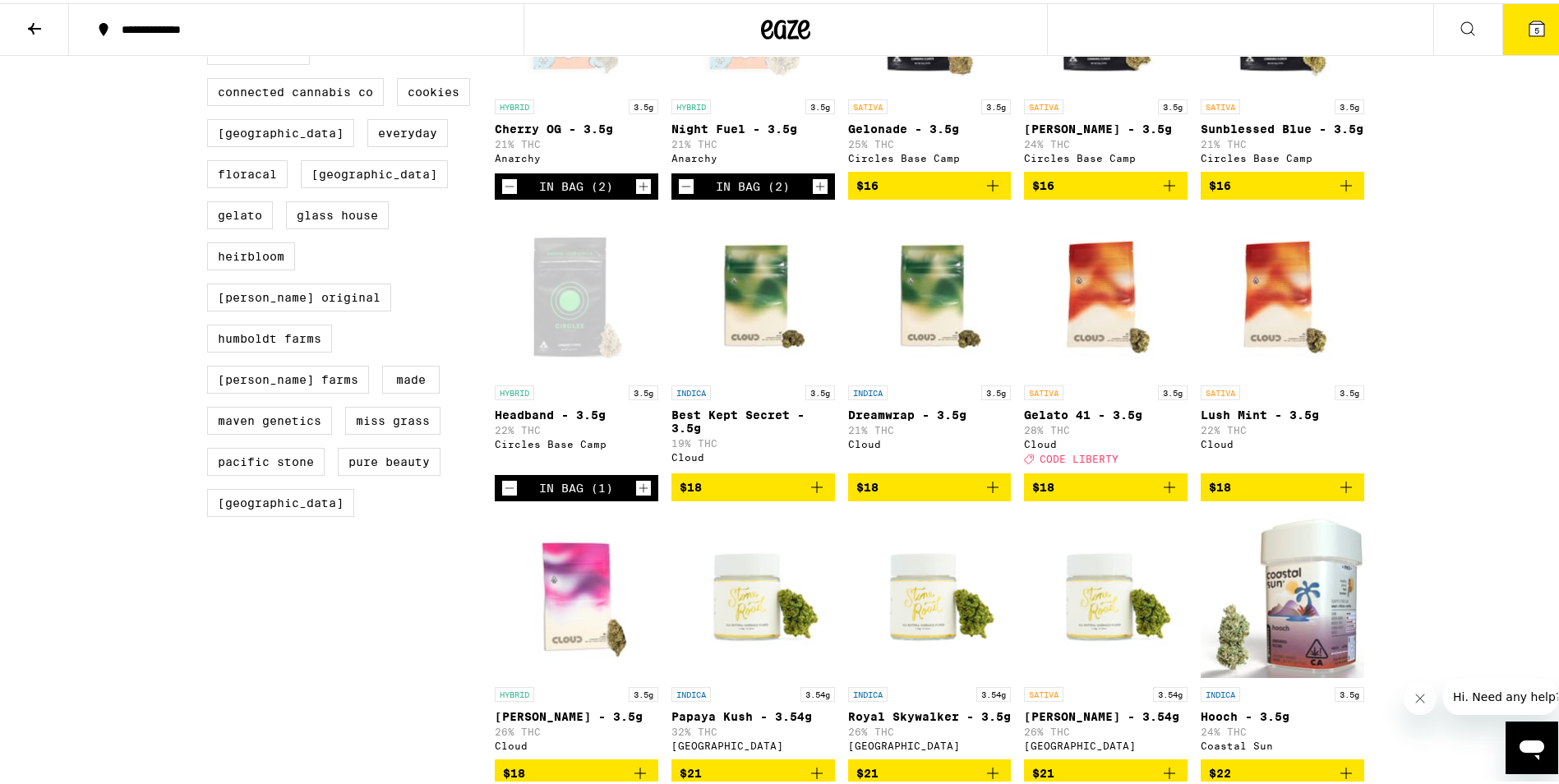
scroll to position [575, 0]
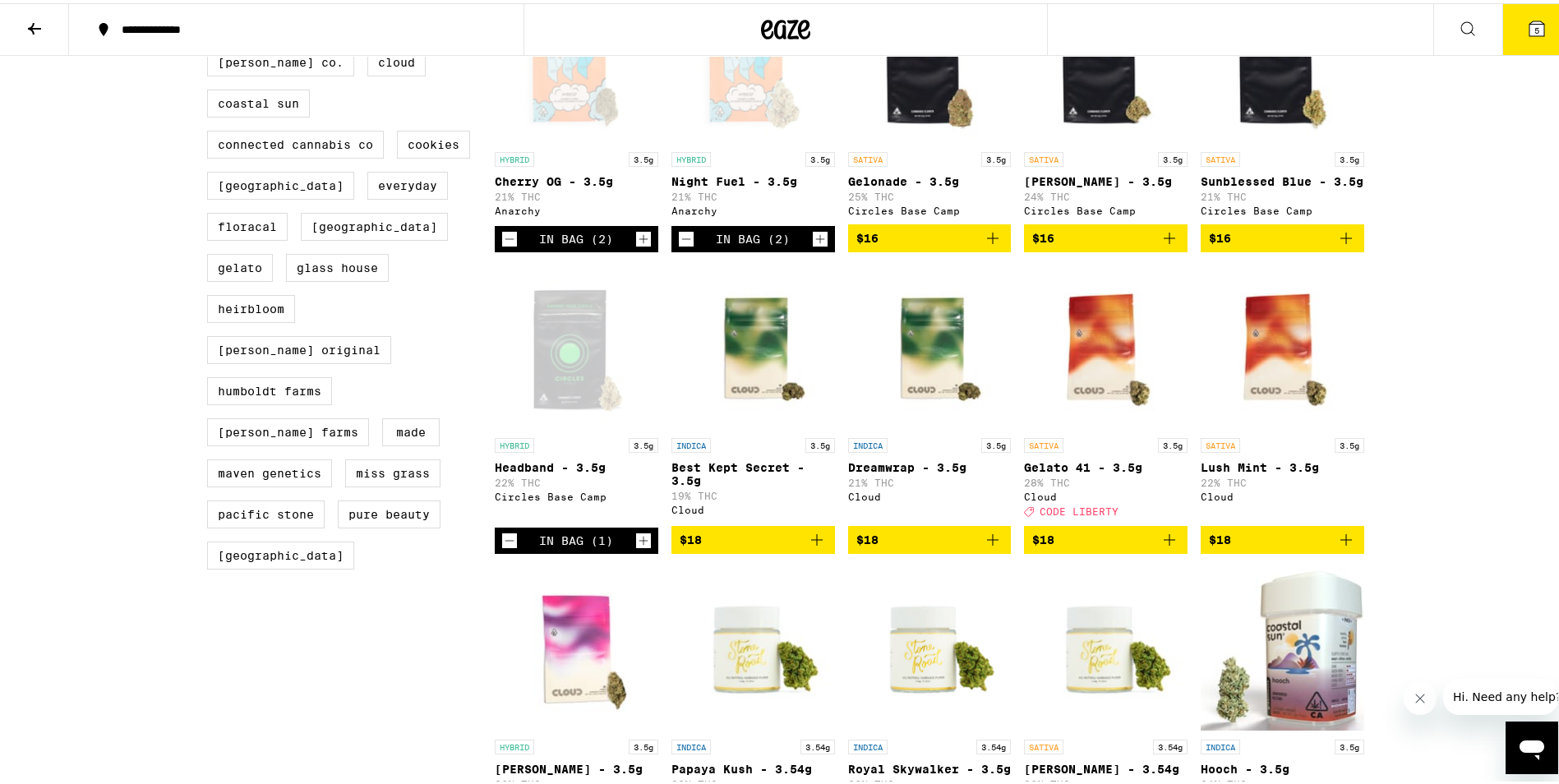
click at [636, 547] on icon "Increment" at bounding box center [643, 537] width 14 height 20
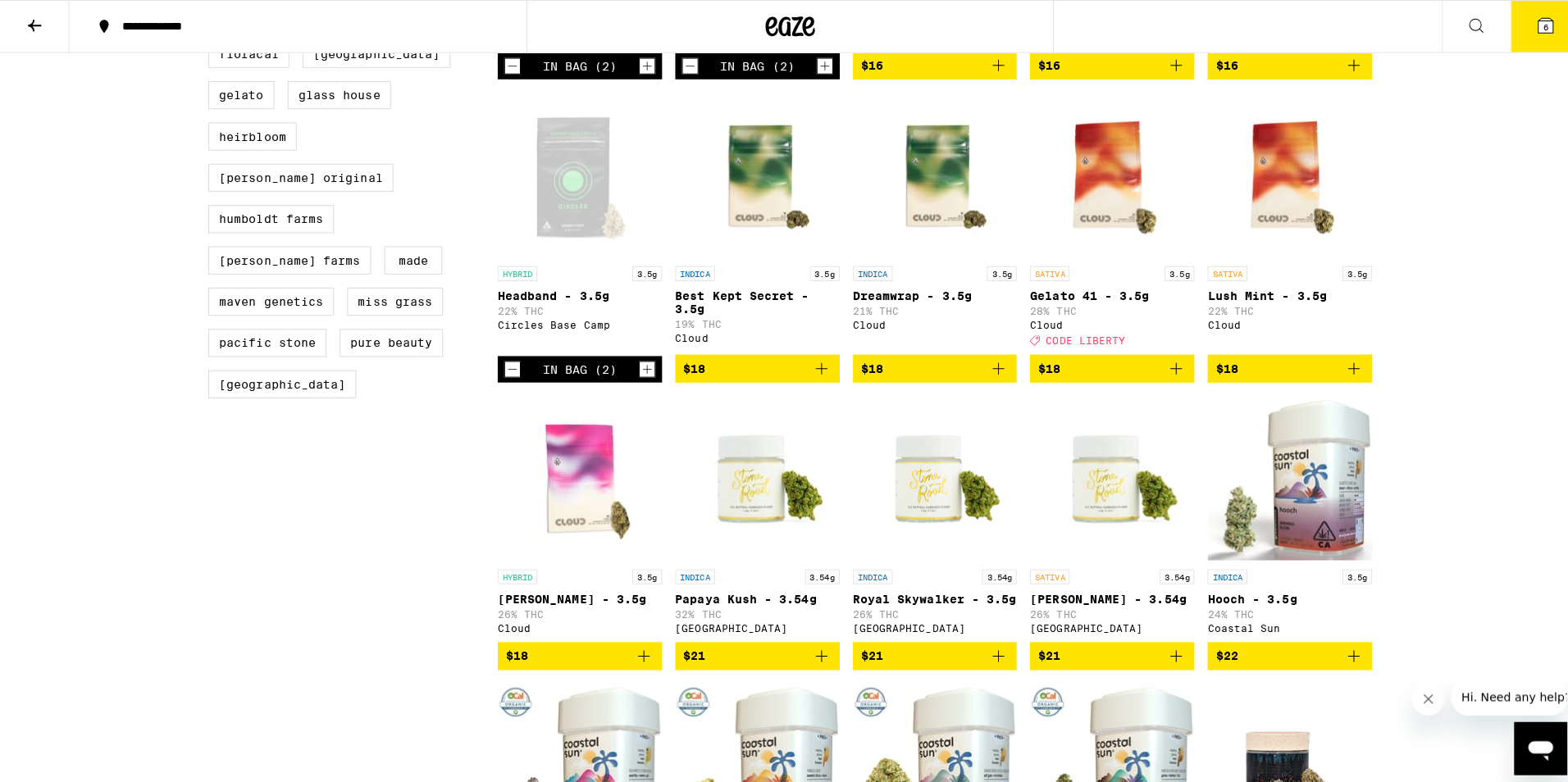
scroll to position [902, 0]
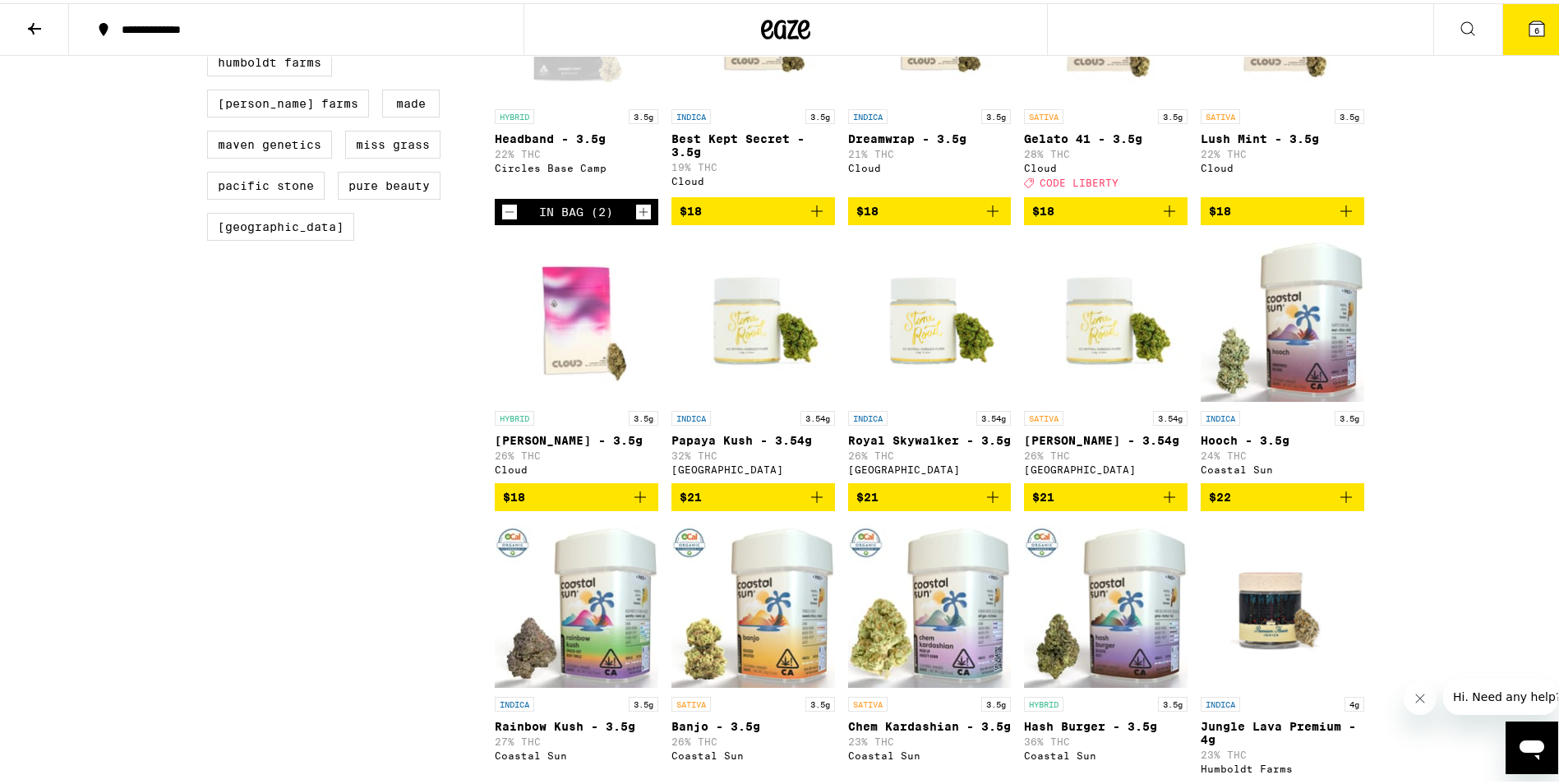
click at [636, 504] on icon "Add to bag" at bounding box center [640, 494] width 20 height 20
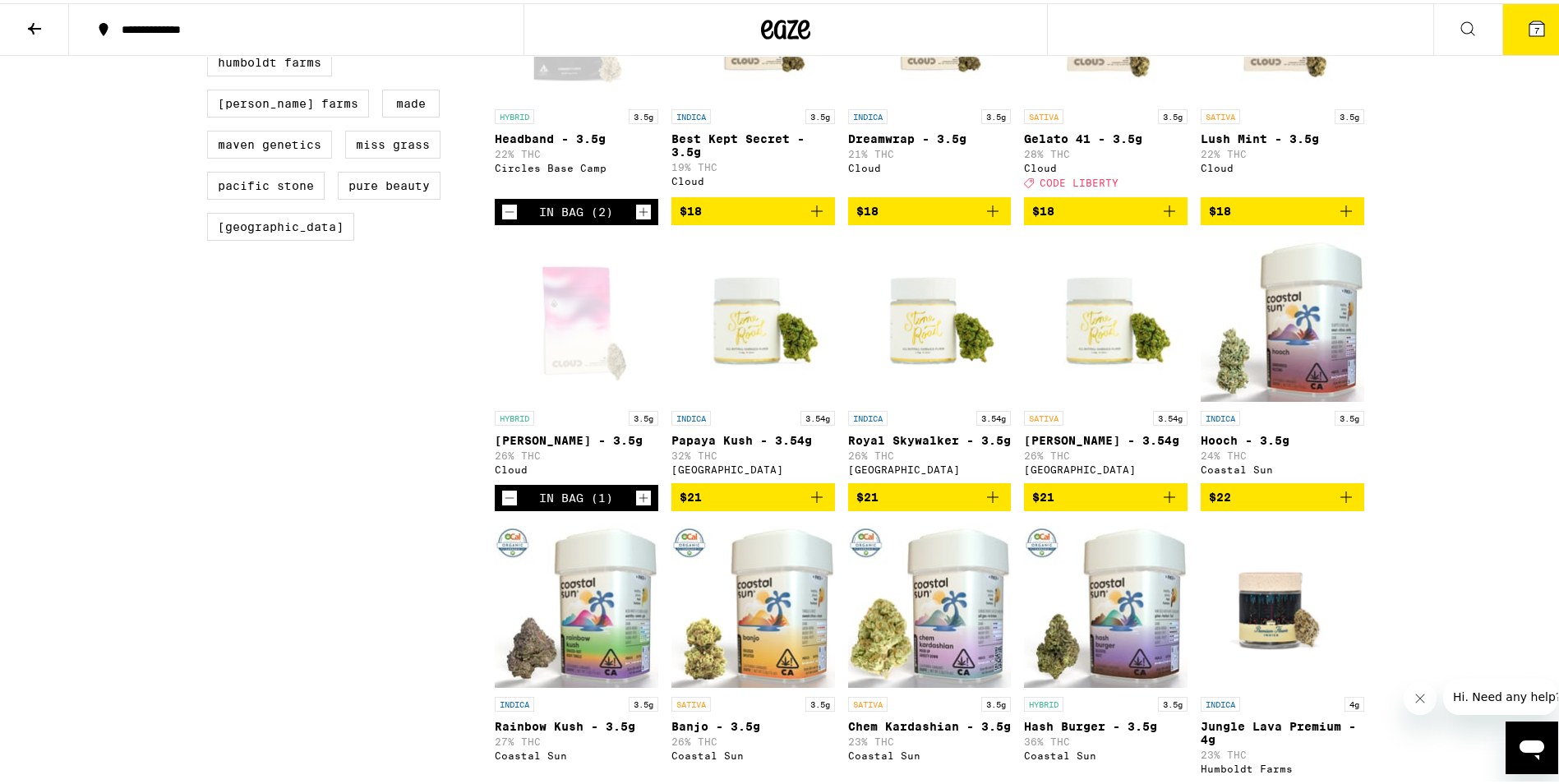
click at [636, 505] on icon "Increment" at bounding box center [643, 495] width 14 height 20
click at [1535, 30] on span "8" at bounding box center [1536, 27] width 5 height 10
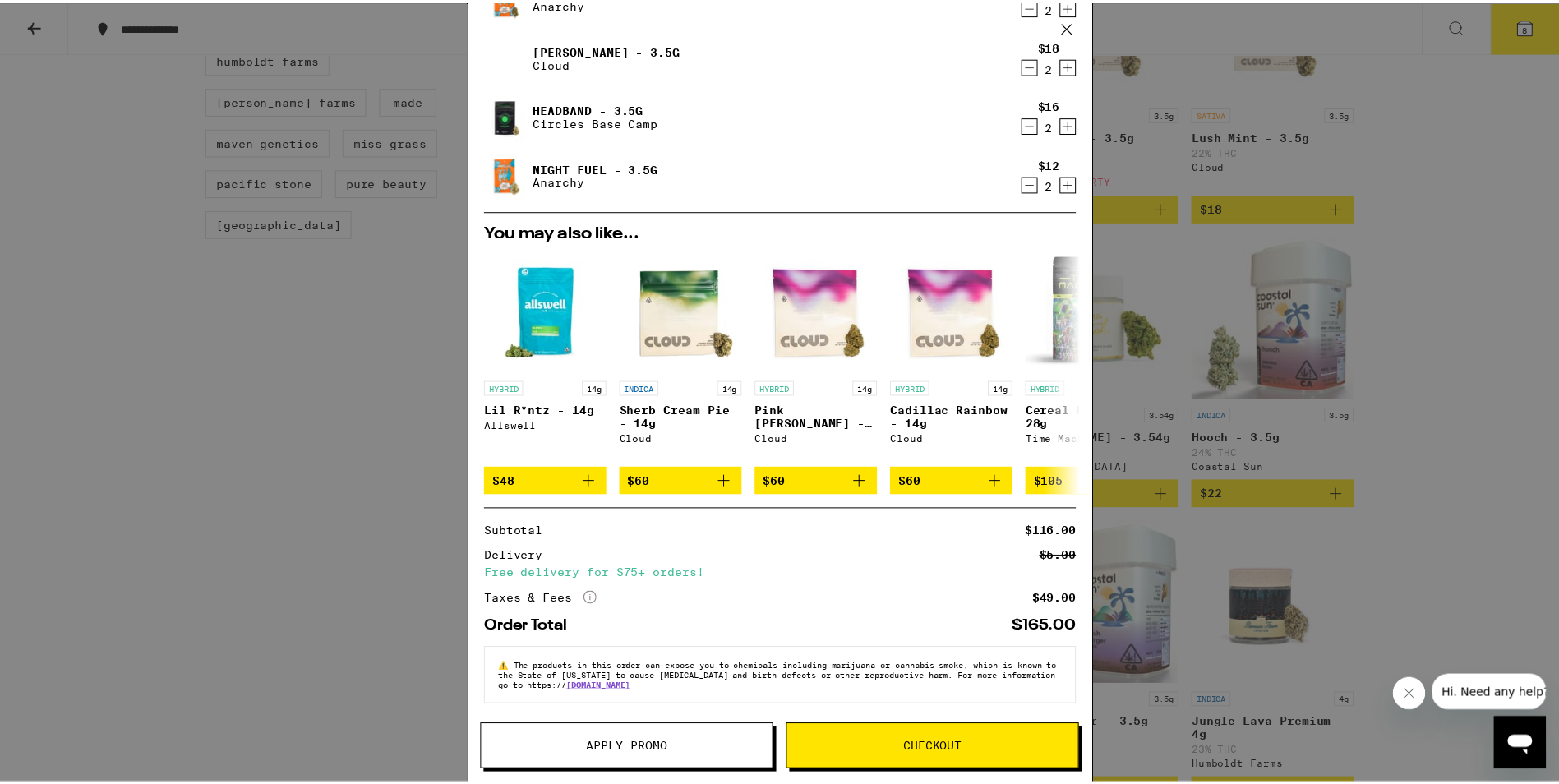
scroll to position [93, 0]
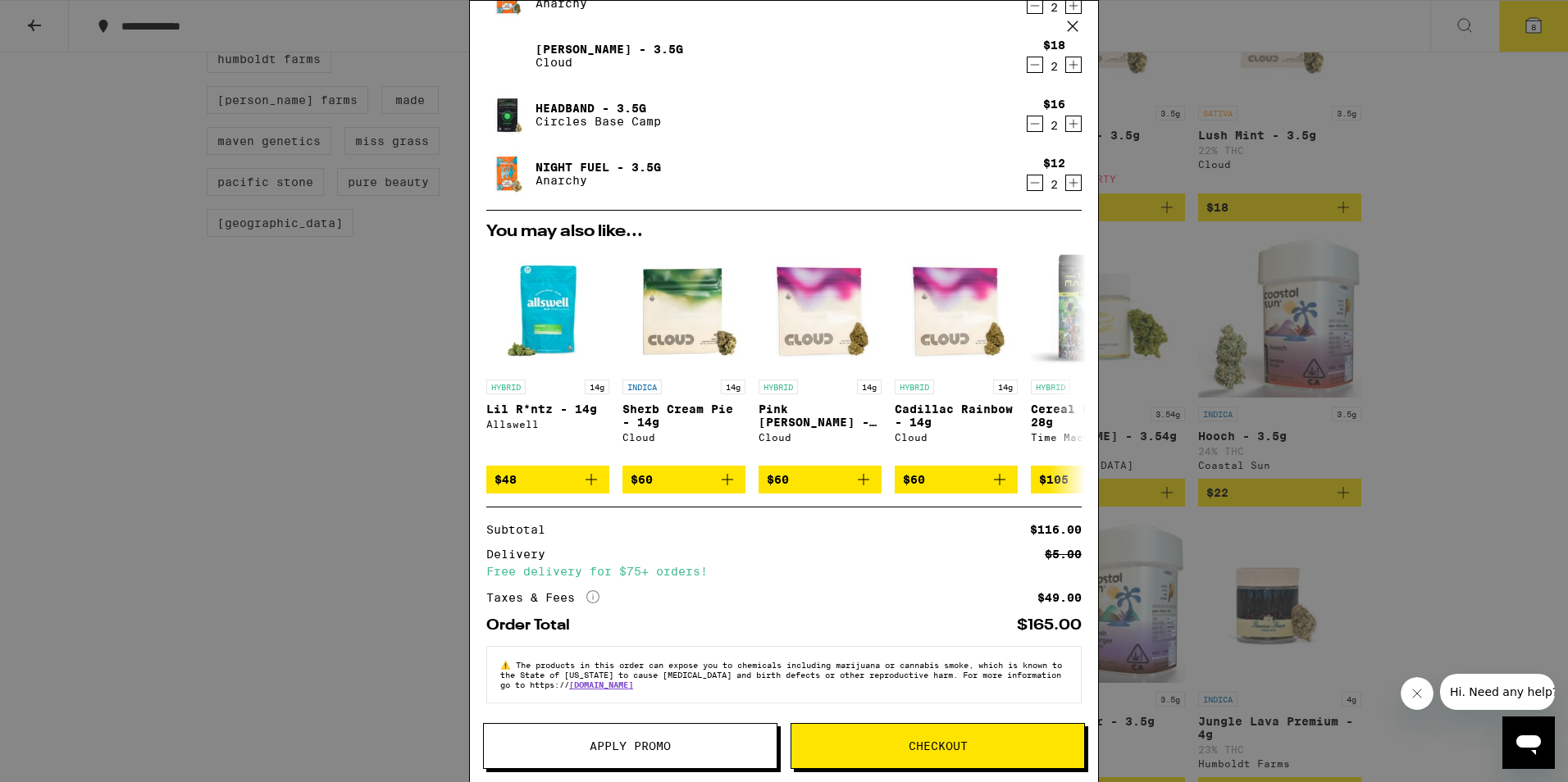
click at [1473, 238] on div "Your Cart Cherry OG - 3.5g Anarchy $12 2 Mochi Gelato - 3.5g Cloud $18 2 Headba…" at bounding box center [784, 391] width 1568 height 782
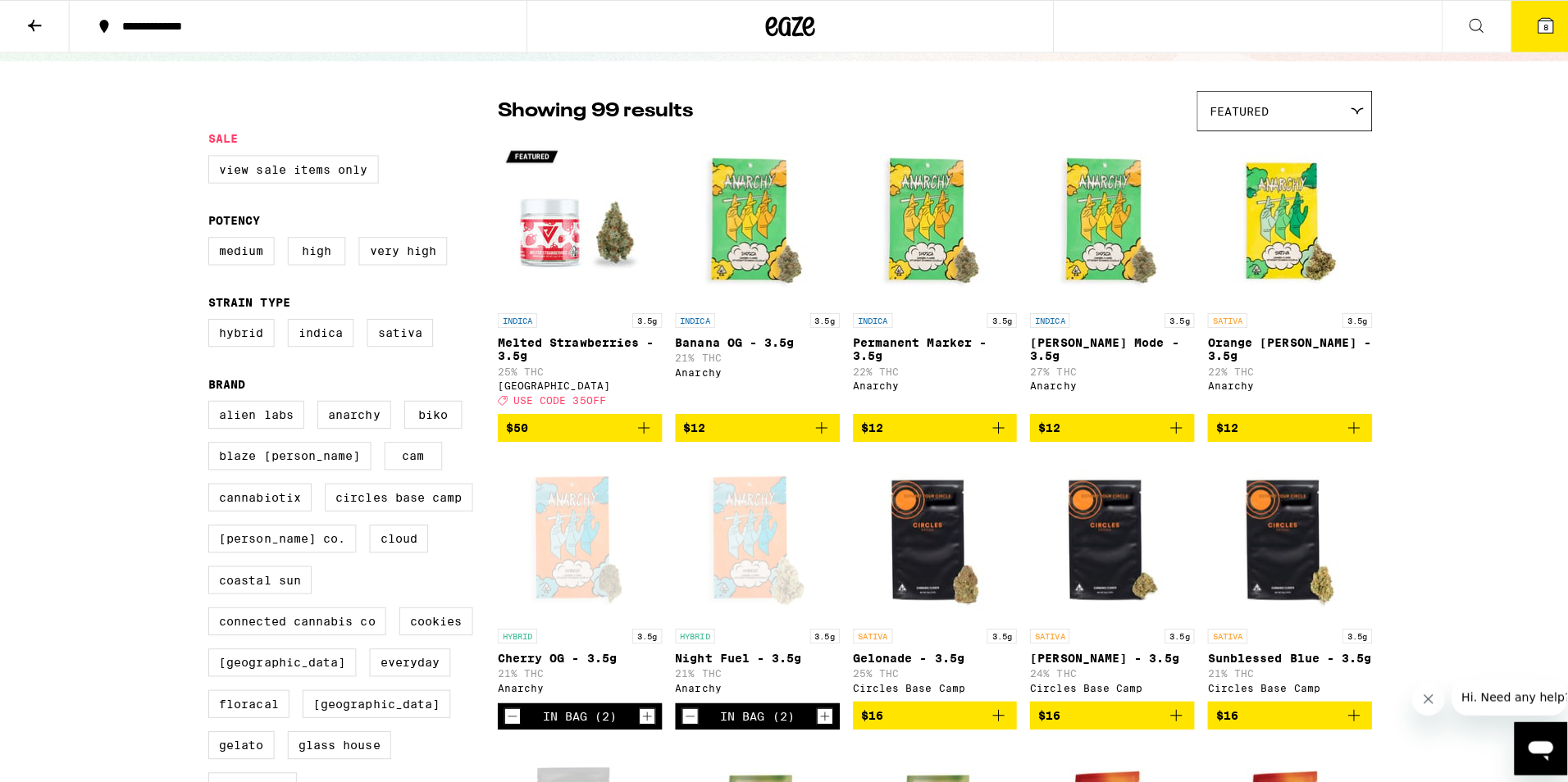
scroll to position [82, 0]
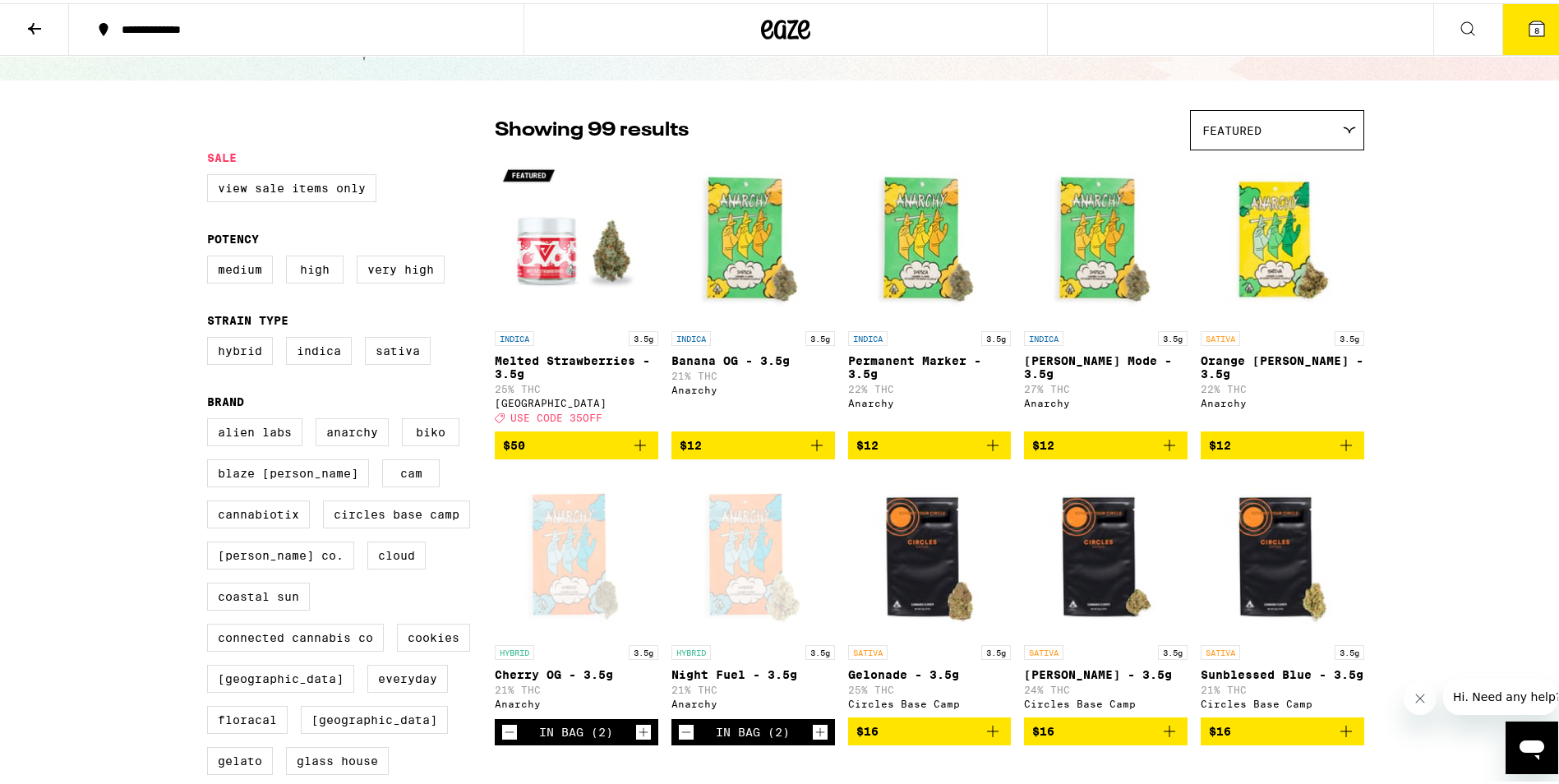
click at [1541, 23] on button "8" at bounding box center [1537, 26] width 69 height 51
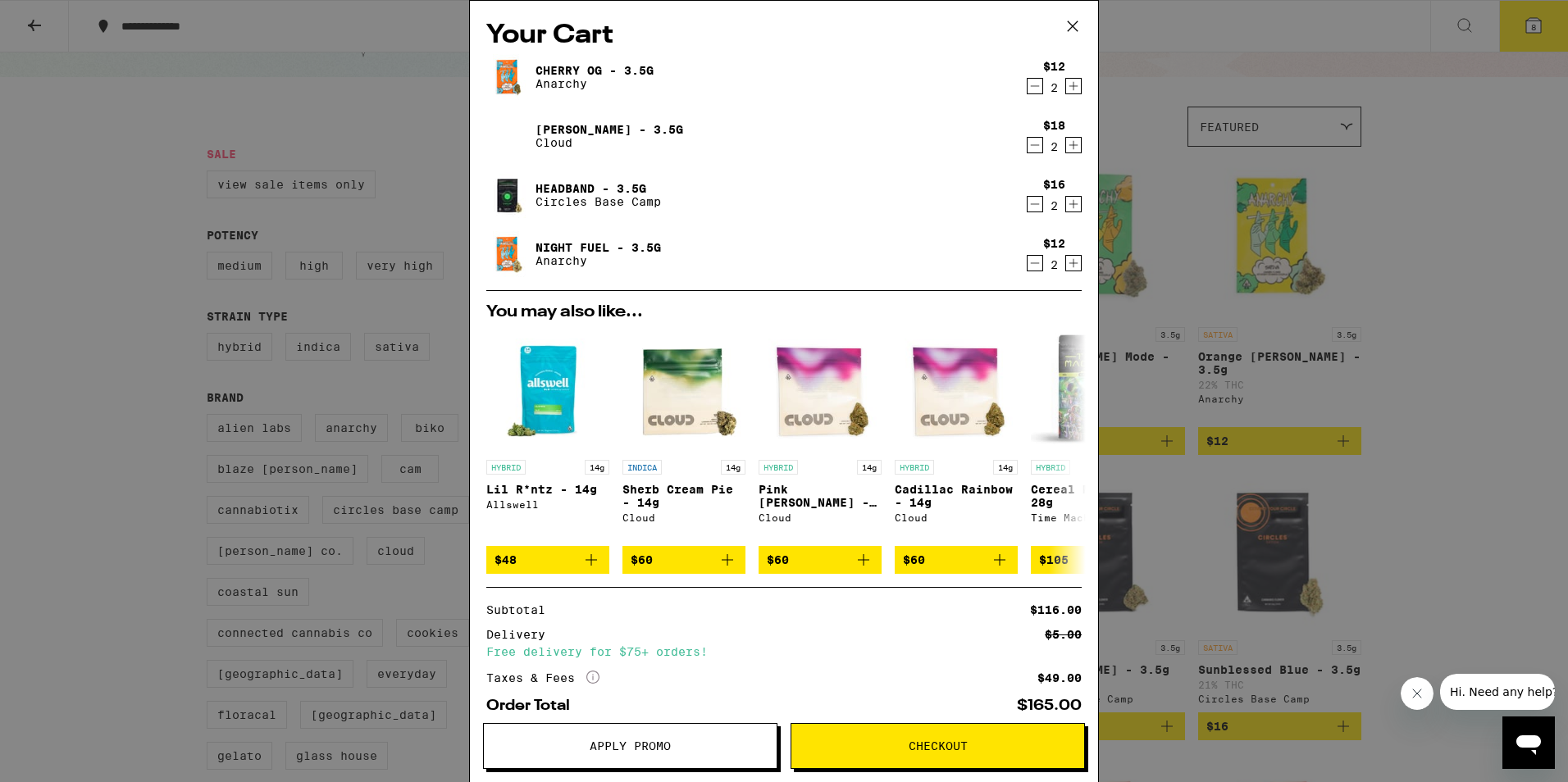
click at [1031, 86] on icon "Decrement" at bounding box center [1035, 86] width 9 height 0
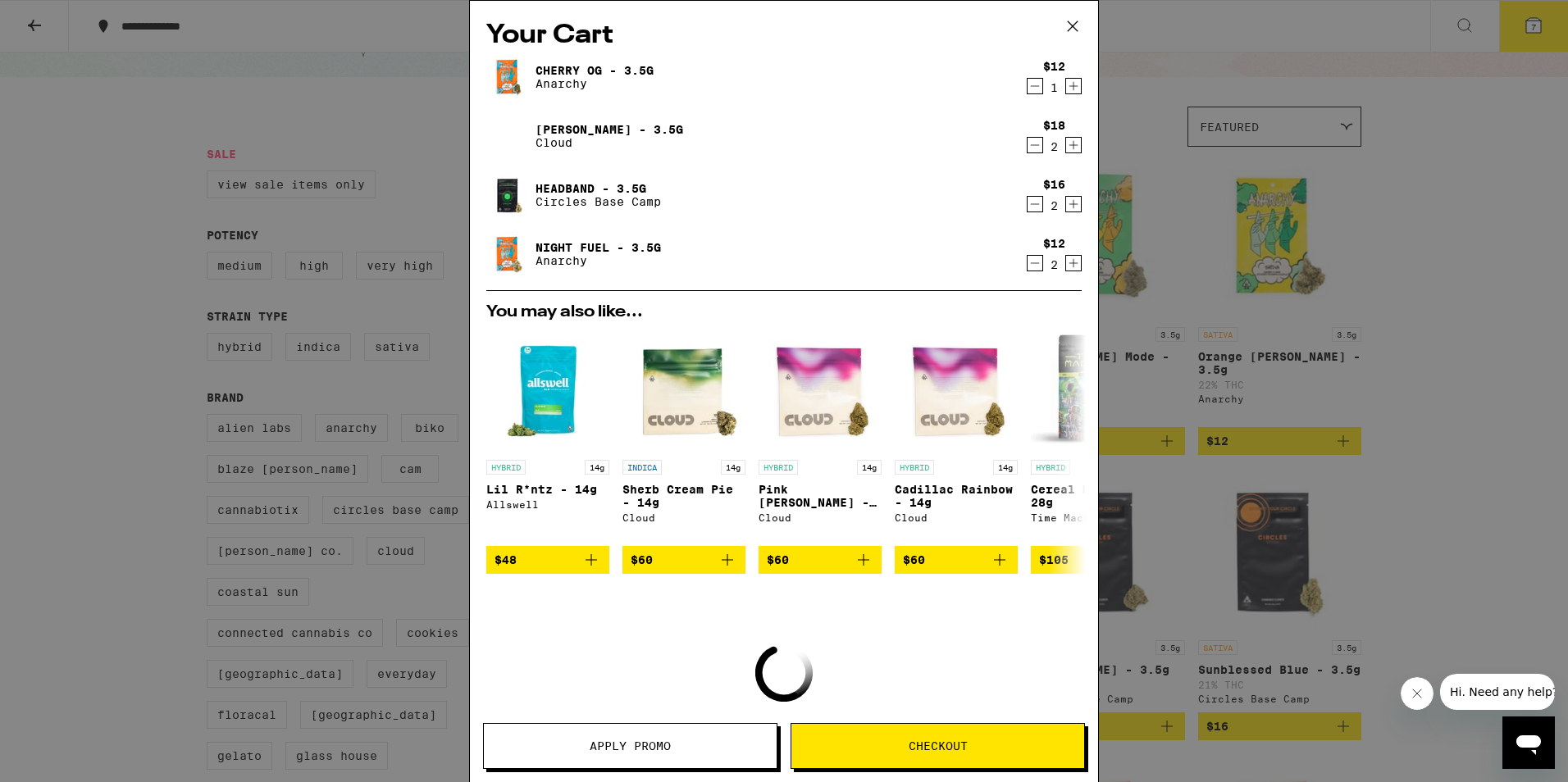
click at [1031, 86] on icon "Decrement" at bounding box center [1035, 86] width 9 height 0
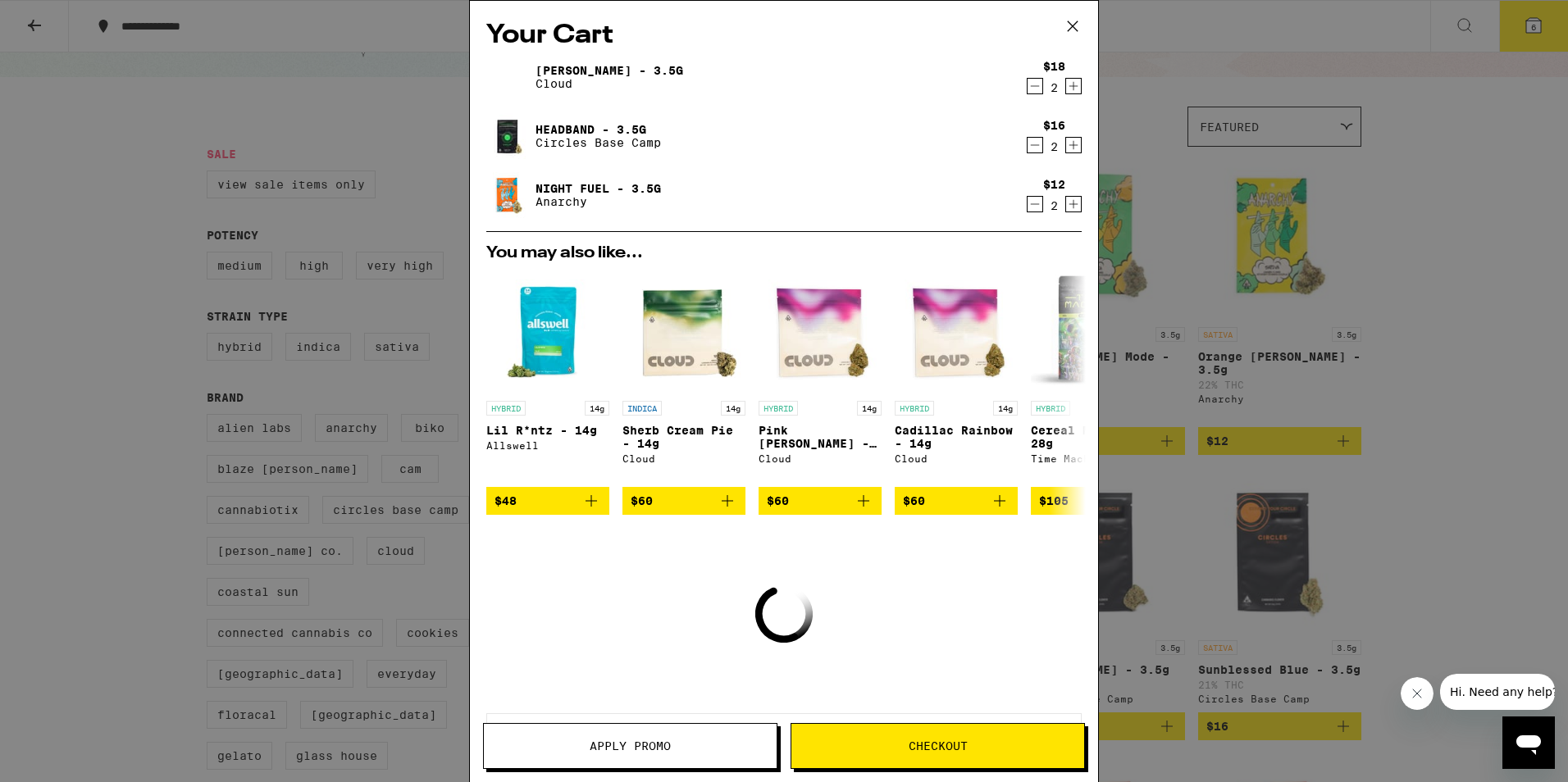
click at [1027, 147] on icon "Decrement" at bounding box center [1035, 145] width 14 height 20
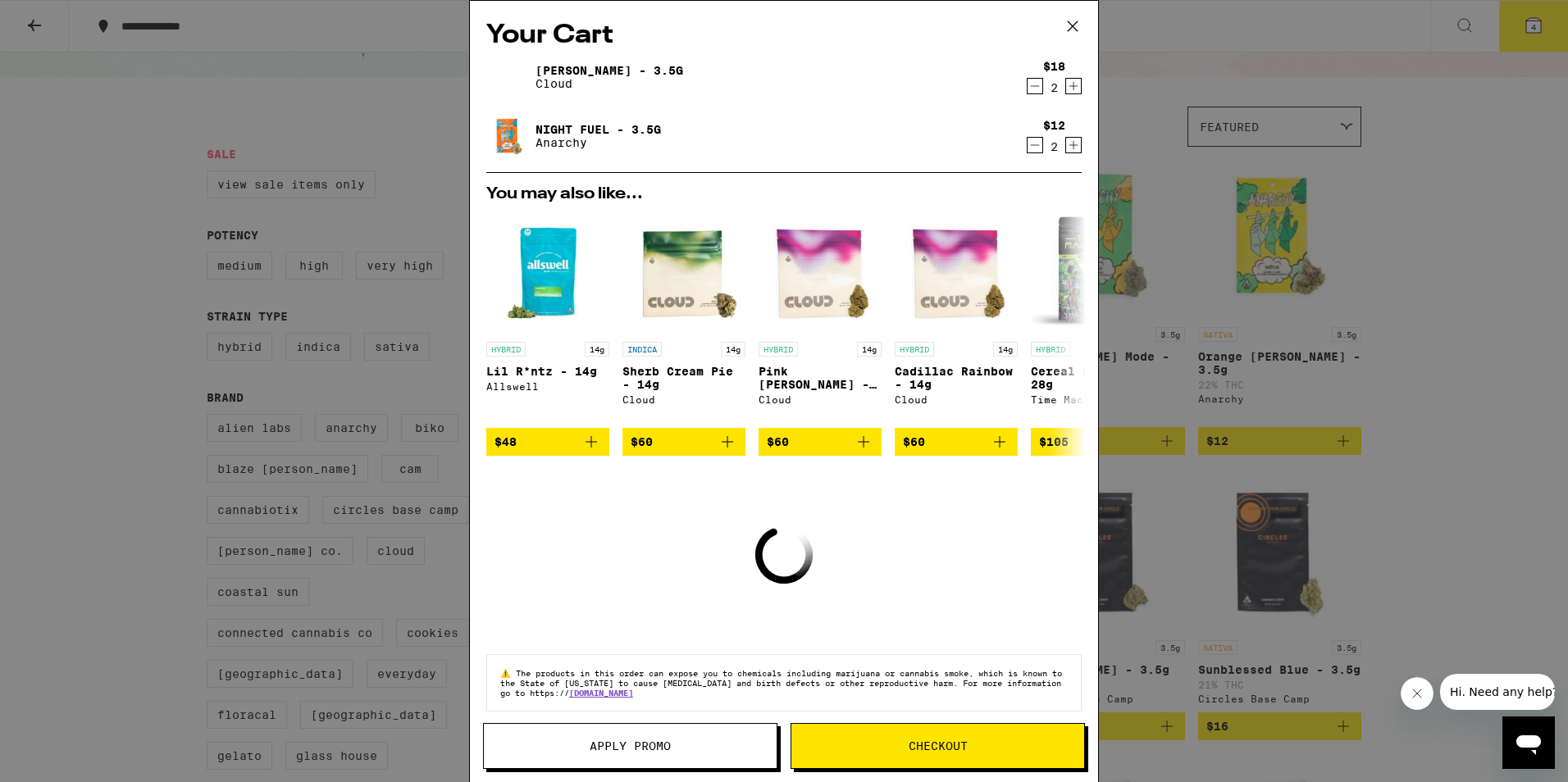
click at [1027, 84] on icon "Decrement" at bounding box center [1035, 86] width 14 height 20
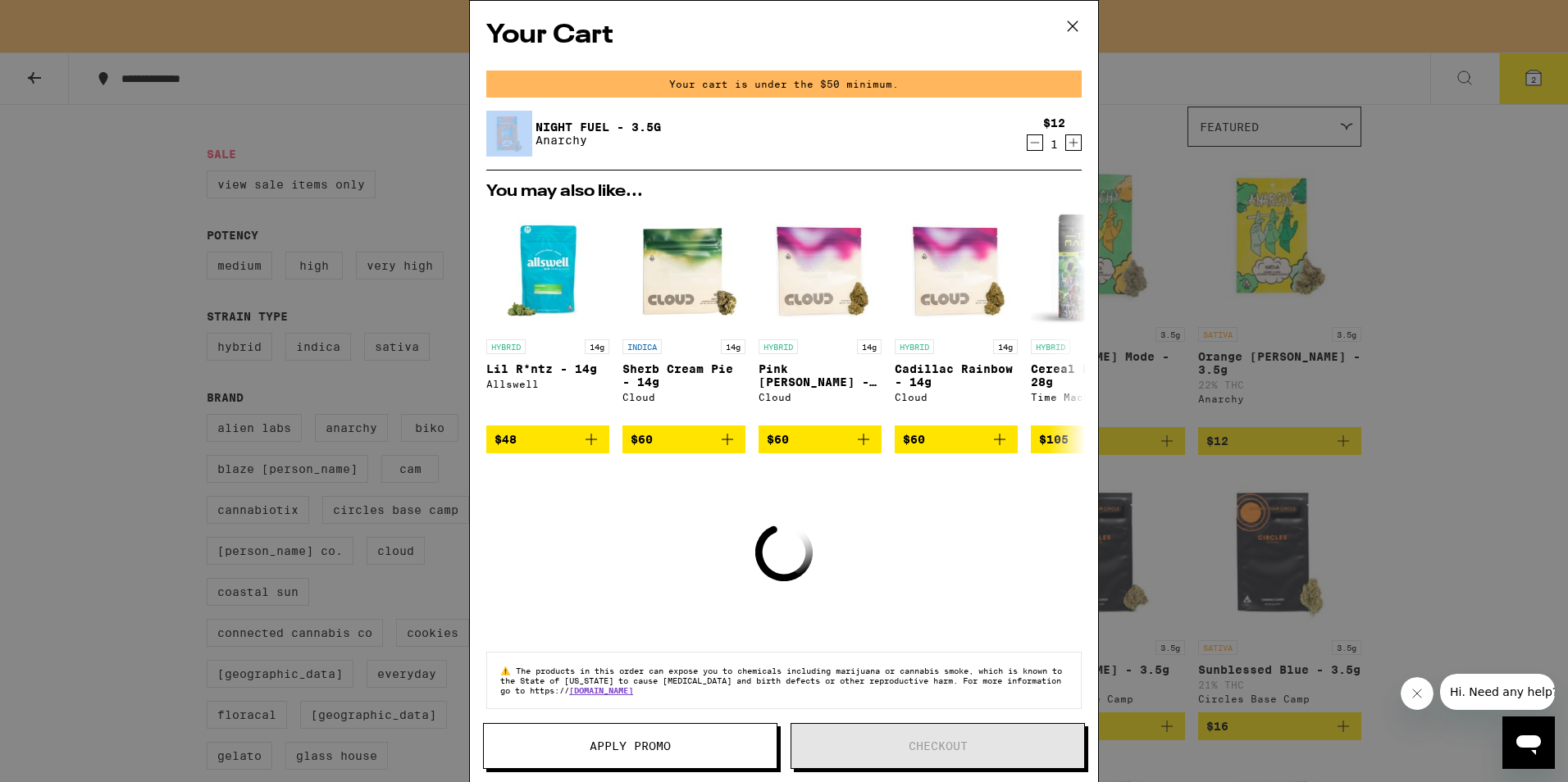
click at [1024, 84] on div "Your cart is under the $50 minimum." at bounding box center [784, 84] width 596 height 27
click at [1027, 145] on icon "Decrement" at bounding box center [1035, 142] width 14 height 20
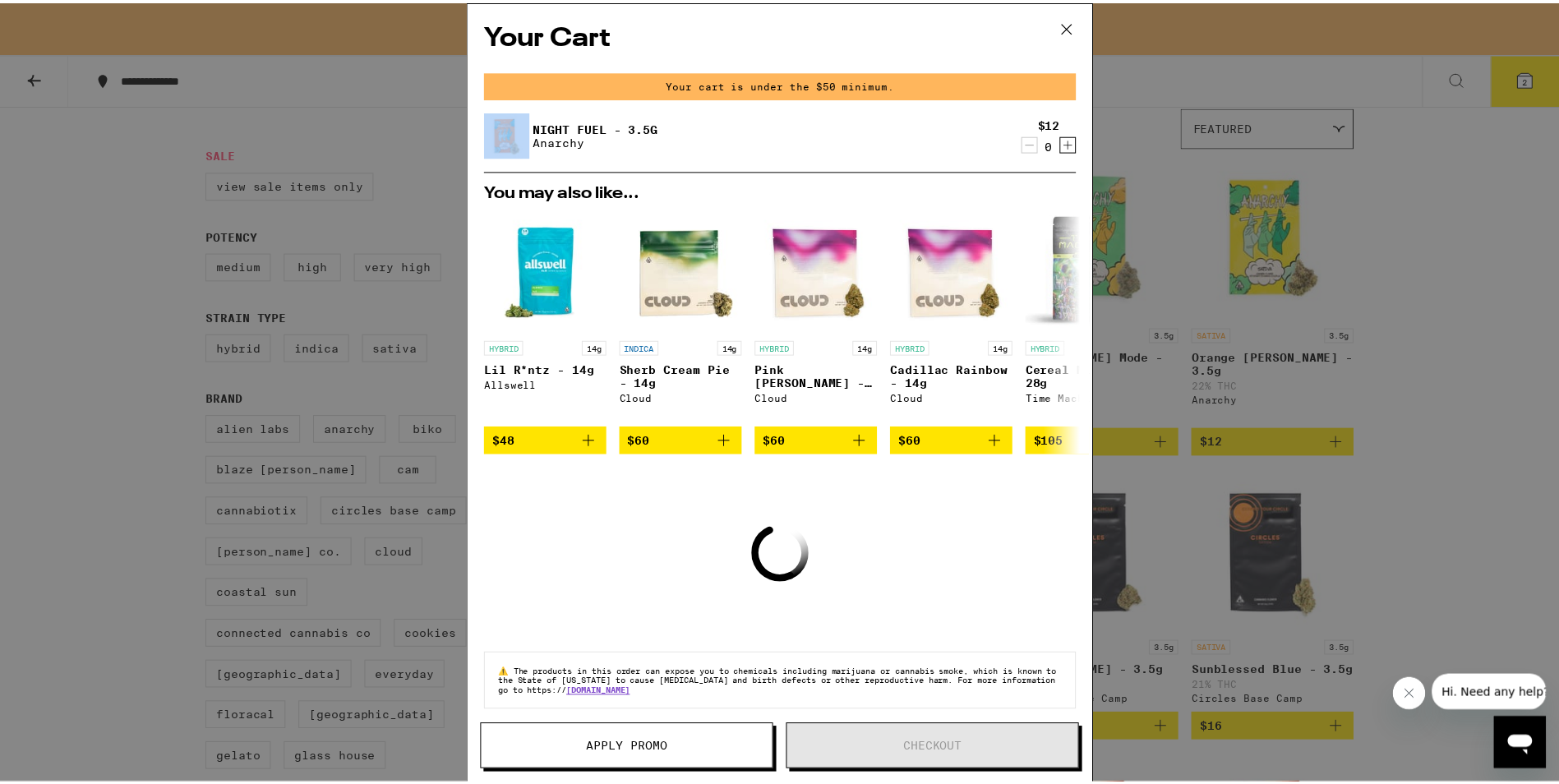
scroll to position [82, 0]
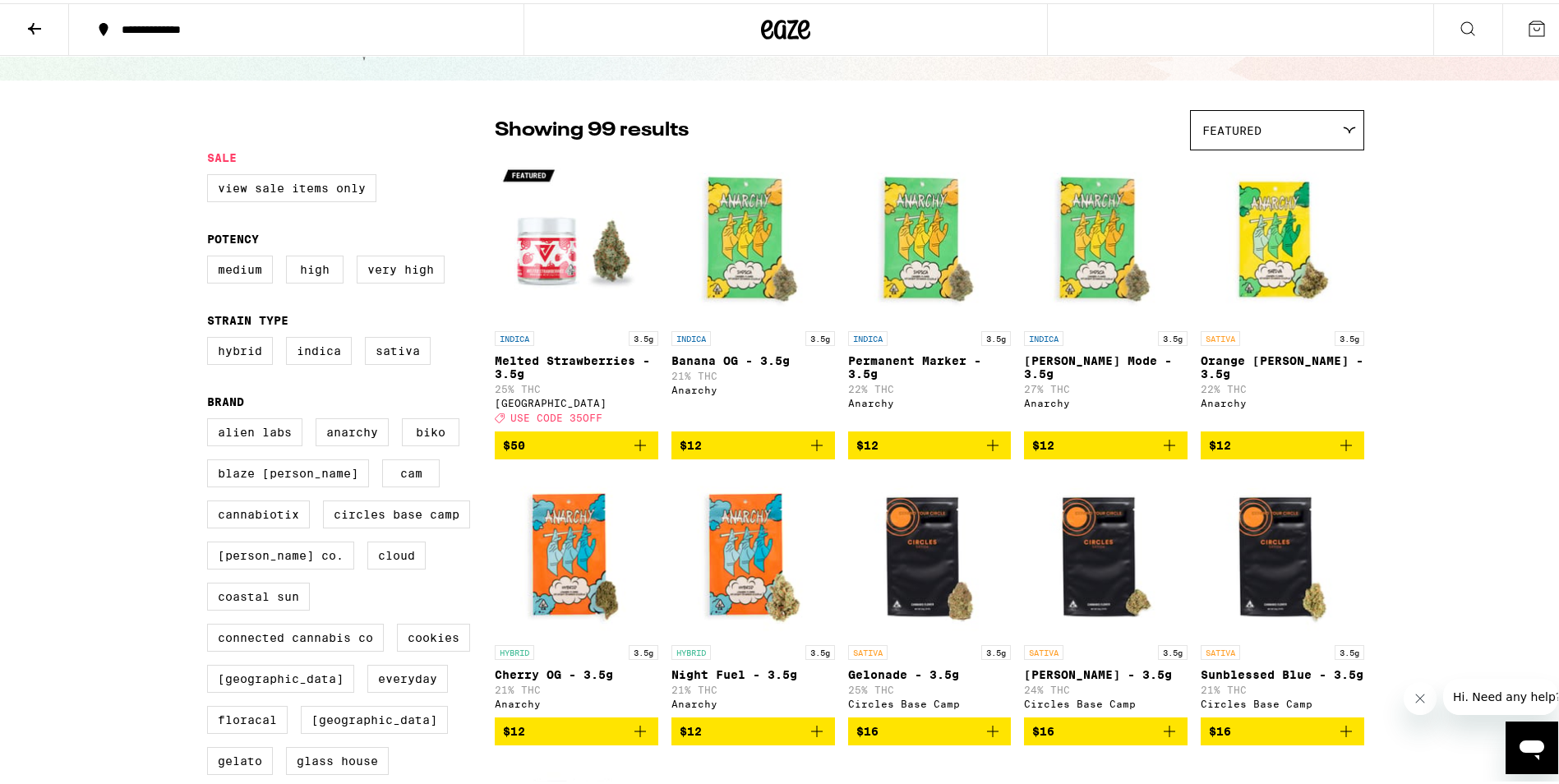
click at [1022, 145] on div "Your Cart You may also like... HYBRID 14g Lil R*ntz - 14g Allswell $48 INDICA 1…" at bounding box center [786, 392] width 1572 height 784
drag, startPoint x: 1022, startPoint y: 145, endPoint x: 965, endPoint y: 142, distance: 57.1
click at [965, 142] on div "Showing 99 results Featured Featured Price: Low to High Price: High to Low" at bounding box center [929, 126] width 870 height 41
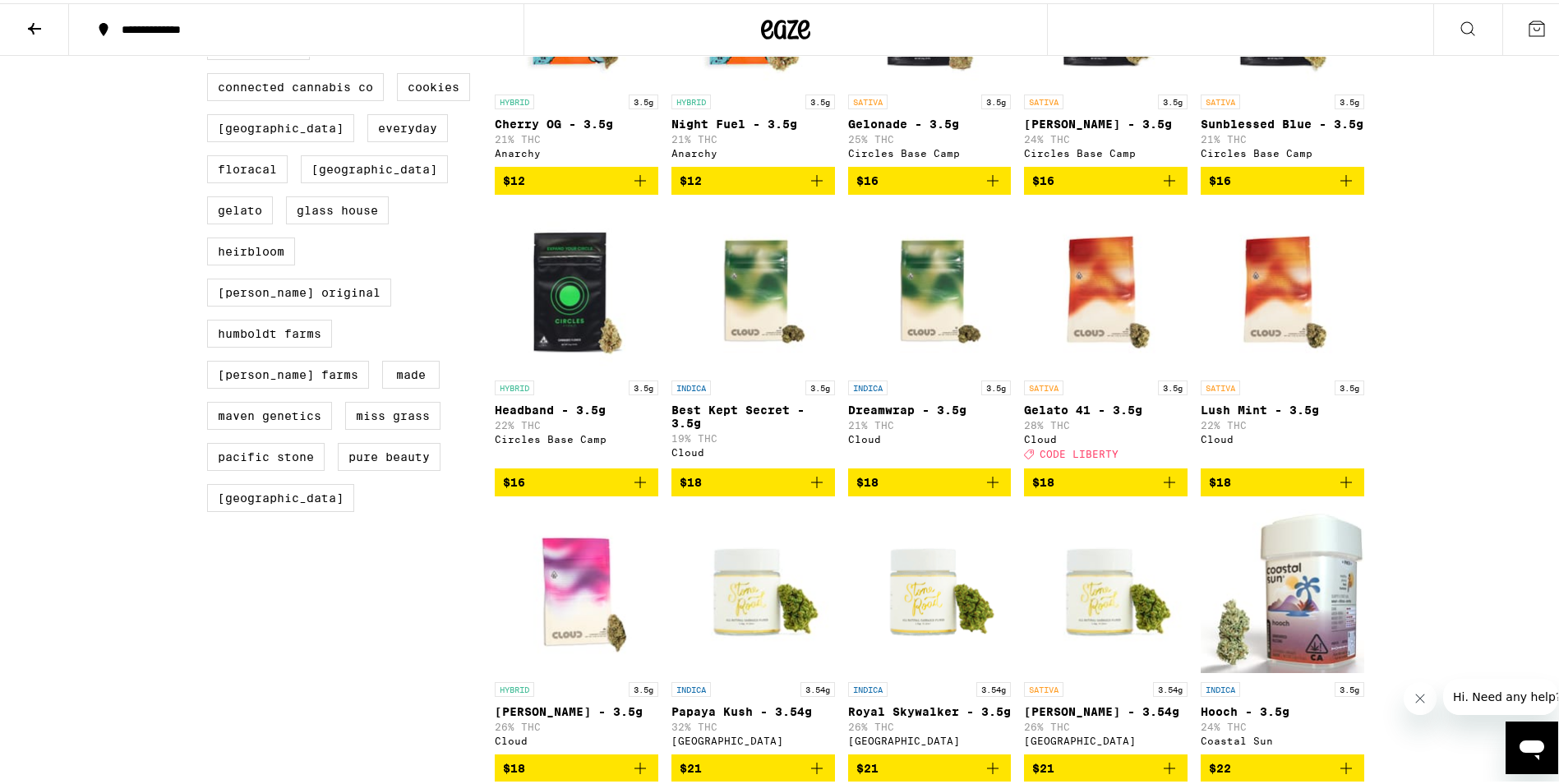
scroll to position [658, 0]
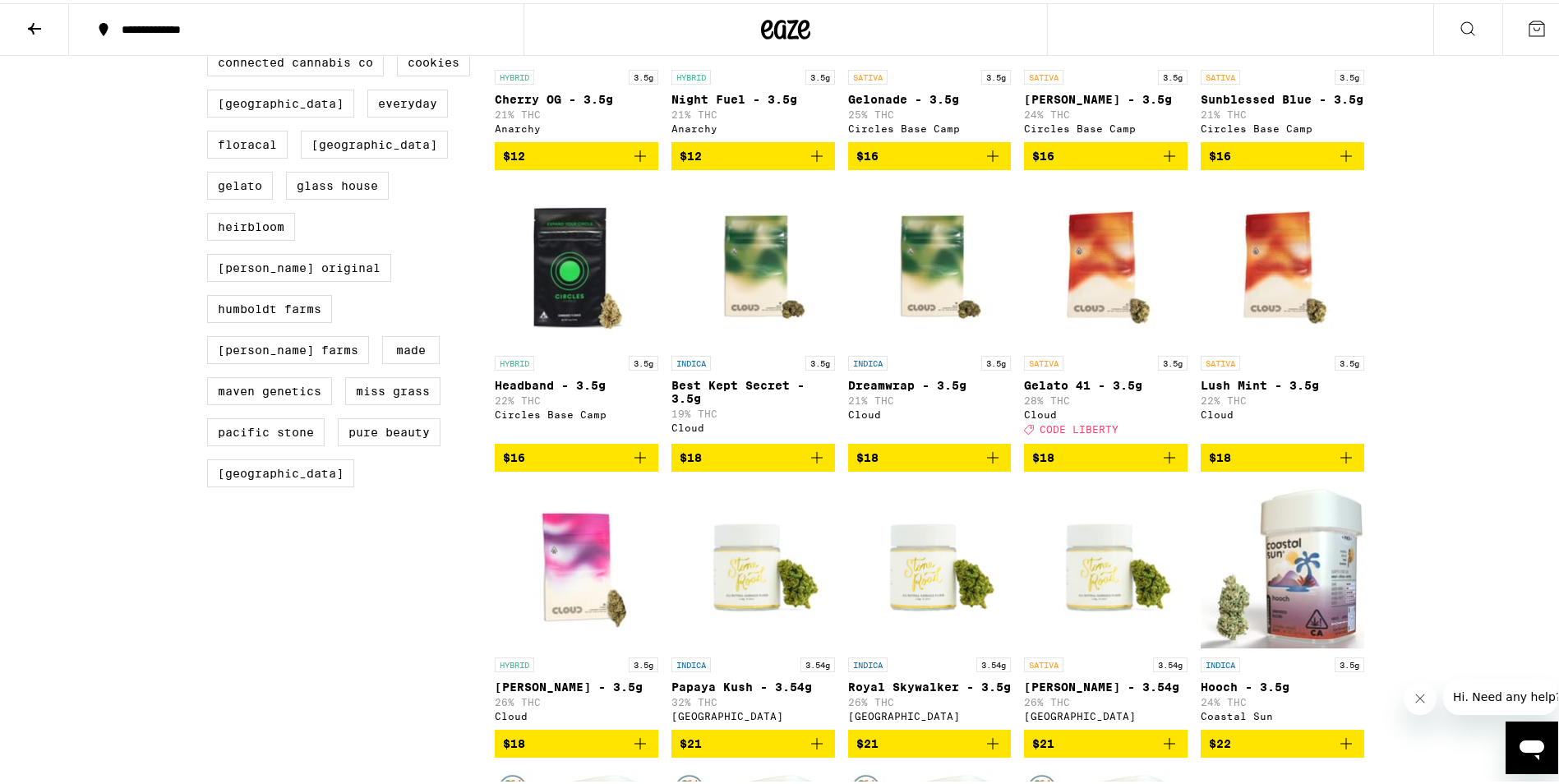
click at [1167, 464] on icon "Add to bag" at bounding box center [1170, 454] width 20 height 20
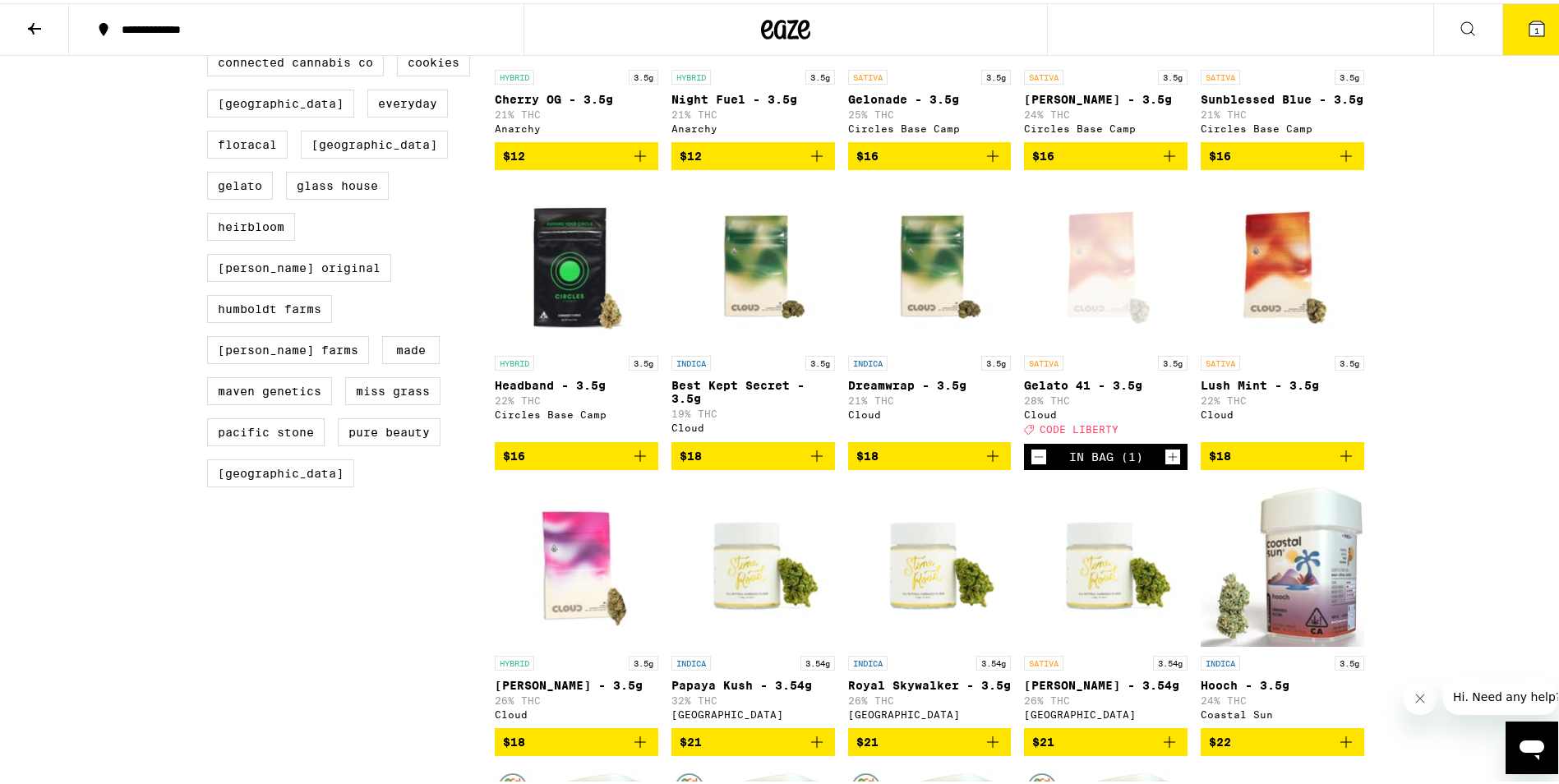
click at [1169, 458] on icon "Increment" at bounding box center [1173, 453] width 9 height 9
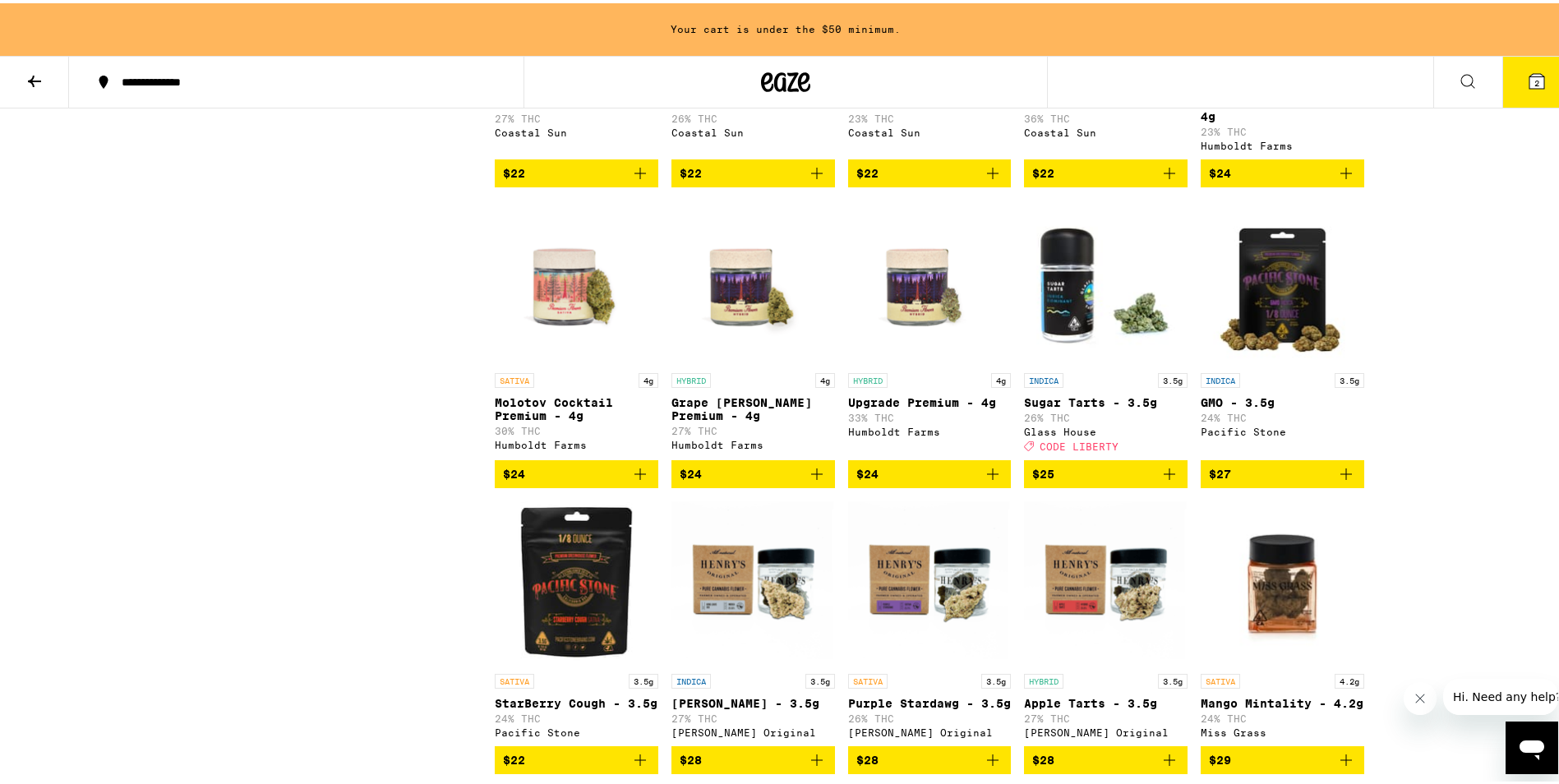
scroll to position [1696, 0]
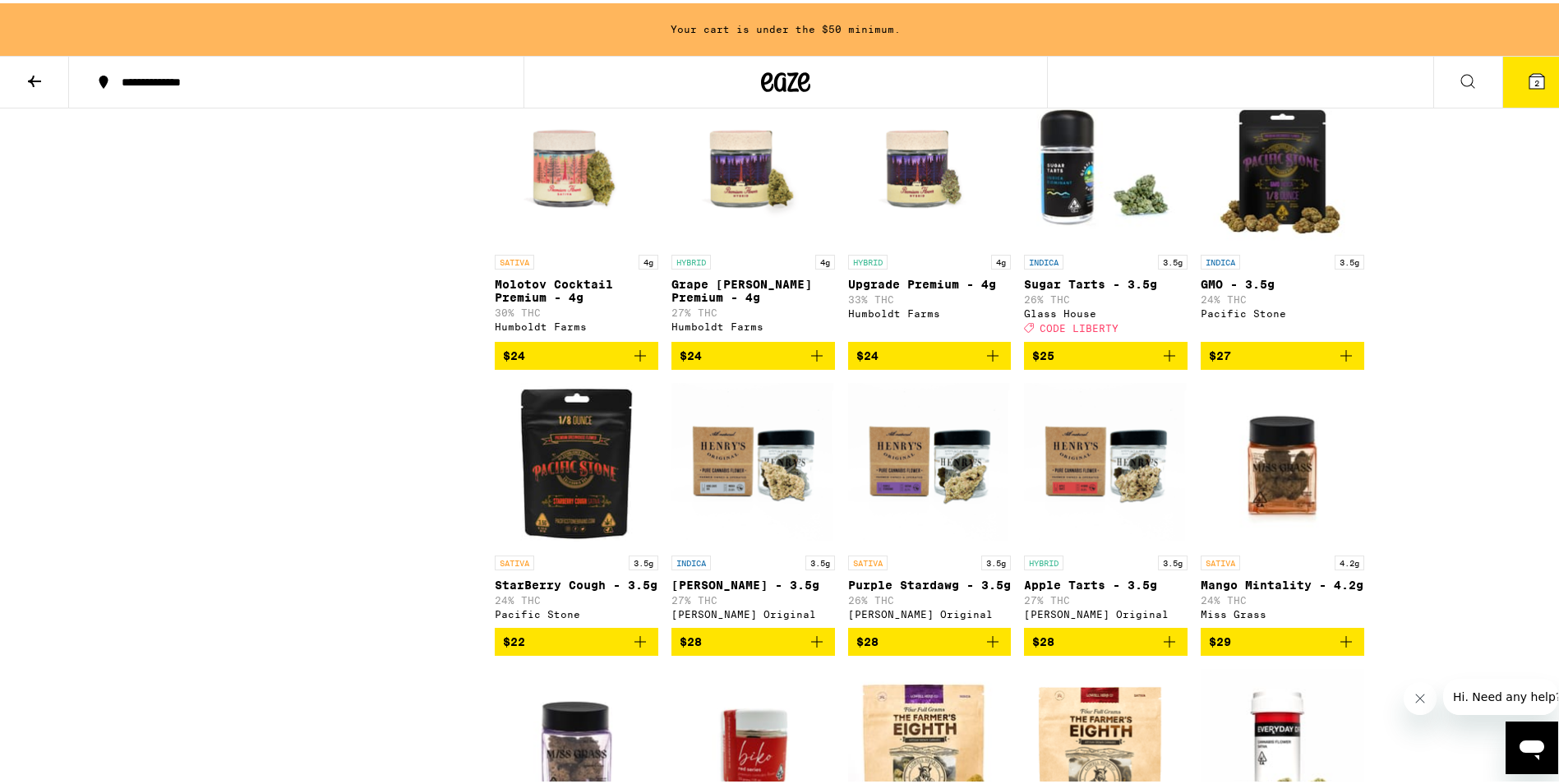
click at [1172, 362] on icon "Add to bag" at bounding box center [1170, 353] width 20 height 20
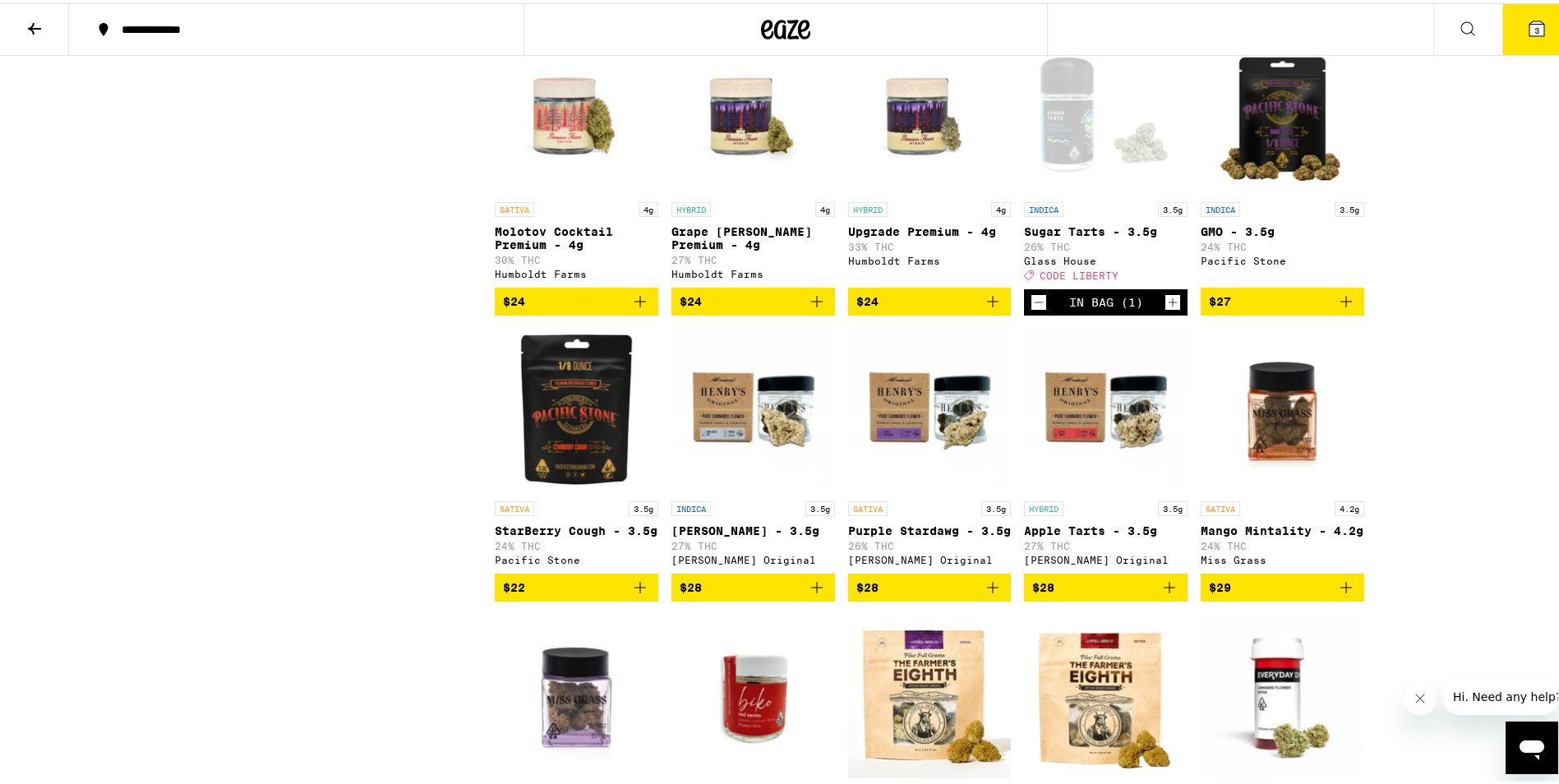
scroll to position [1644, 0]
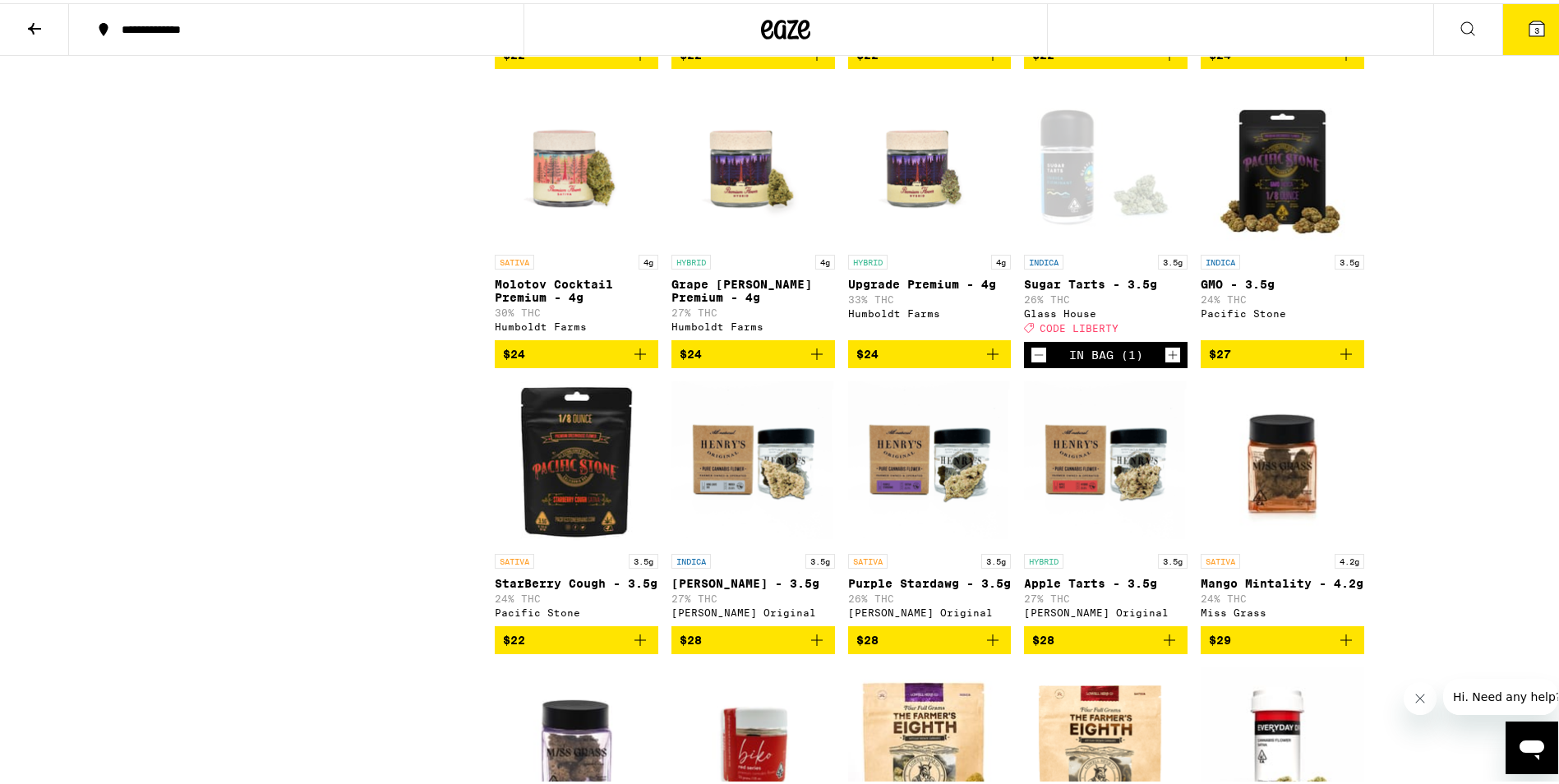
click at [1172, 361] on icon "Increment" at bounding box center [1173, 352] width 14 height 20
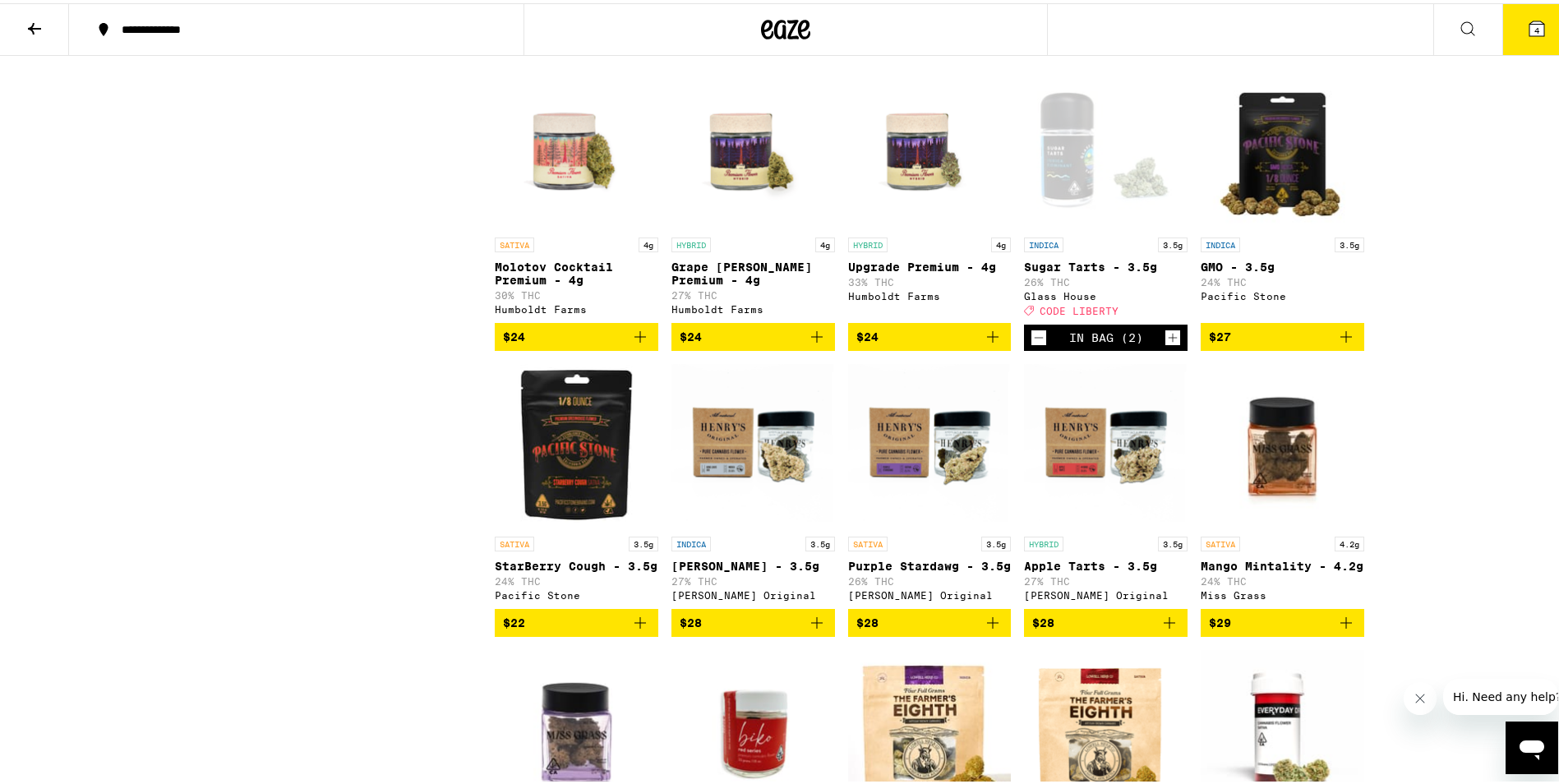
scroll to position [1562, 0]
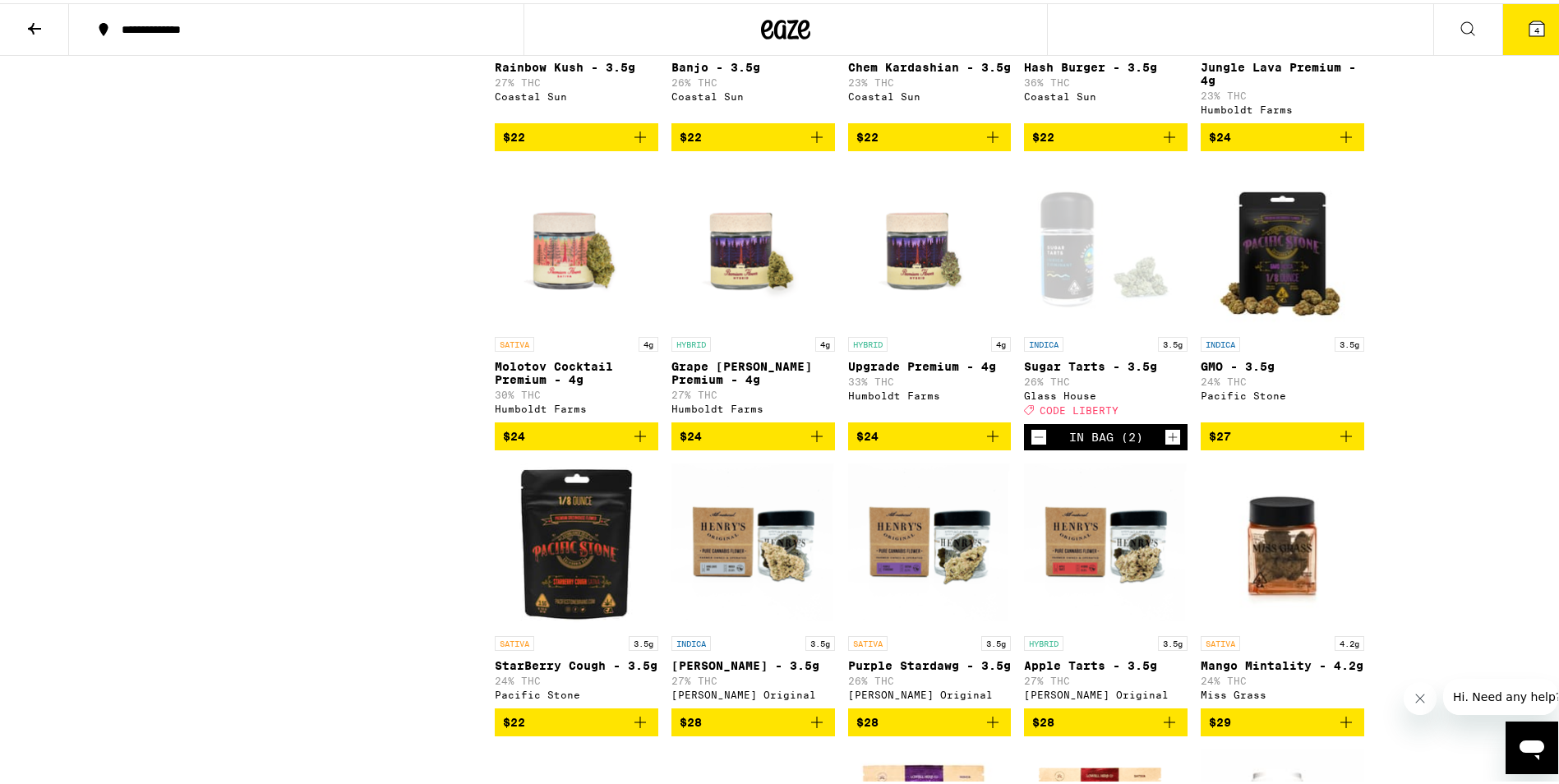
click at [1166, 443] on icon "Increment" at bounding box center [1173, 434] width 14 height 20
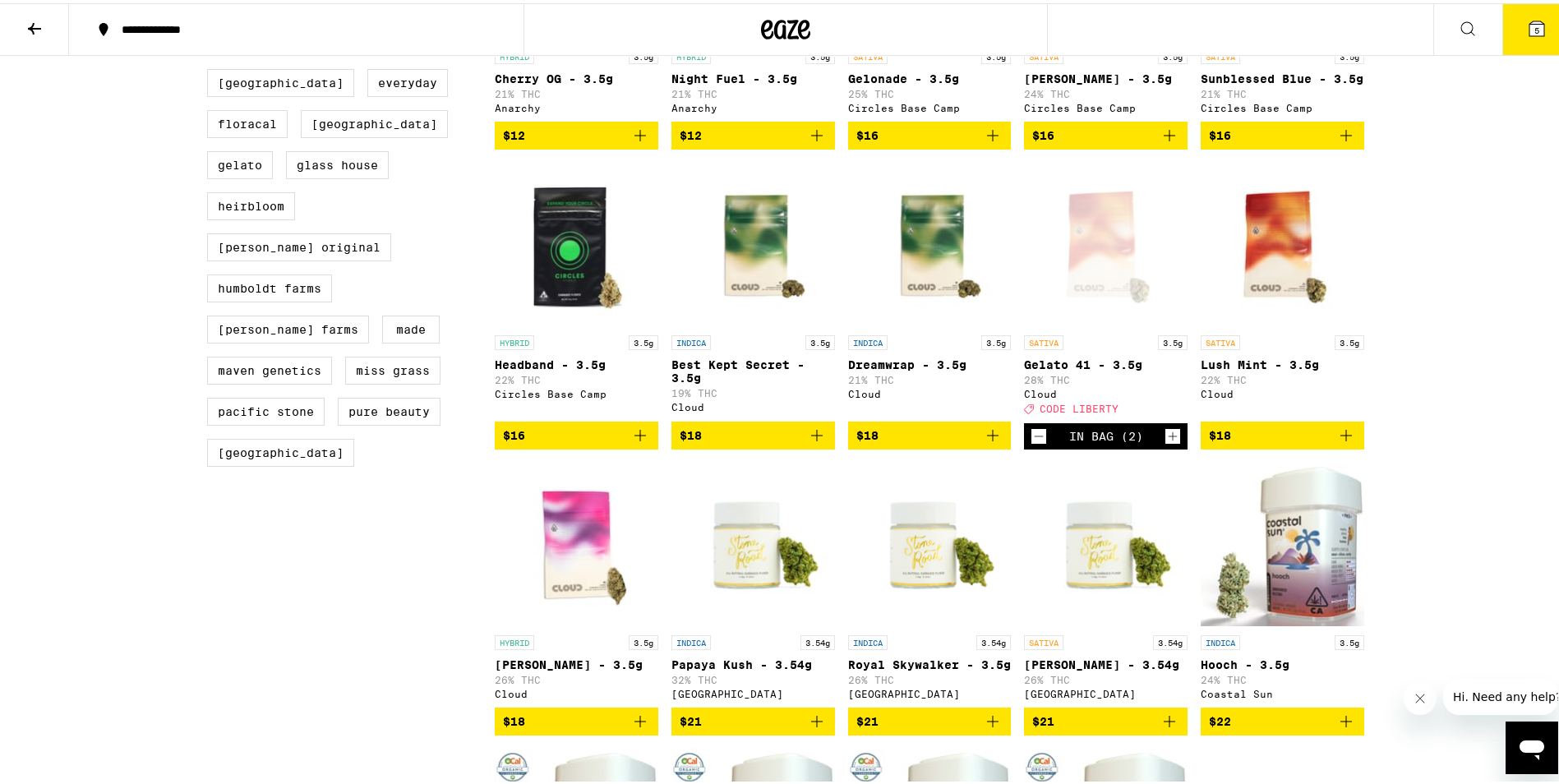
scroll to position [658, 0]
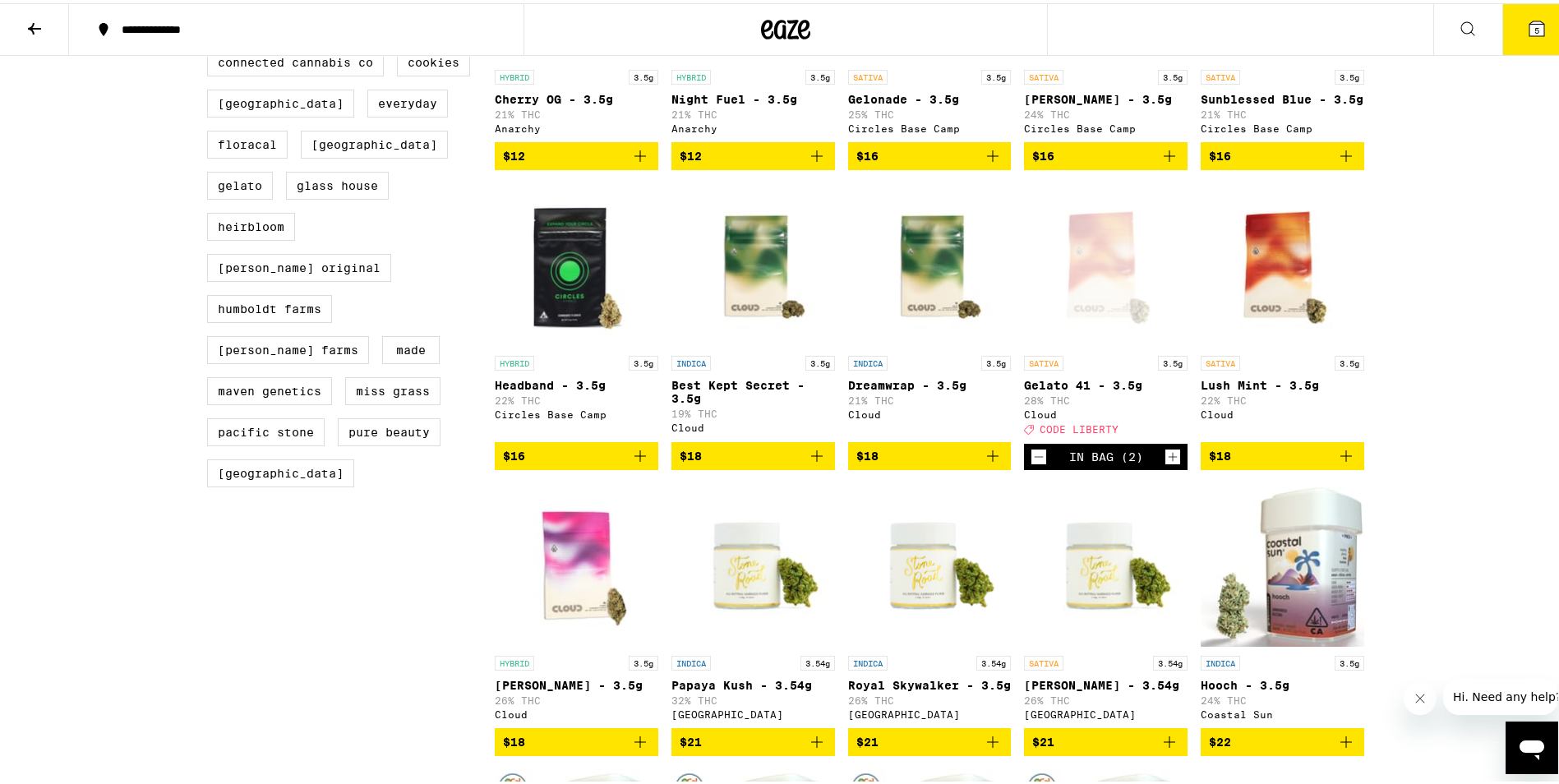
click at [1166, 463] on icon "Increment" at bounding box center [1173, 453] width 14 height 20
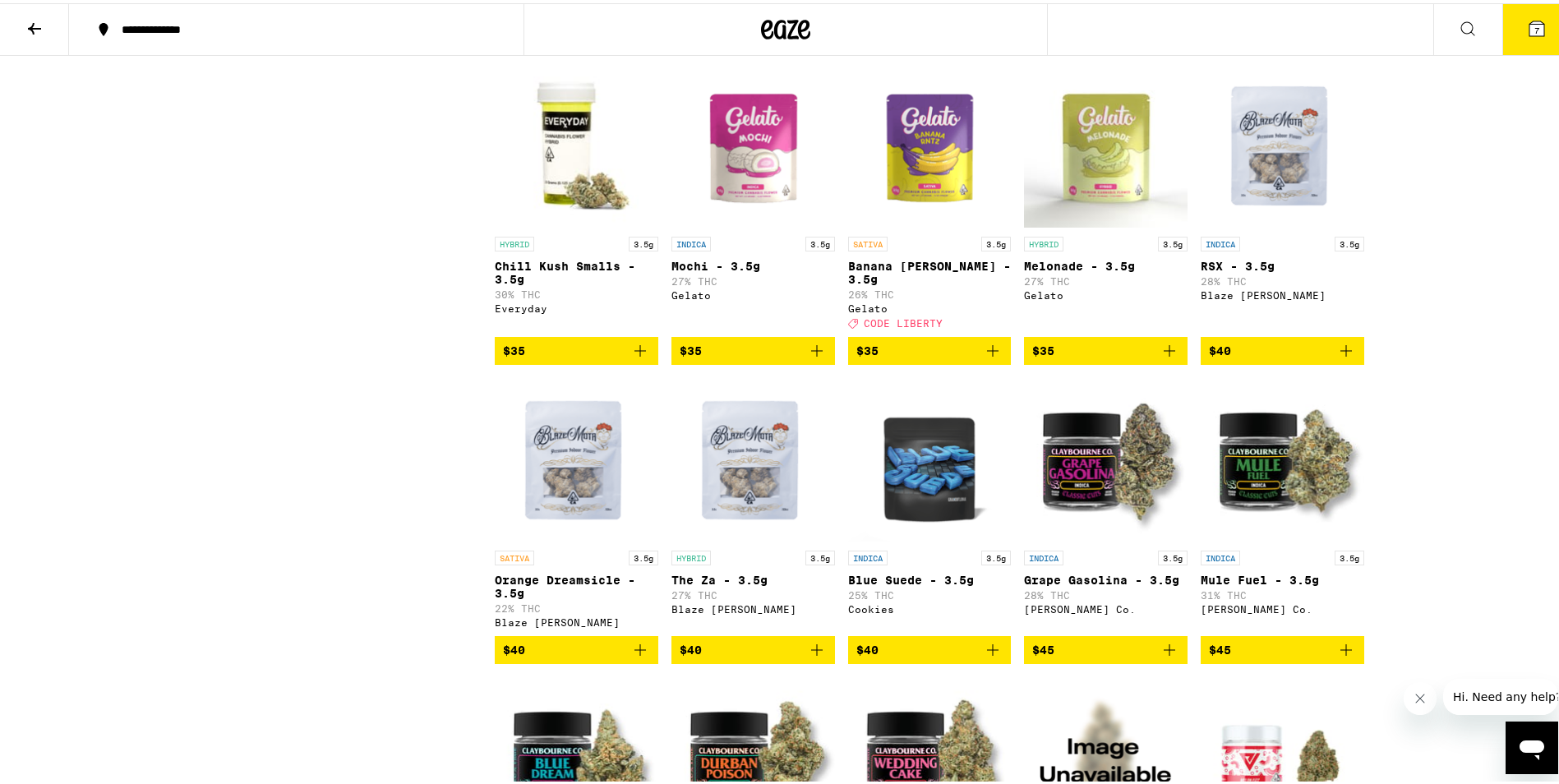
scroll to position [2548, 0]
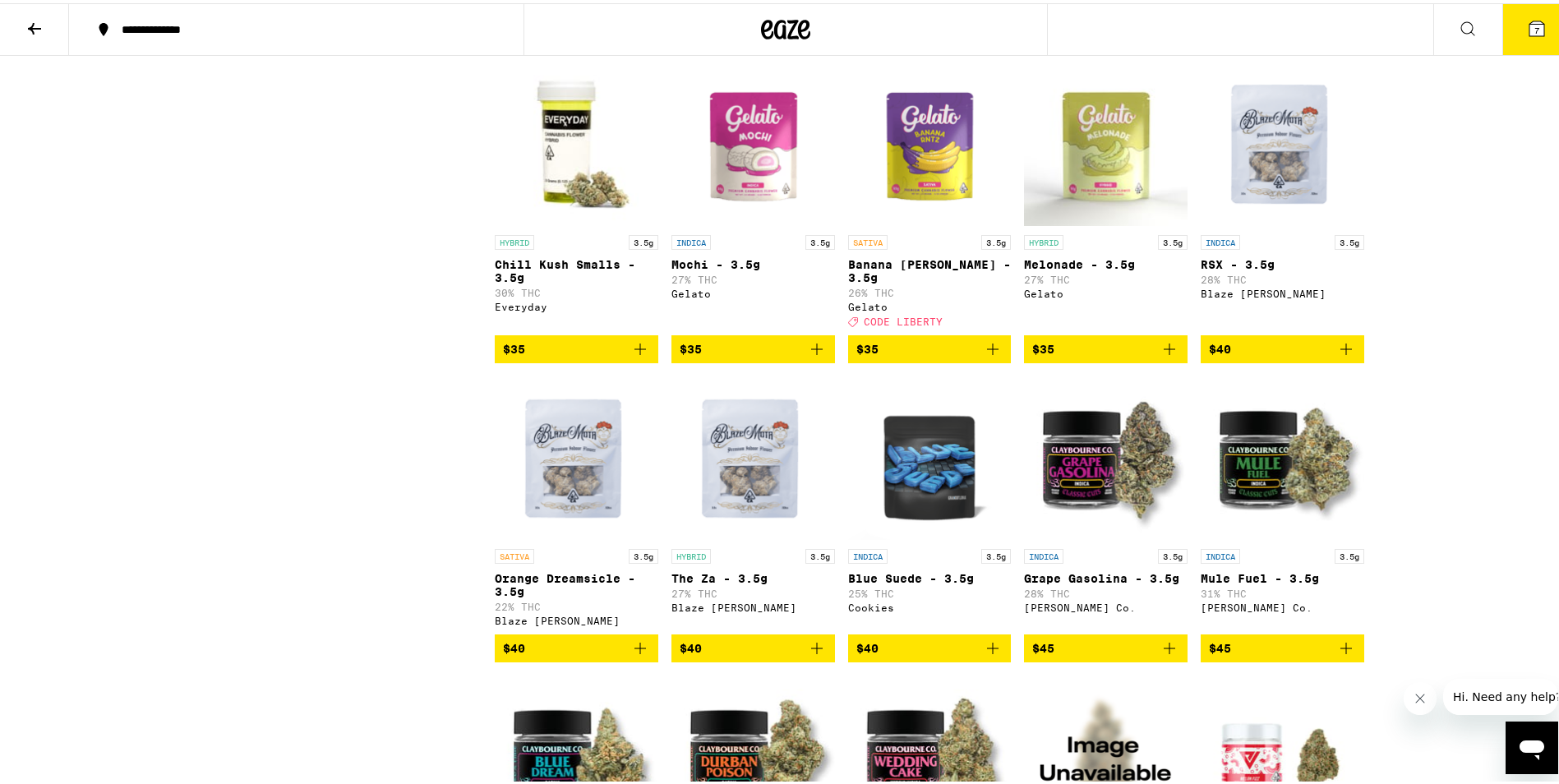
click at [988, 356] on icon "Add to bag" at bounding box center [993, 346] width 20 height 20
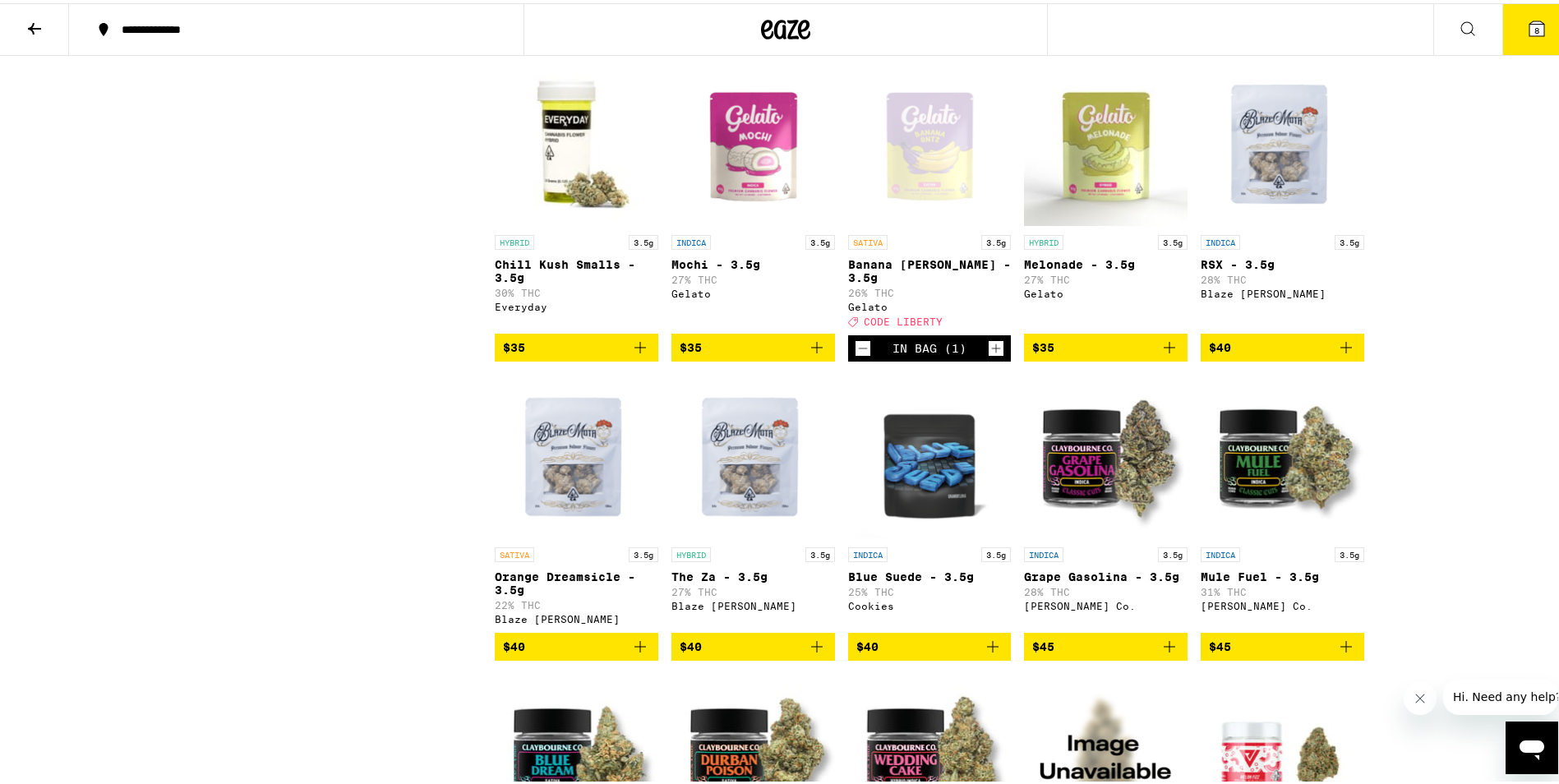
click at [1530, 32] on icon at bounding box center [1537, 25] width 14 height 14
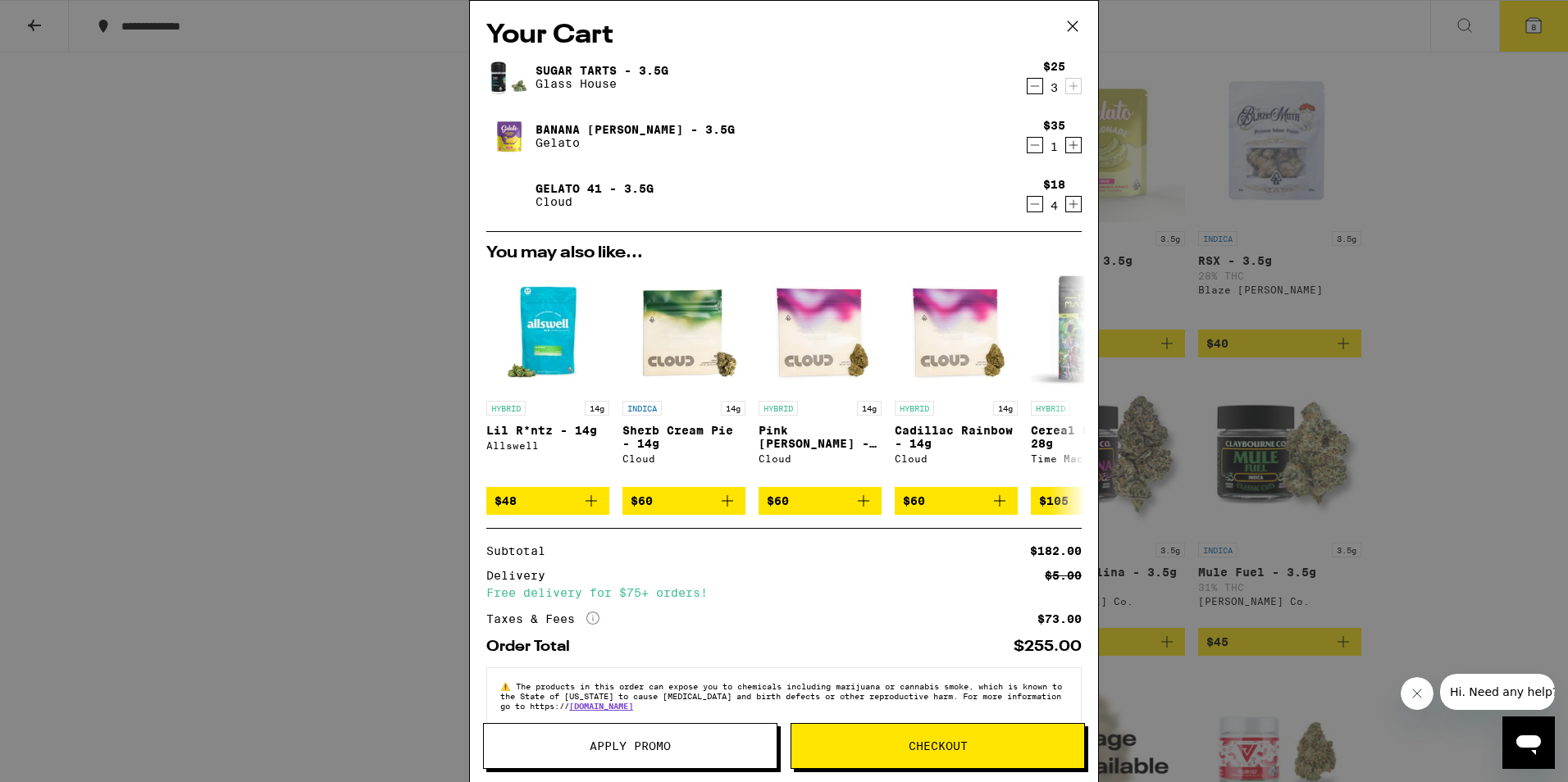
click at [629, 754] on button "Apply Promo" at bounding box center [630, 746] width 295 height 46
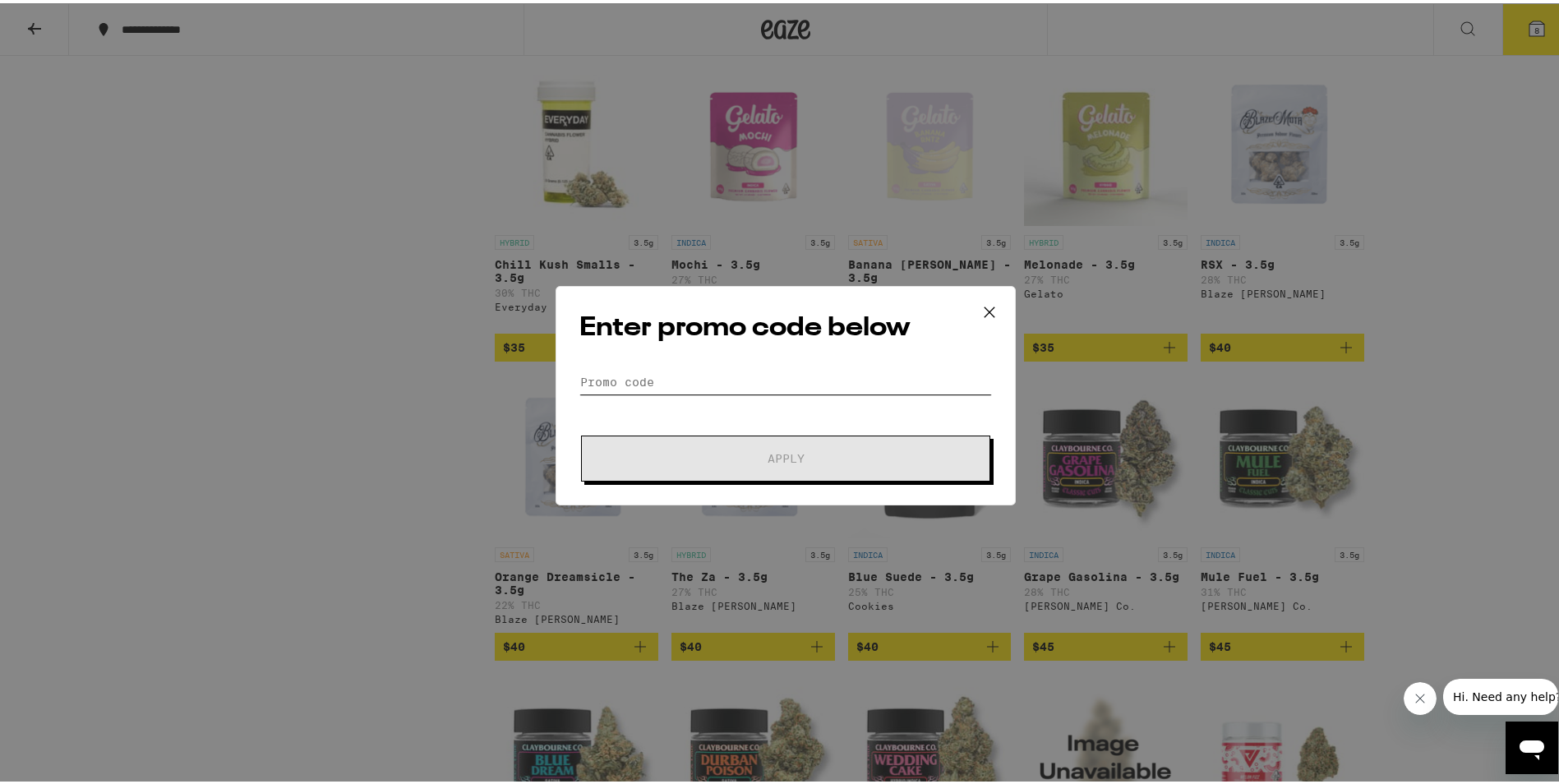
click at [629, 380] on input "Promo Code" at bounding box center [786, 378] width 413 height 24
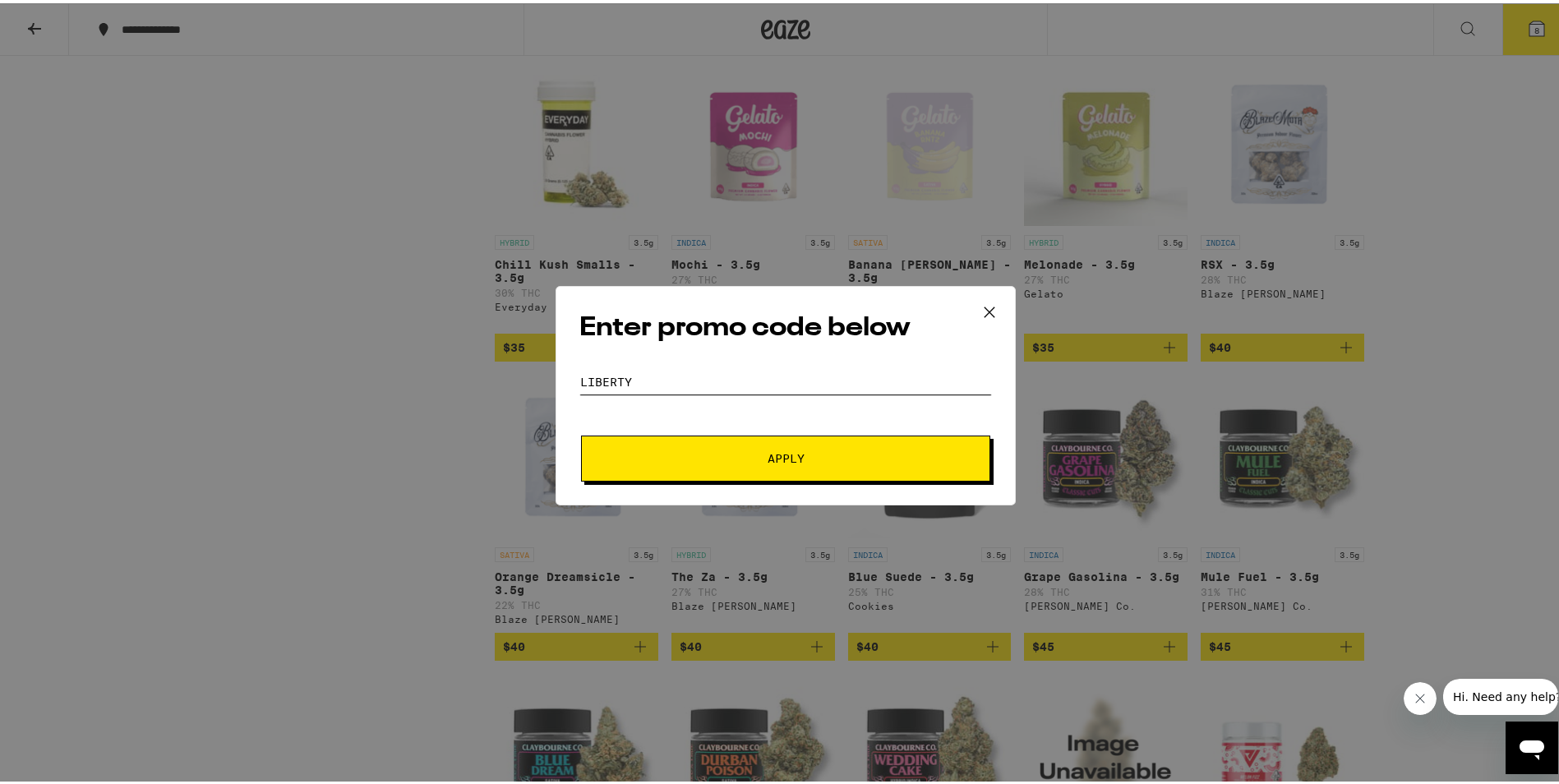
type input "liberty"
click at [581, 433] on button "Apply" at bounding box center [785, 455] width 409 height 46
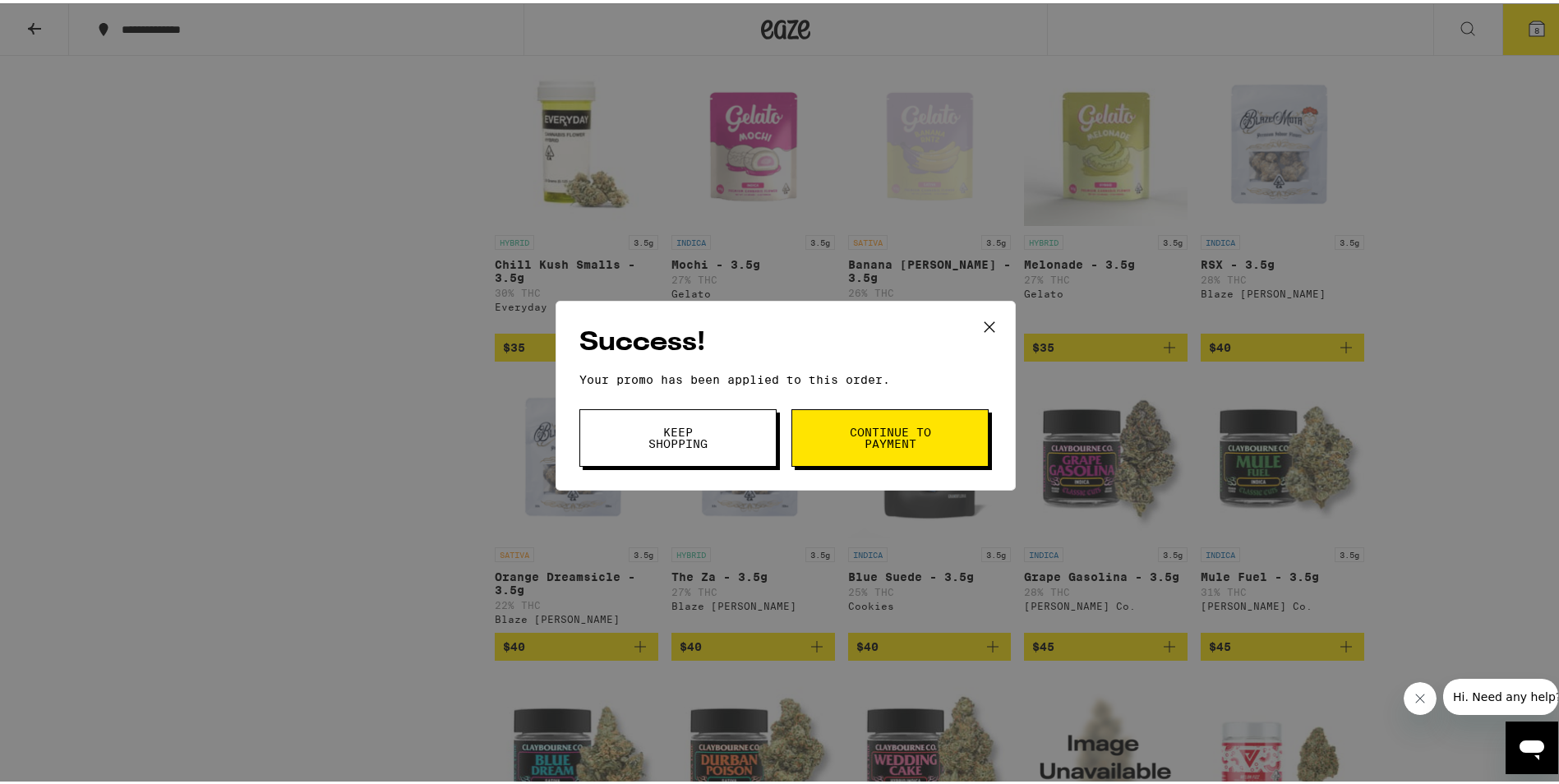
click at [897, 436] on span "Continue to payment" at bounding box center [890, 434] width 84 height 23
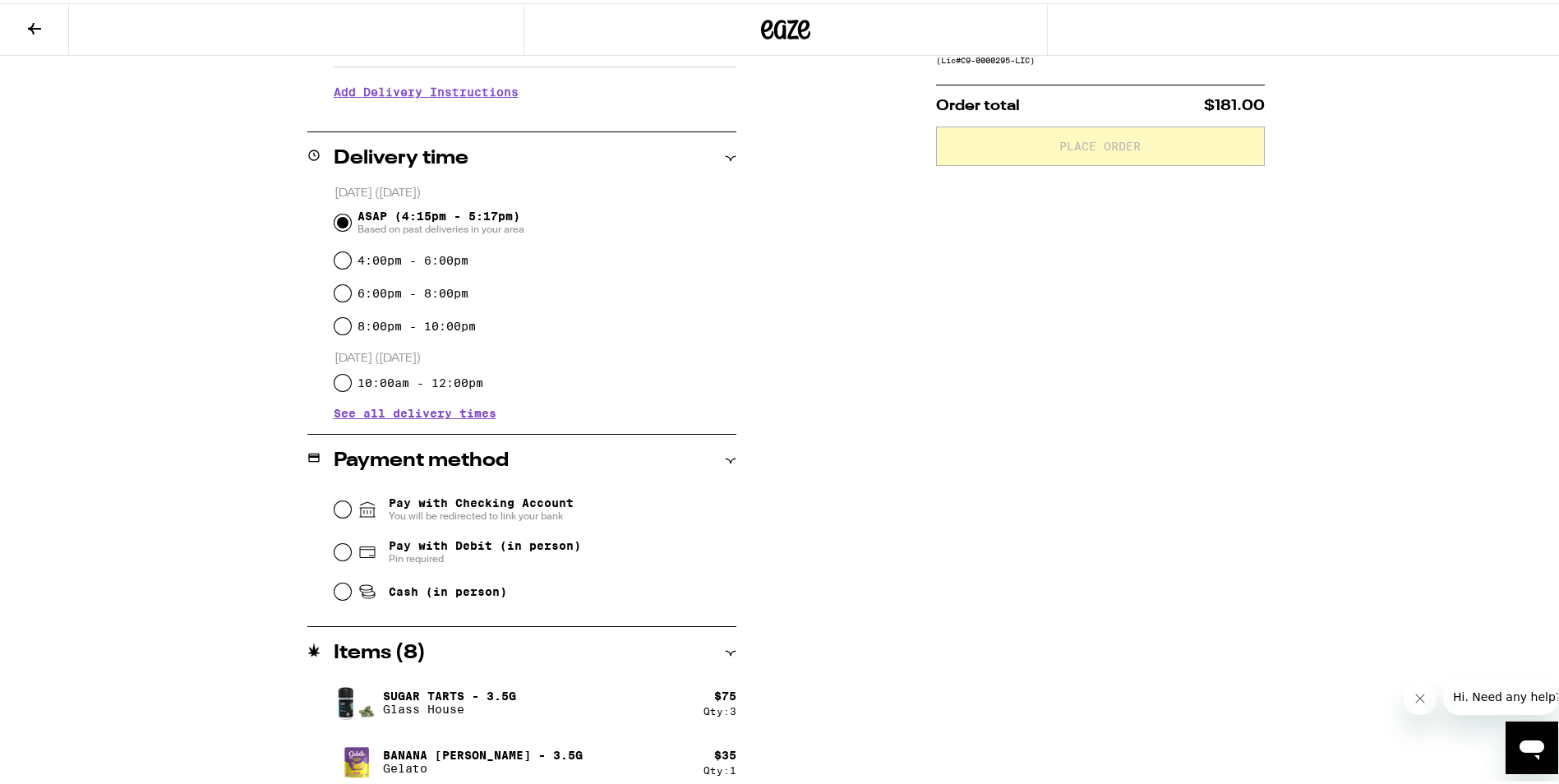
scroll to position [399, 0]
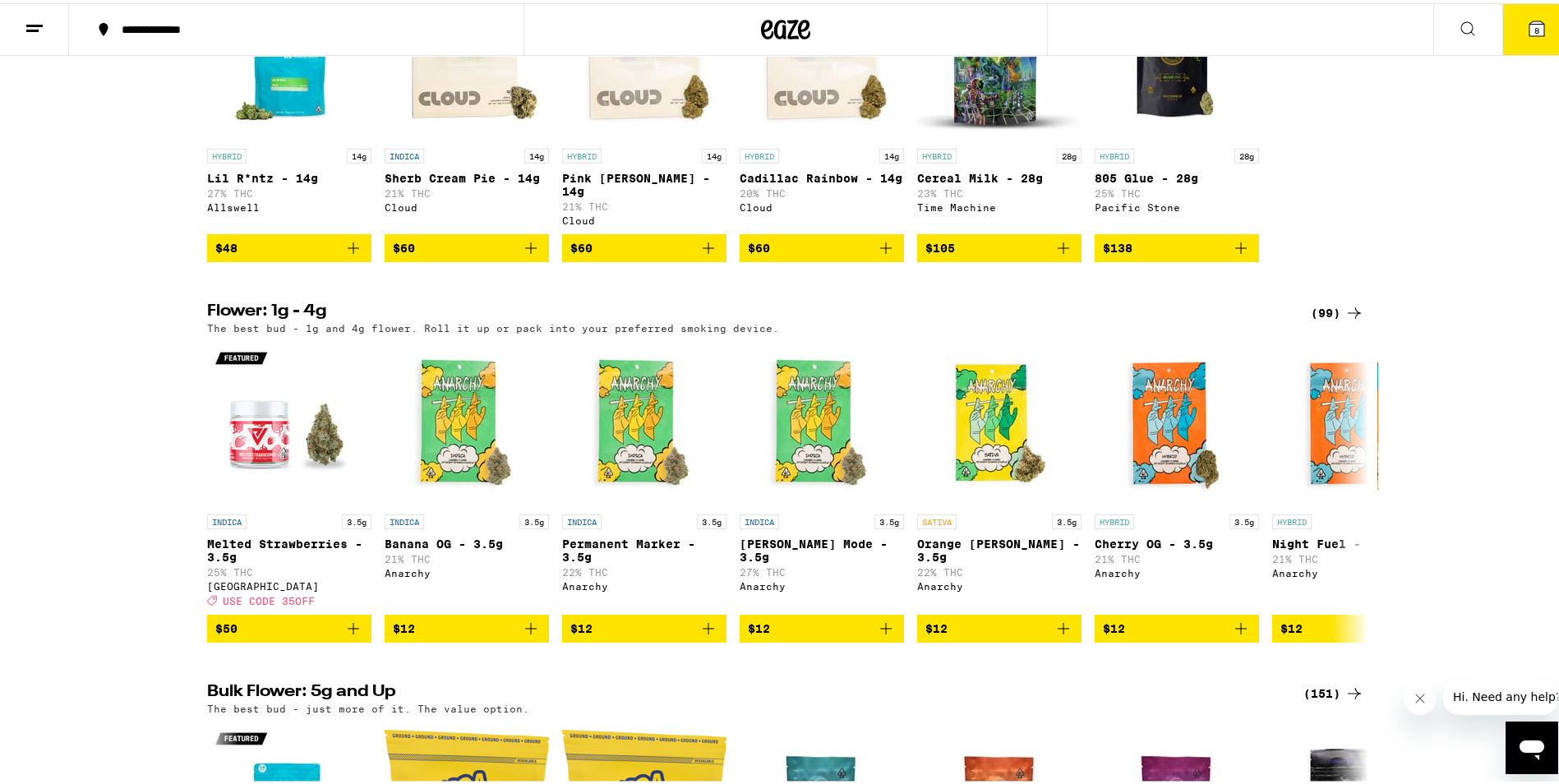
scroll to position [1726, 0]
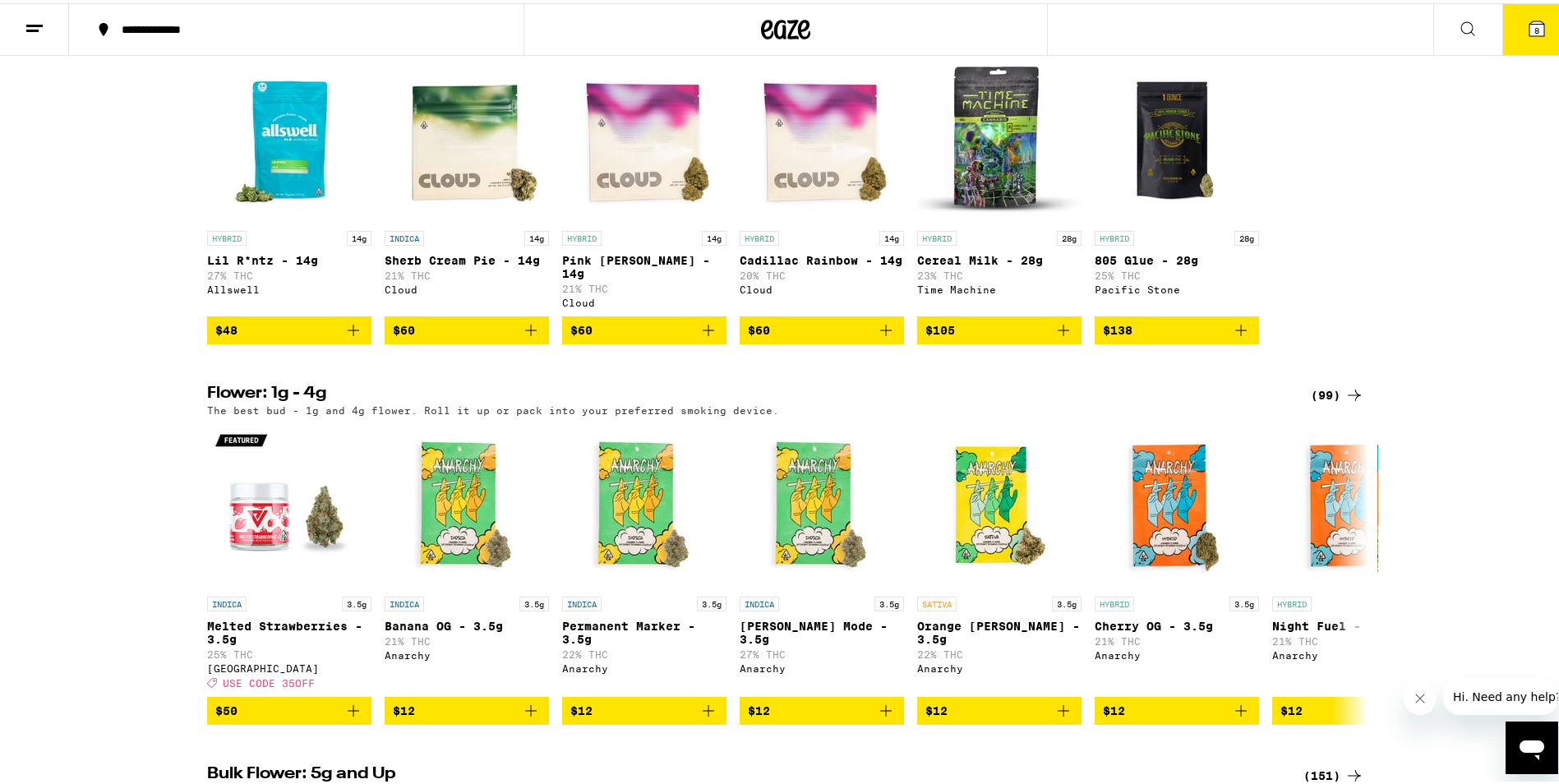
click at [1157, 337] on span "$138" at bounding box center [1177, 327] width 148 height 20
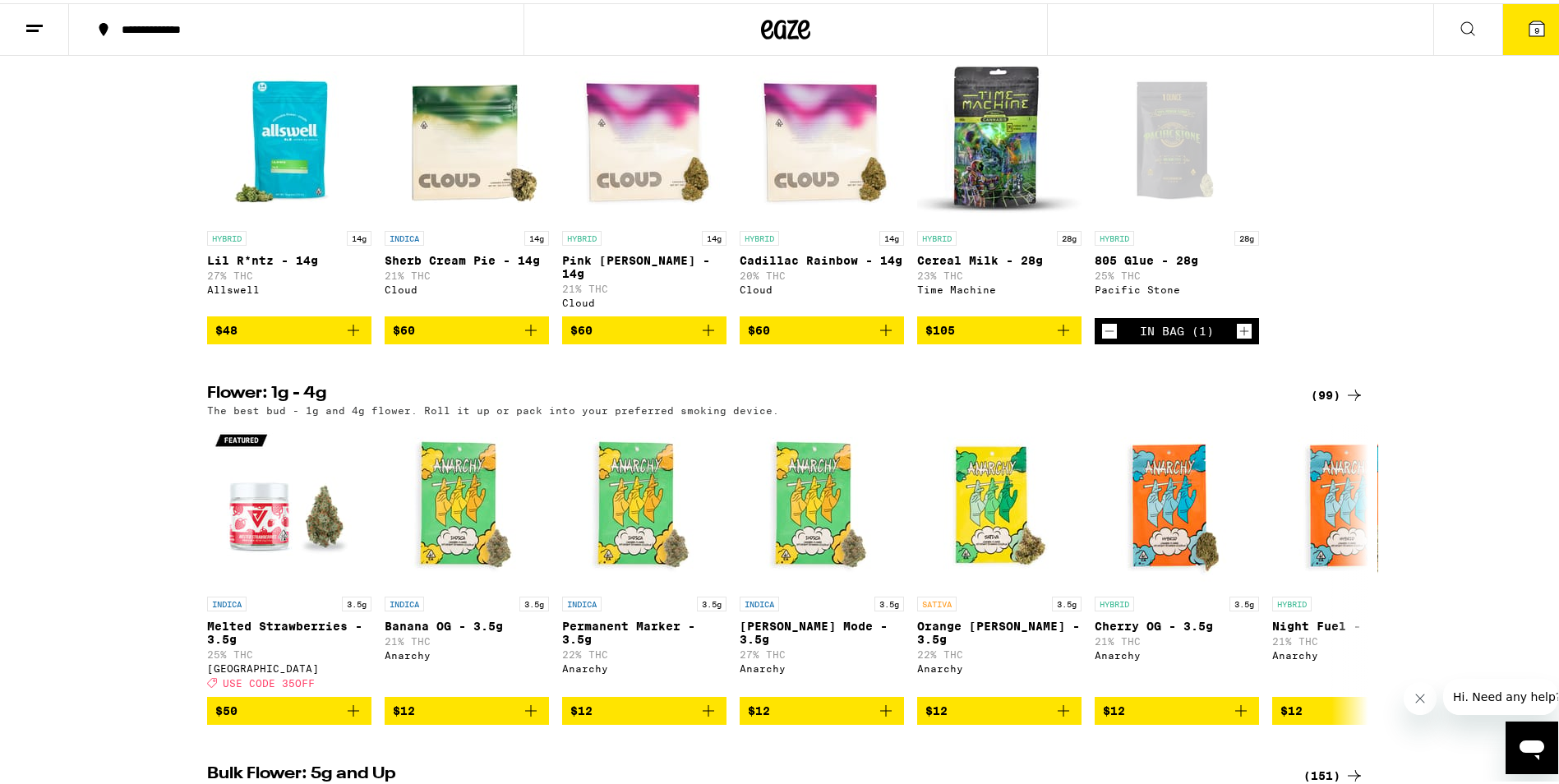
click at [1533, 9] on button "9" at bounding box center [1537, 26] width 69 height 51
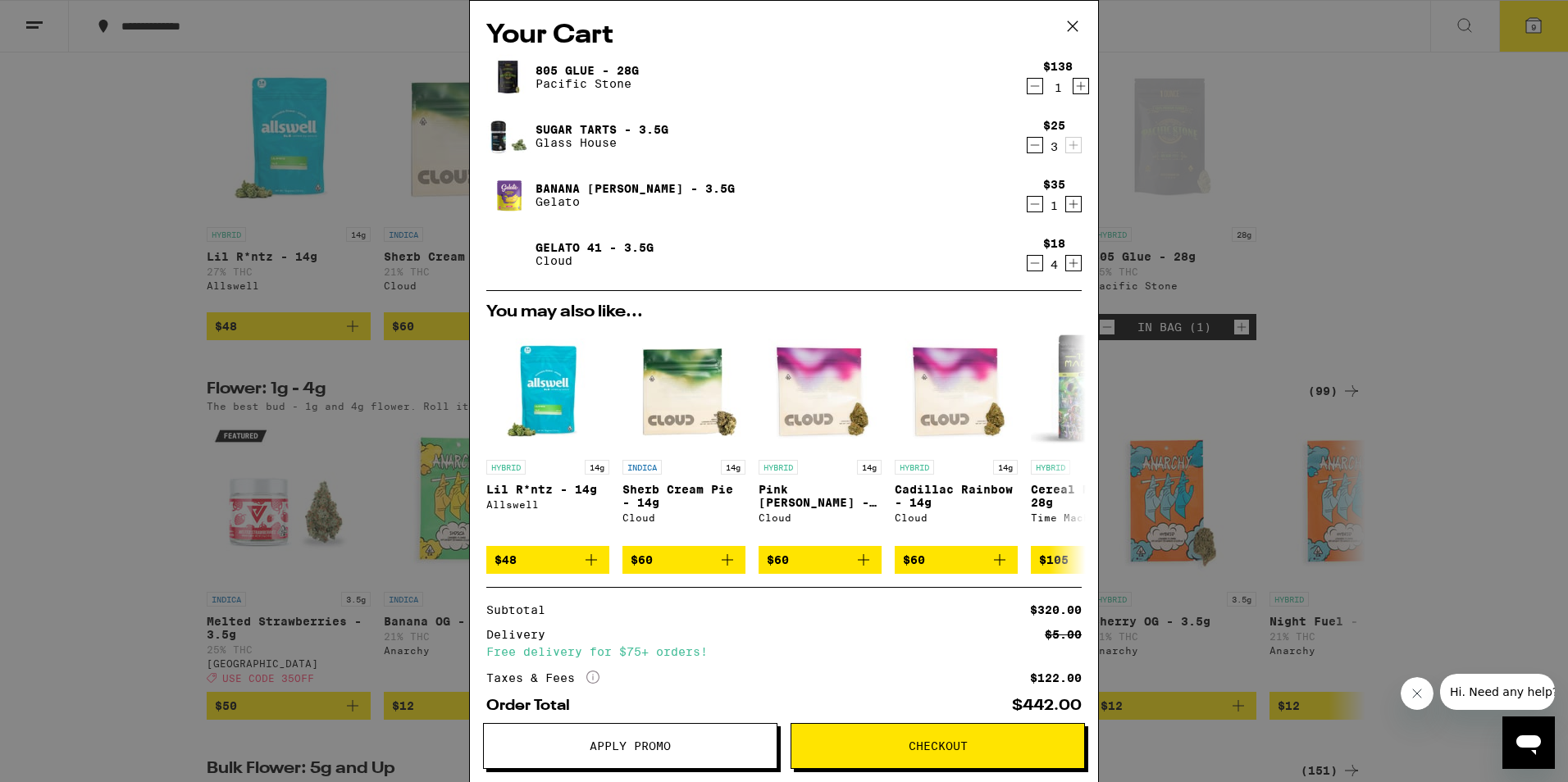
click at [1027, 148] on icon "Decrement" at bounding box center [1035, 145] width 14 height 20
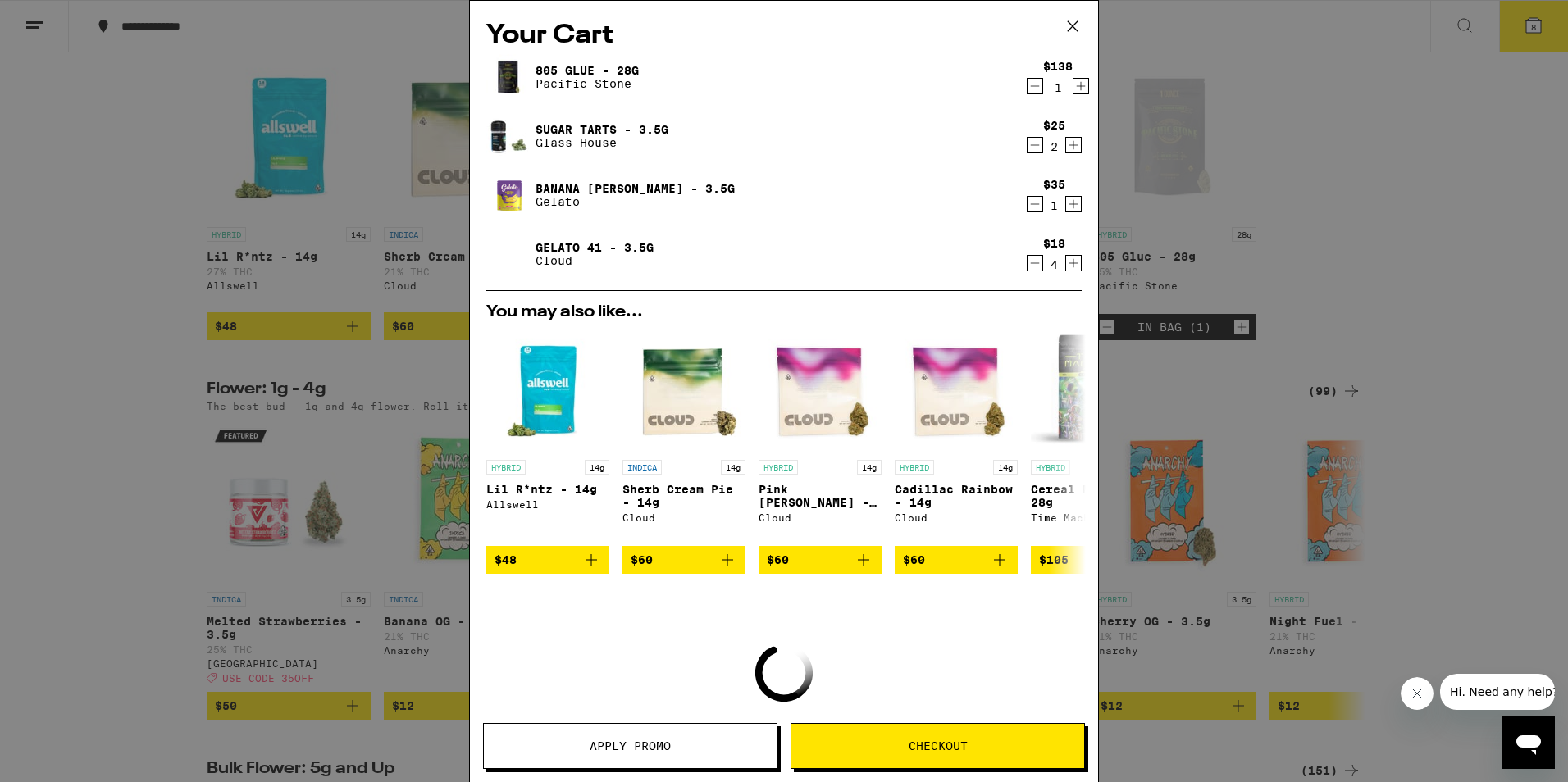
click at [1027, 148] on icon "Decrement" at bounding box center [1035, 145] width 14 height 20
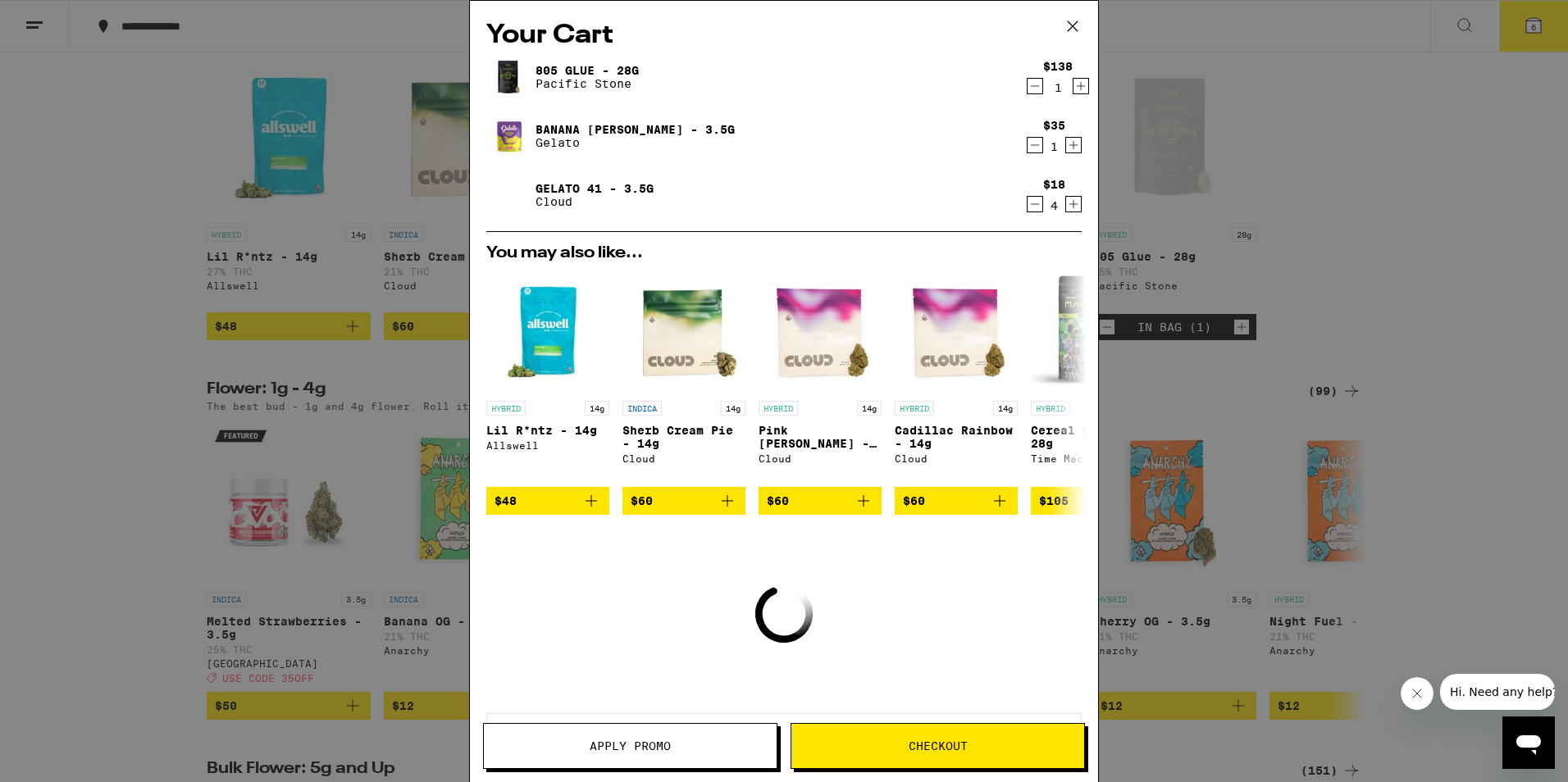
click at [1027, 148] on icon "Decrement" at bounding box center [1035, 145] width 14 height 20
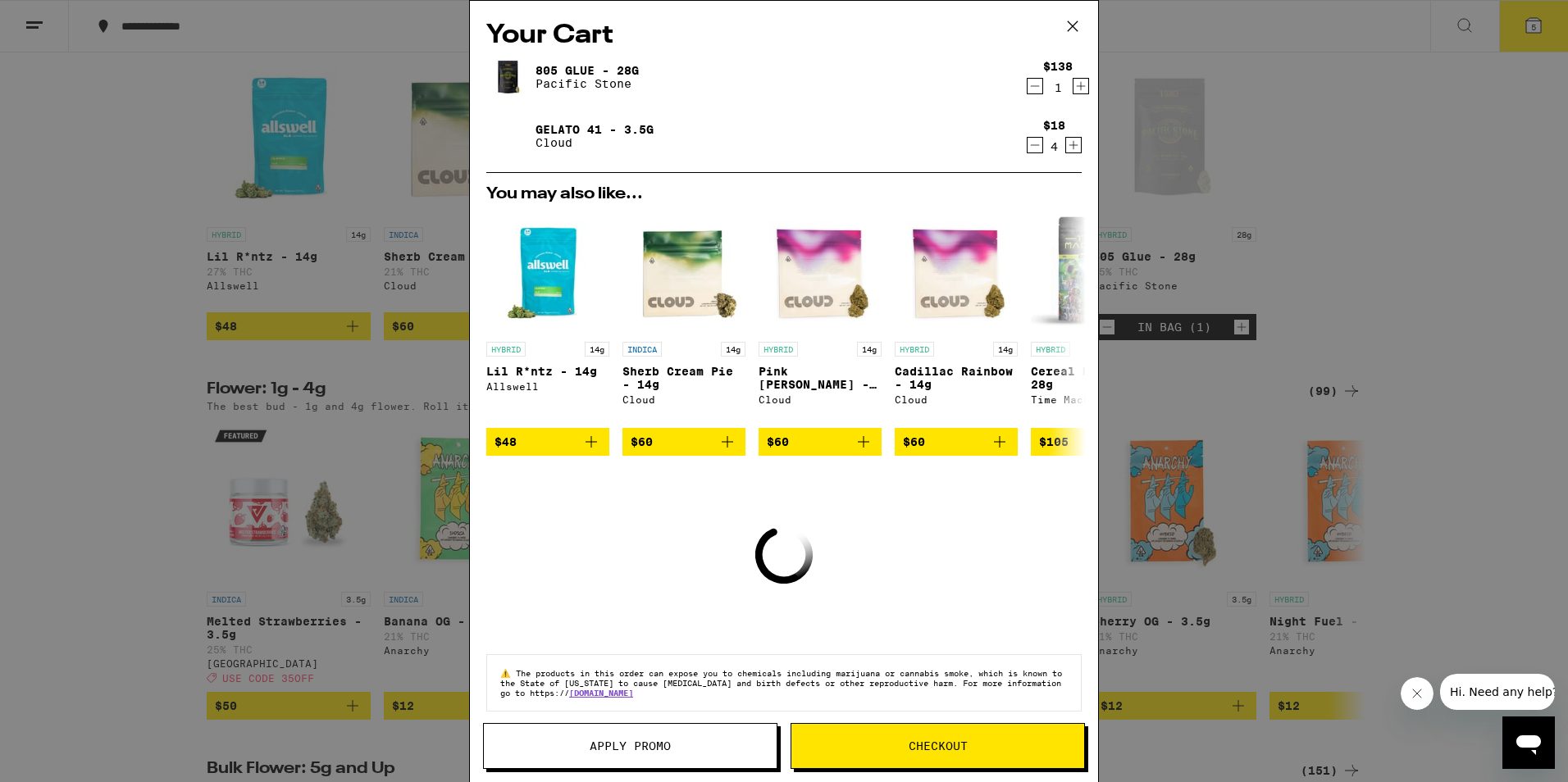
click at [1027, 148] on icon "Decrement" at bounding box center [1035, 145] width 14 height 20
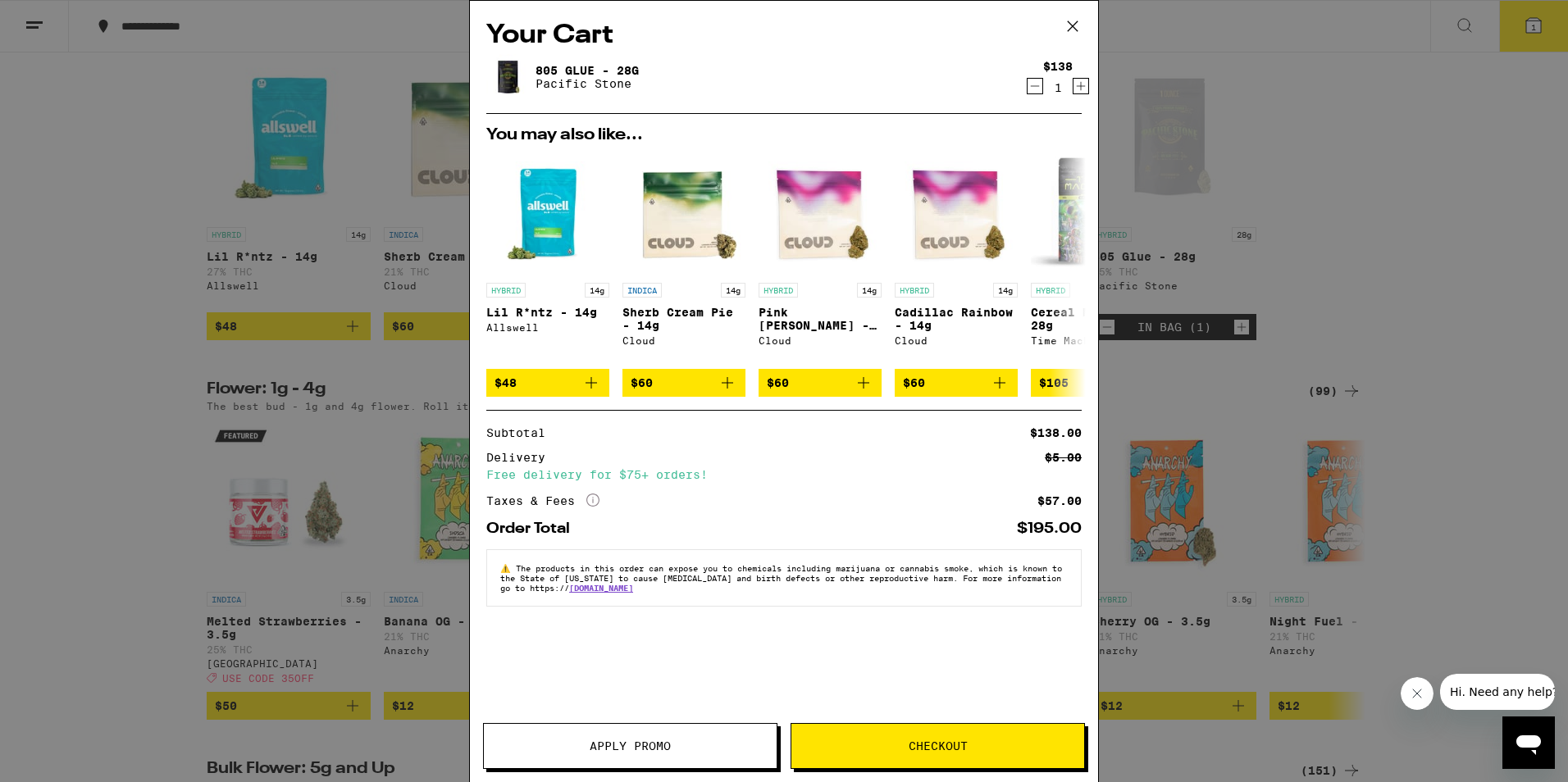
click at [1080, 21] on icon at bounding box center [1072, 25] width 24 height 24
